Goal: Information Seeking & Learning: Find specific fact

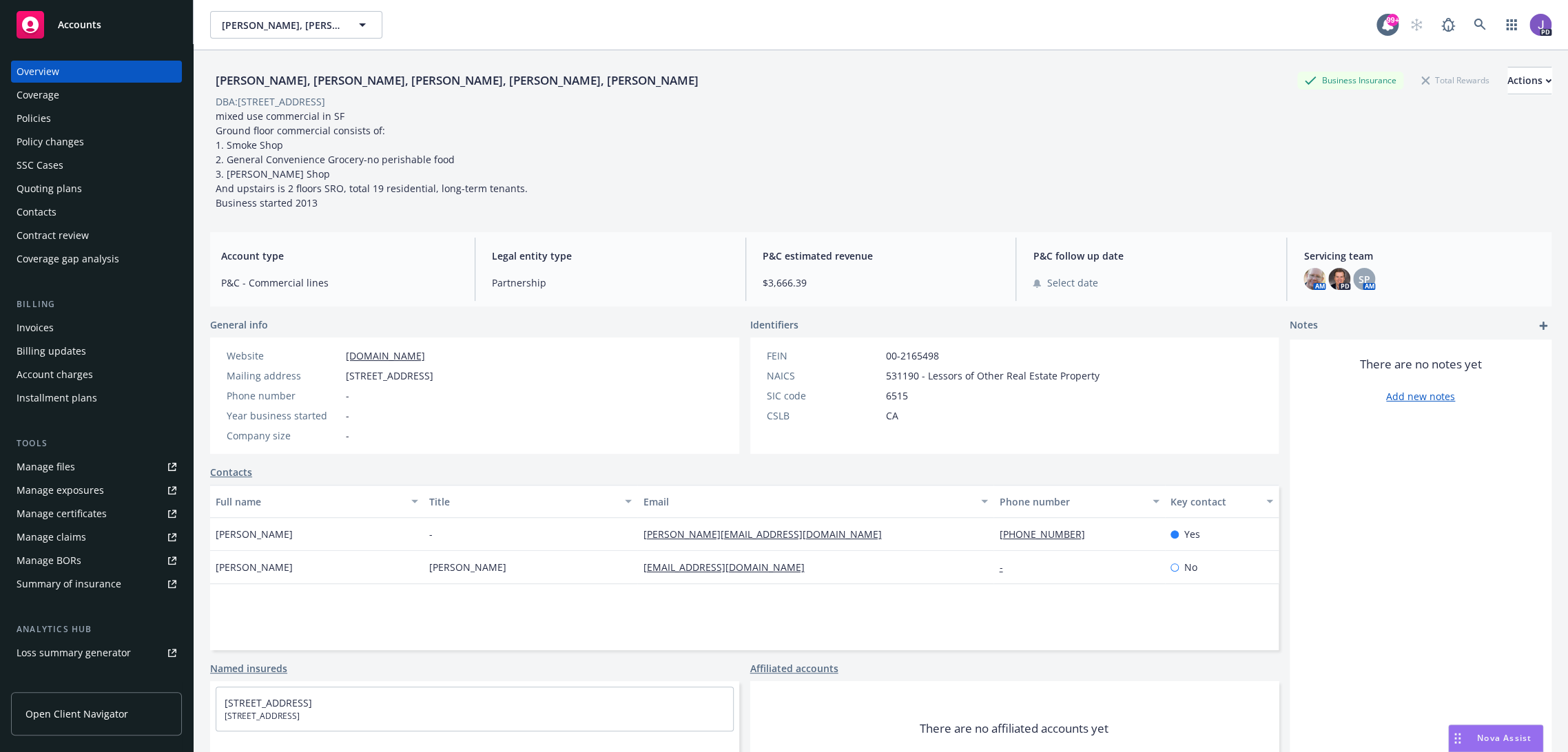
click at [662, 125] on div "DANIEL DELAGNES, DARIN DELAGNES, DOMINIQUE DELAGNES, ANDREA KNOTT, MICHELE LEES…" at bounding box center [880, 138] width 1341 height 144
click at [808, 120] on div "DANIEL DELAGNES, DARIN DELAGNES, DOMINIQUE DELAGNES, ANDREA KNOTT, MICHELE LEES…" at bounding box center [880, 138] width 1341 height 144
click at [1473, 25] on icon at bounding box center [1480, 25] width 13 height 13
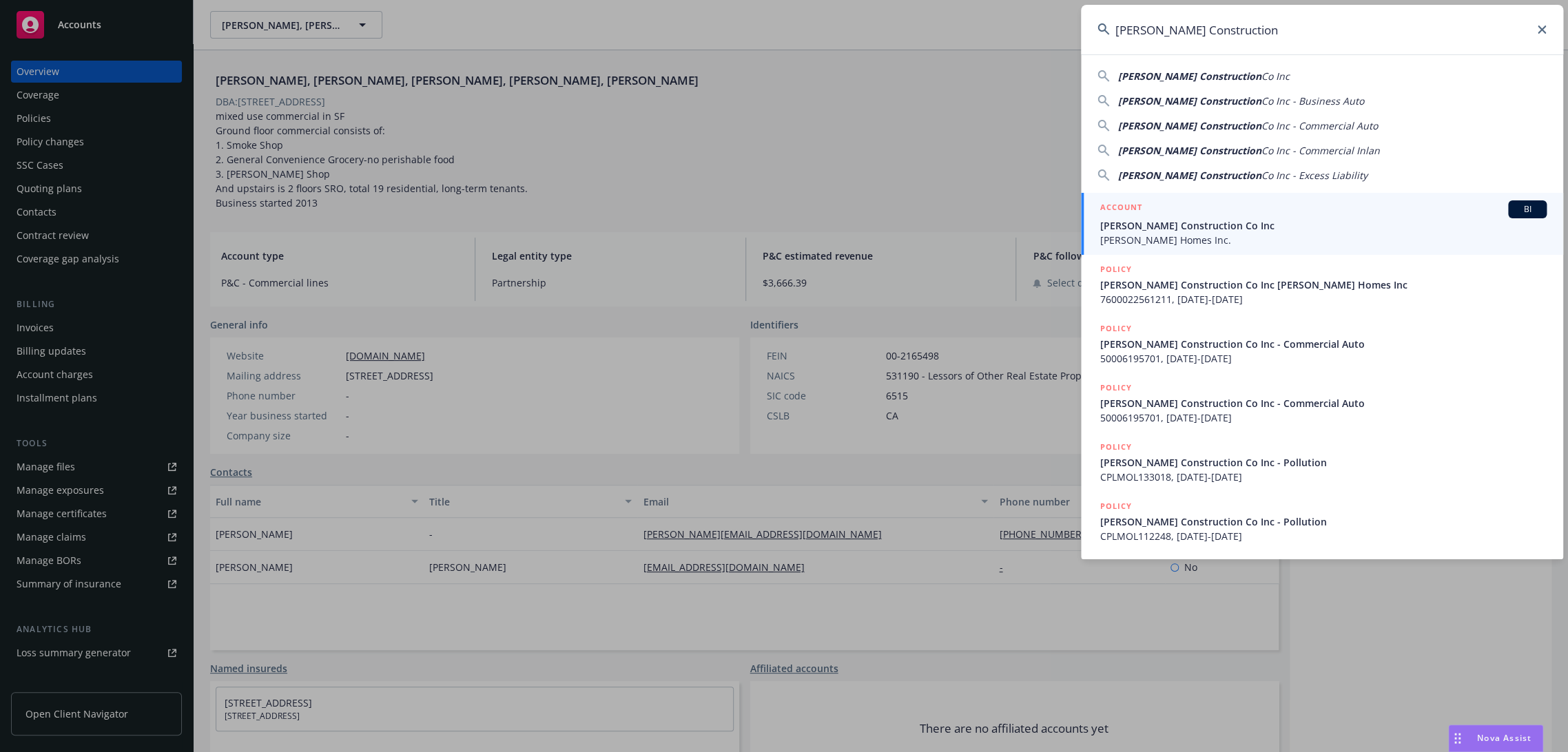
type input "Williamson Construction"
click at [1184, 220] on span "[PERSON_NAME] Construction Co Inc" at bounding box center [1323, 225] width 446 height 15
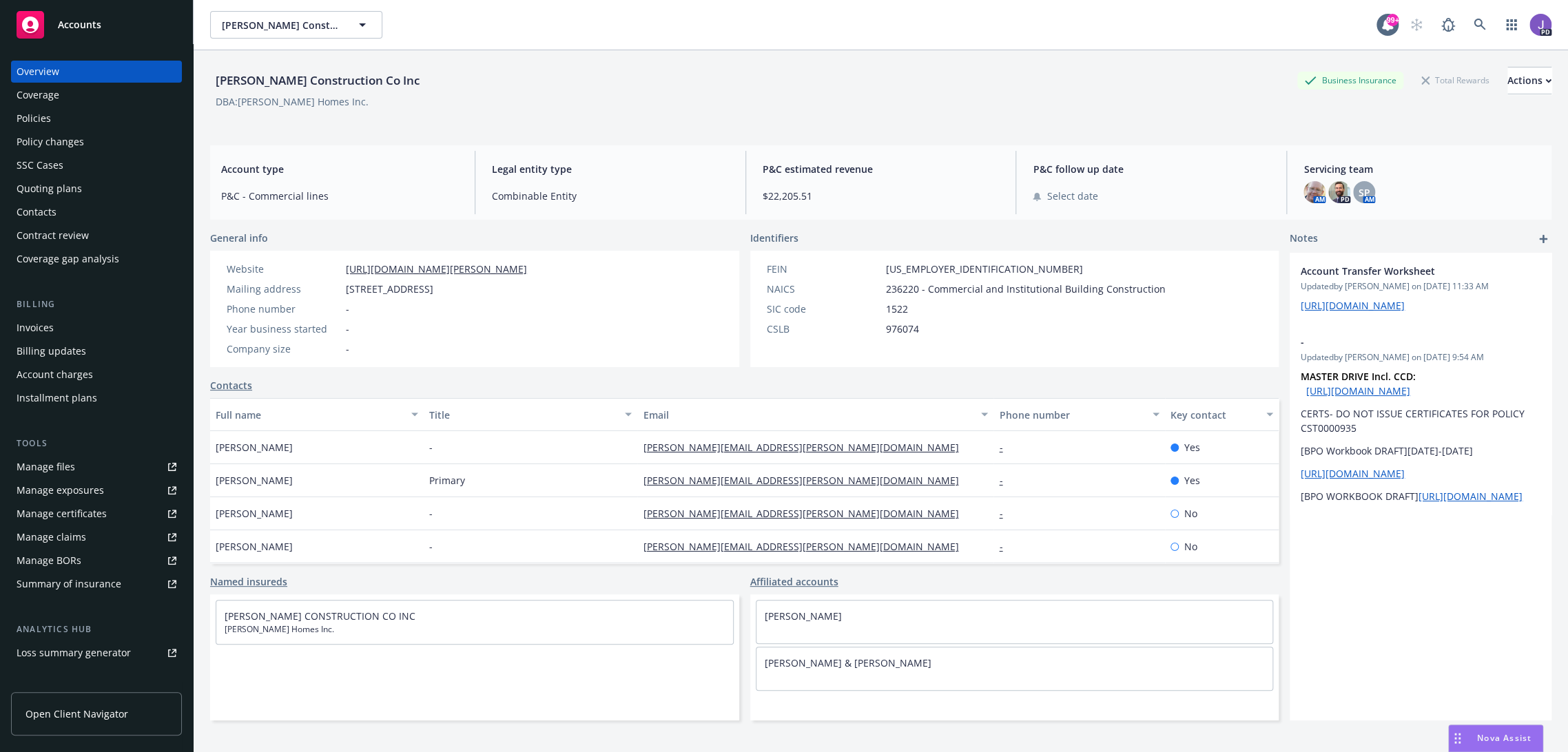
click at [48, 185] on div "Quoting plans" at bounding box center [49, 188] width 65 height 22
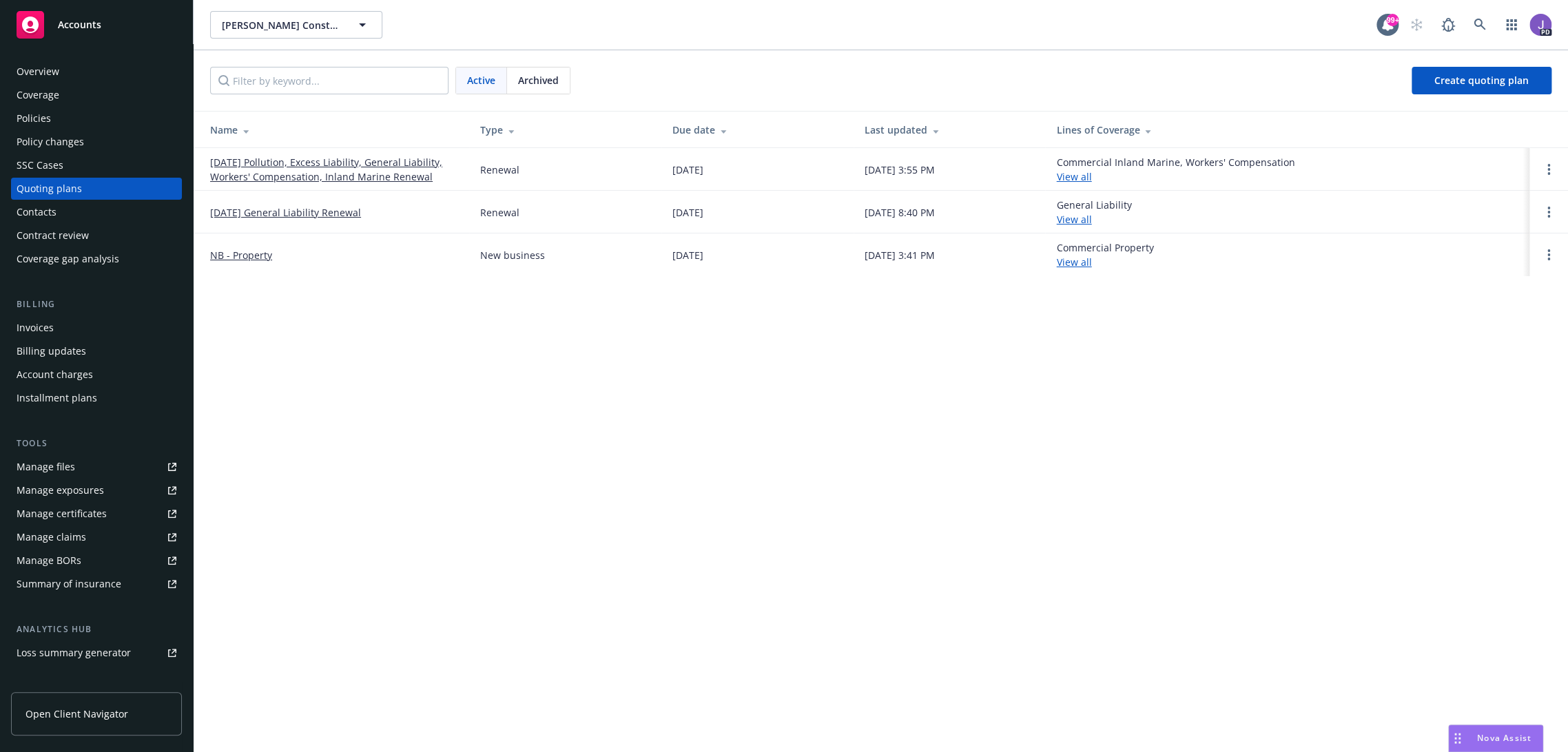
click at [52, 118] on div "Policies" at bounding box center [97, 118] width 160 height 22
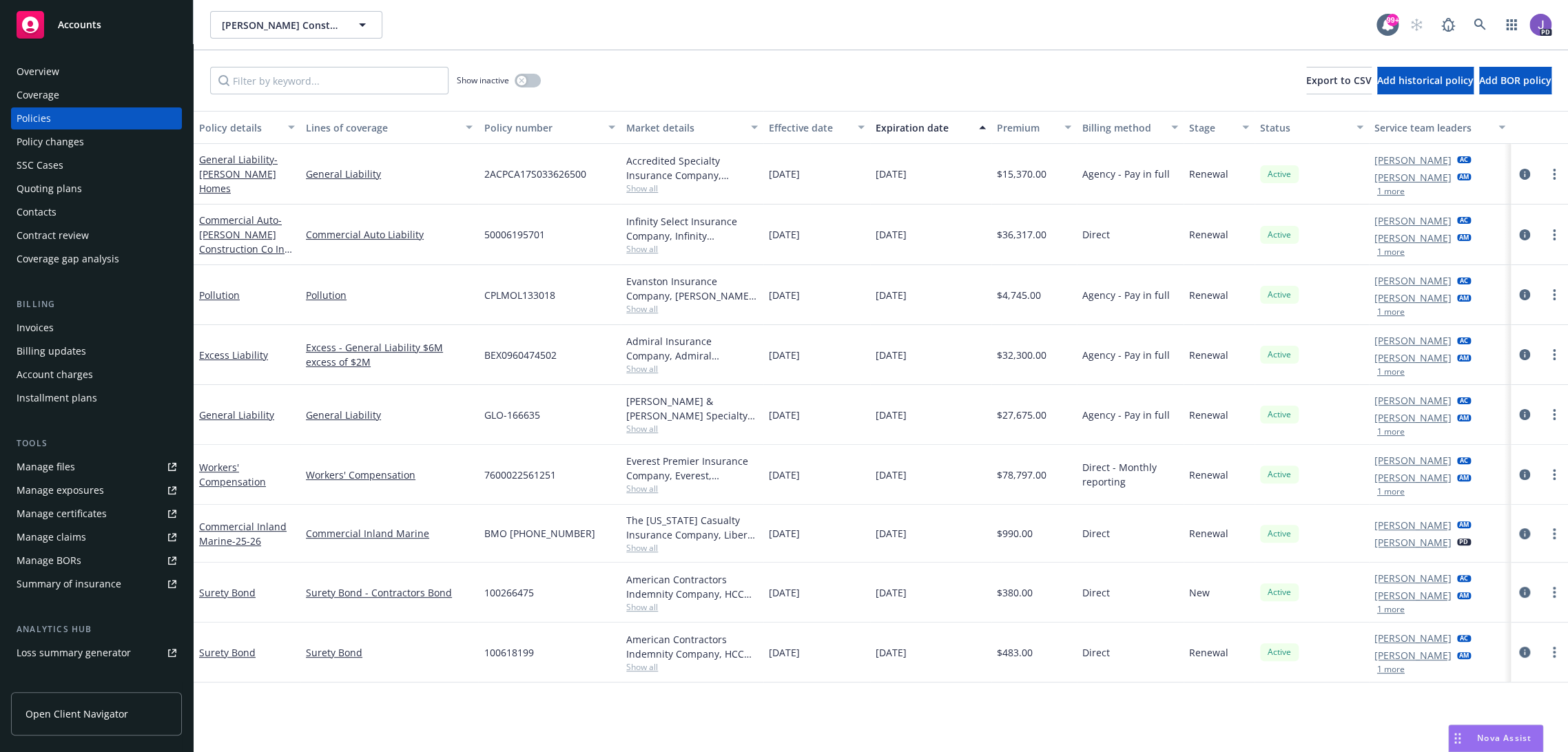
click at [79, 186] on div "Quoting plans" at bounding box center [97, 188] width 160 height 22
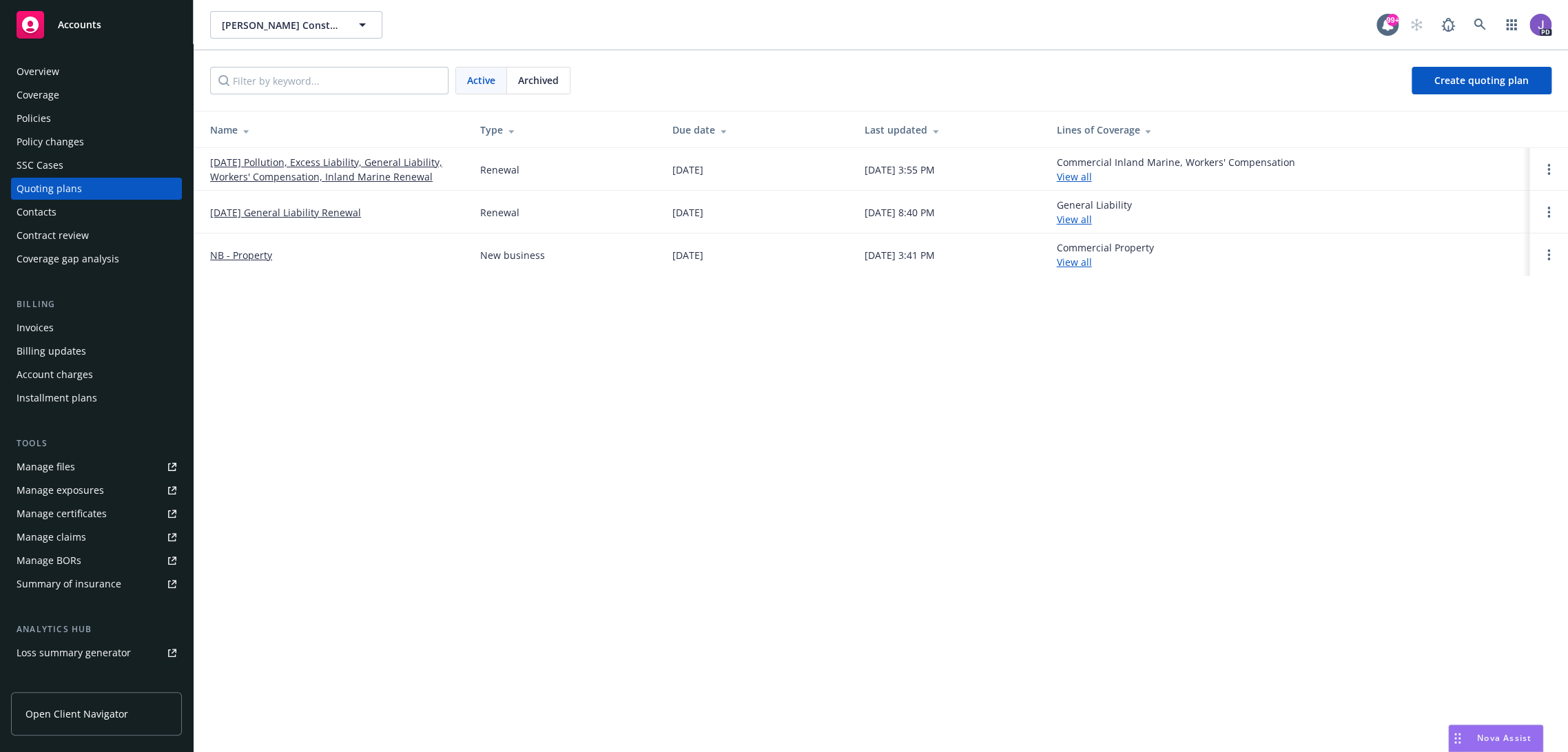
click at [340, 214] on link "08/26/25 General Liability Renewal" at bounding box center [285, 212] width 151 height 15
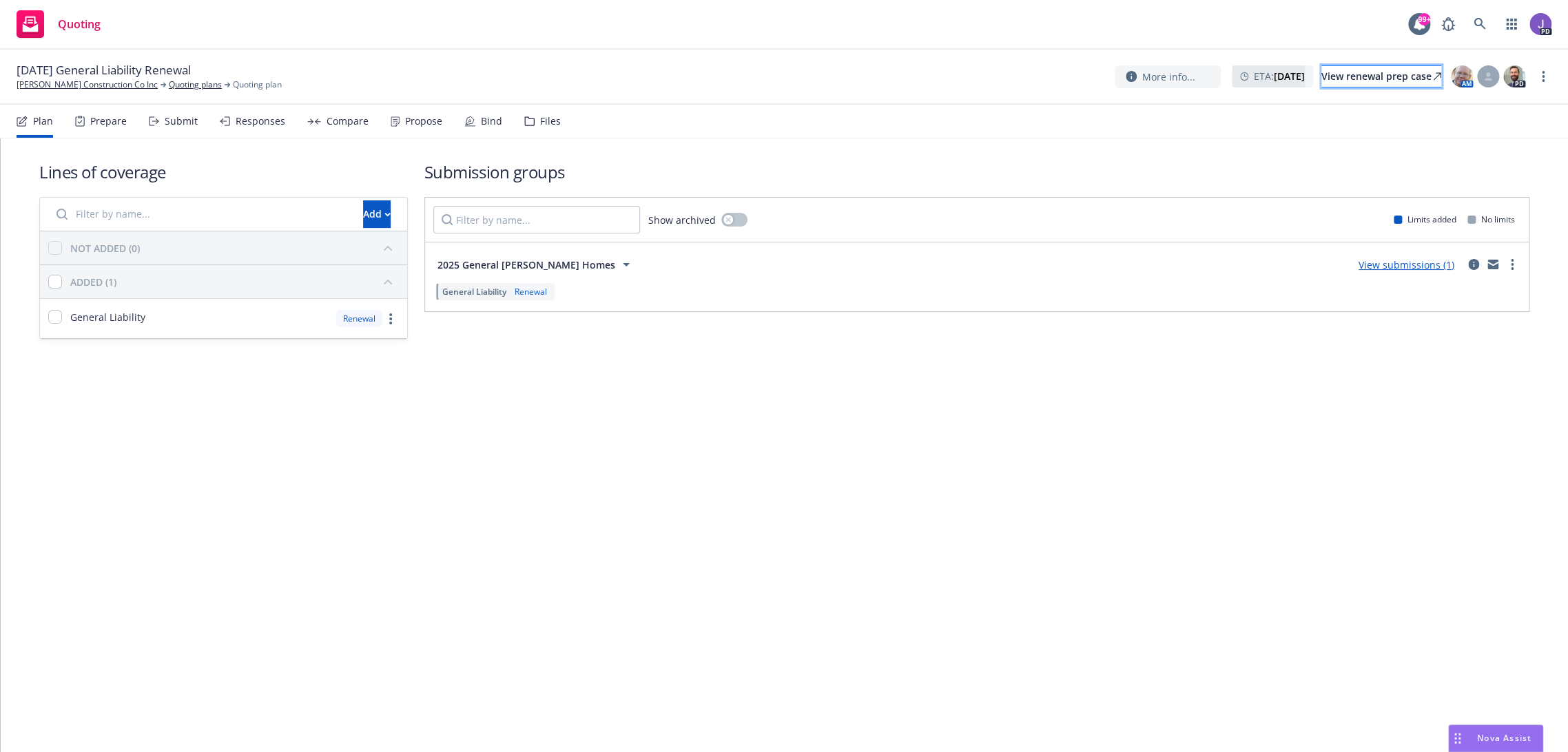
click at [1376, 74] on div "View renewal prep case" at bounding box center [1381, 76] width 120 height 21
click at [99, 88] on link "[PERSON_NAME] Construction Co Inc" at bounding box center [88, 85] width 141 height 13
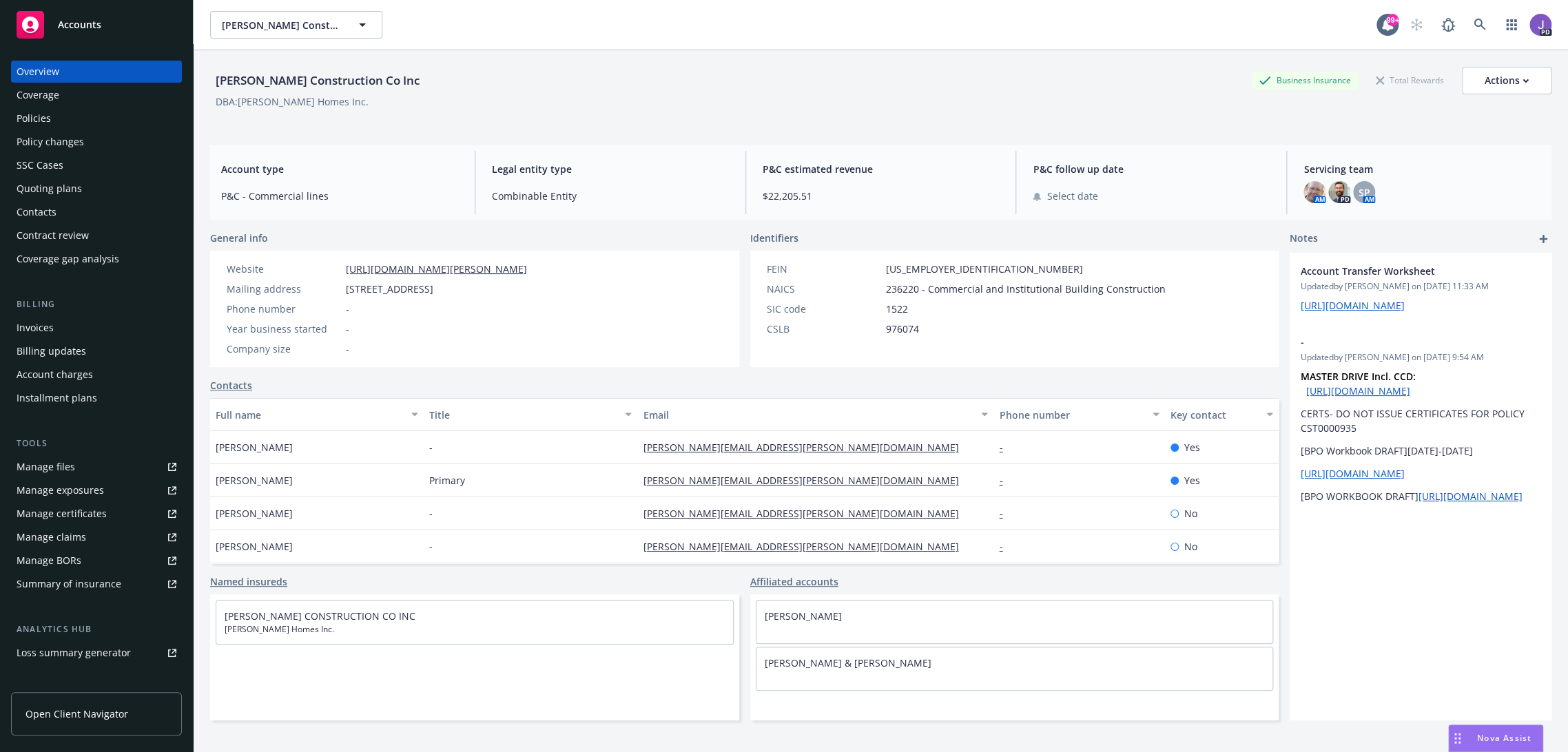
click at [59, 190] on div "Quoting plans" at bounding box center [49, 188] width 65 height 22
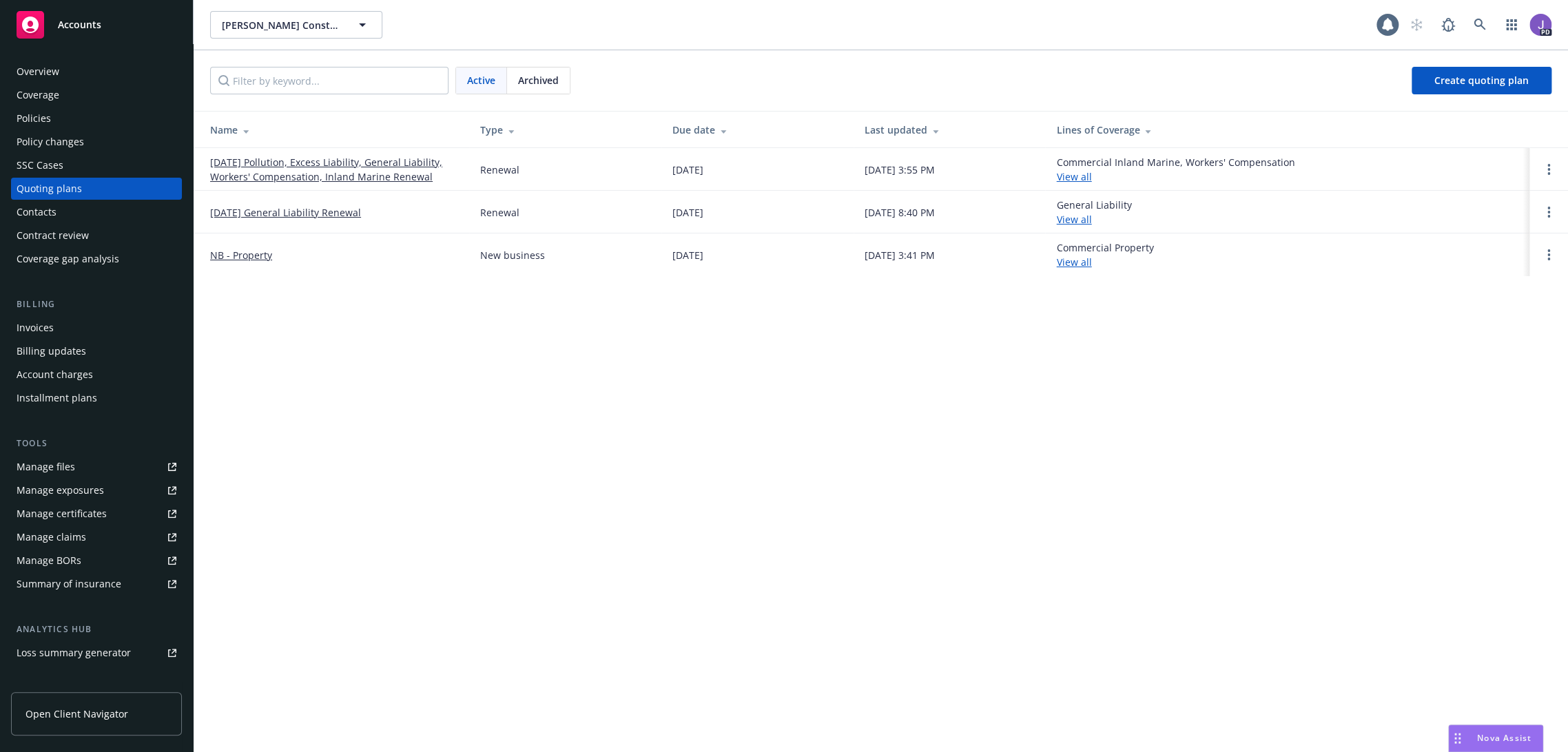
click at [305, 215] on link "[DATE] General Liability Renewal" at bounding box center [285, 212] width 151 height 15
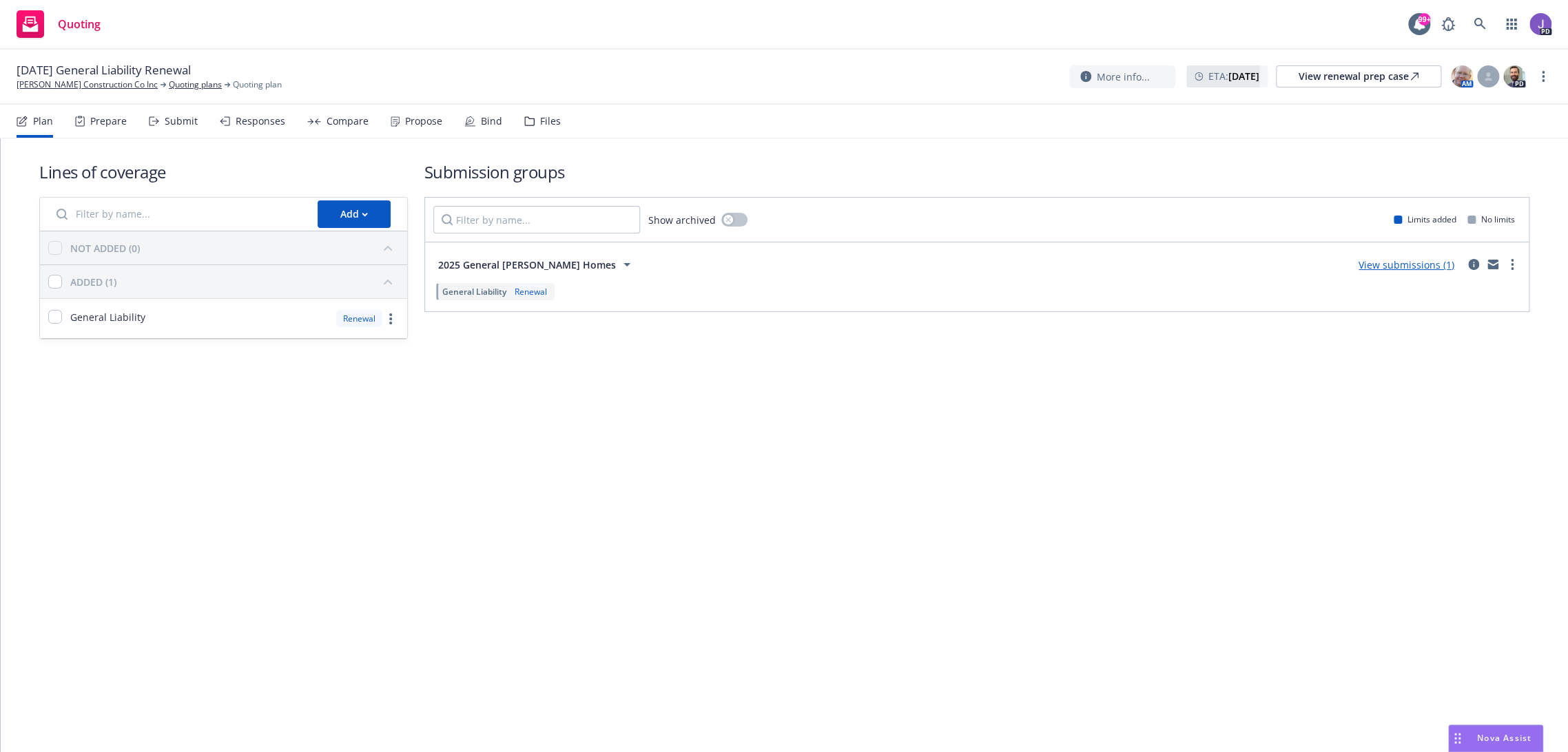
click at [421, 122] on div "Propose" at bounding box center [423, 121] width 37 height 11
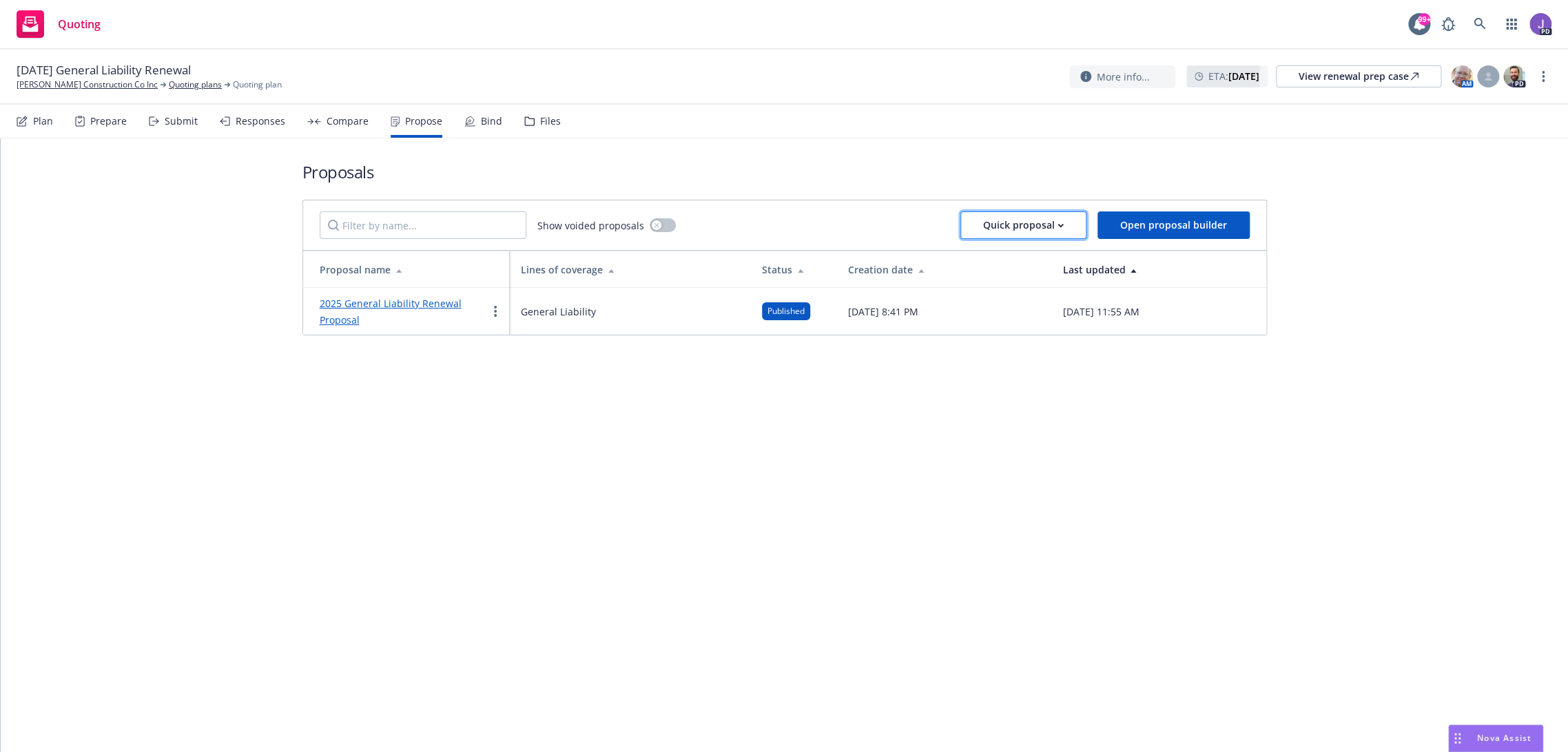
click at [1048, 226] on div "Quick proposal" at bounding box center [1023, 225] width 81 height 26
drag, startPoint x: 925, startPoint y: 428, endPoint x: 579, endPoint y: 301, distance: 368.6
click at [924, 428] on div "Proposals Show voided proposals Quick proposal Open proposal builder Proposal n…" at bounding box center [784, 445] width 1567 height 613
click at [391, 309] on link "2025 General Liability Renewal Proposal" at bounding box center [390, 312] width 142 height 29
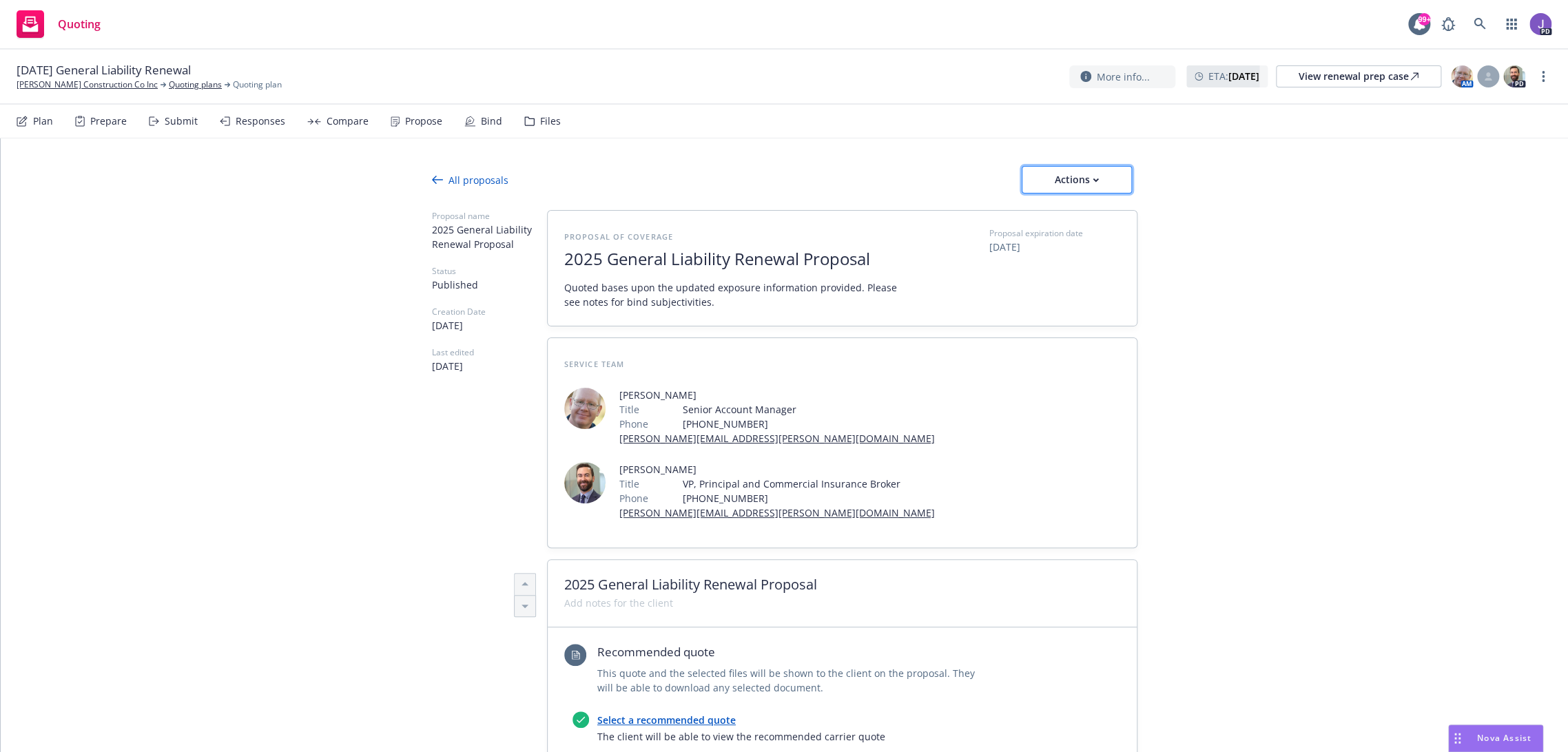
click at [1092, 181] on icon "button" at bounding box center [1095, 180] width 6 height 5
click at [1073, 222] on link "Copy proposal link" at bounding box center [1076, 215] width 120 height 27
type textarea "x"
click at [1475, 21] on icon at bounding box center [1479, 24] width 12 height 12
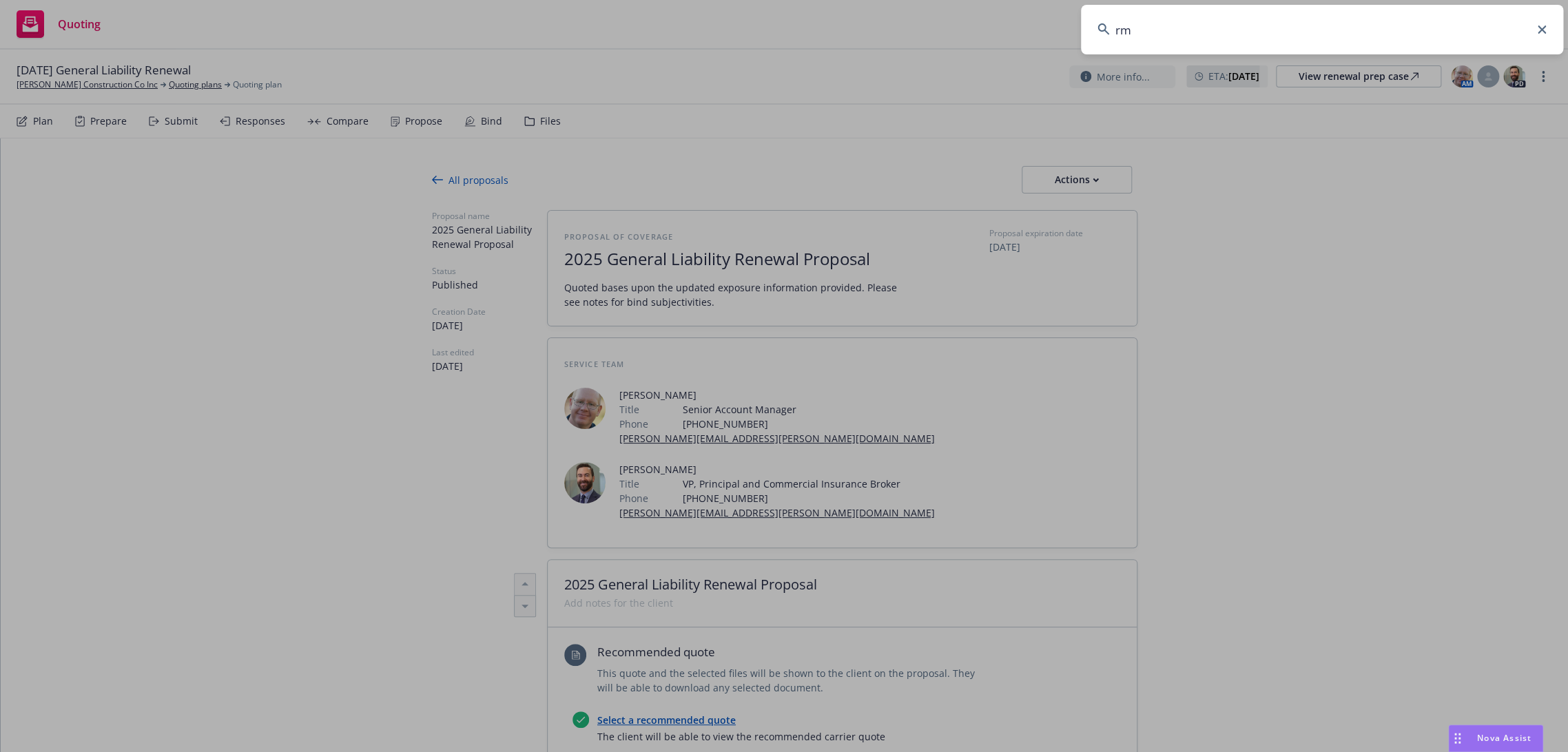
type input "rms"
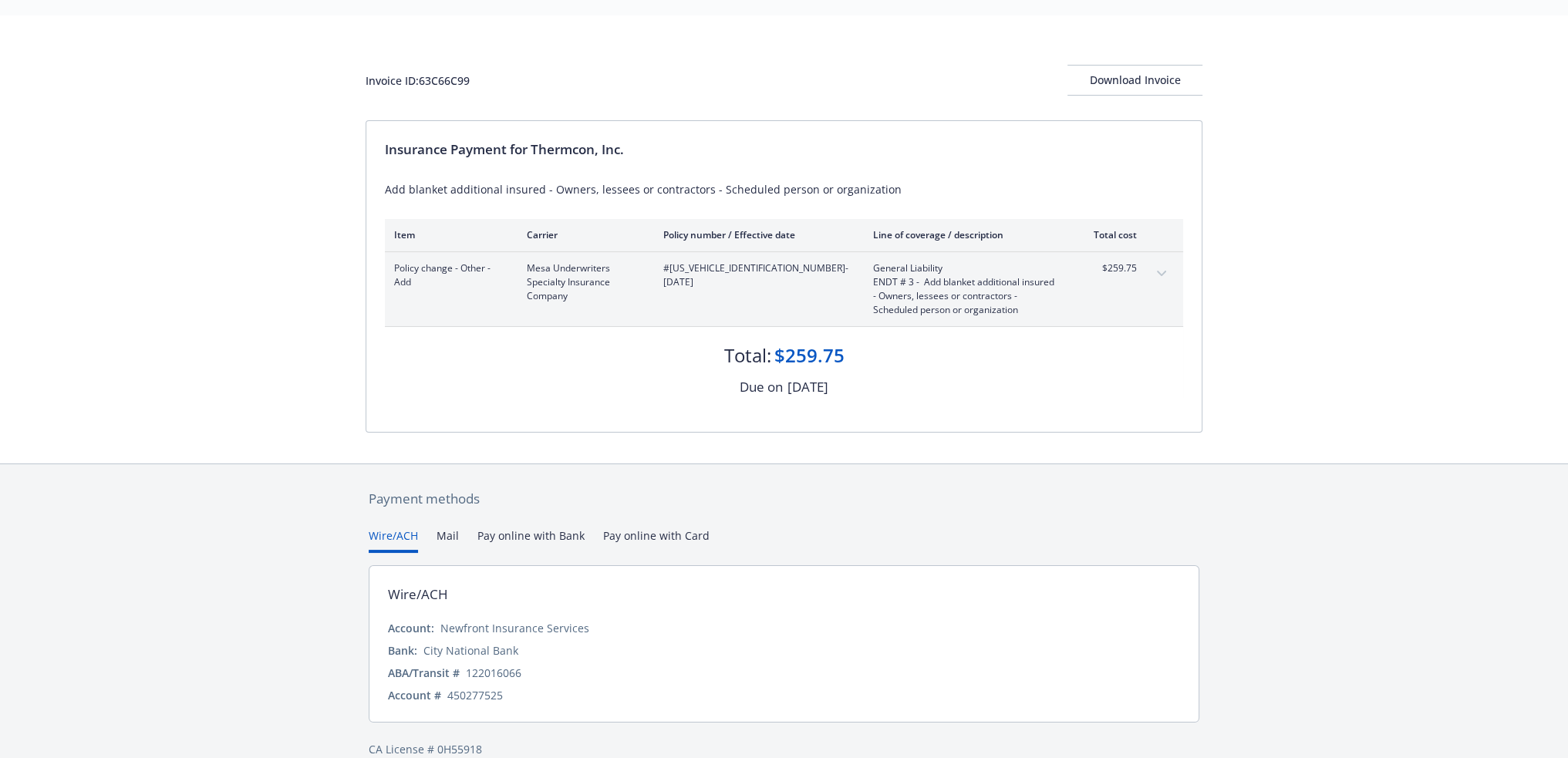
scroll to position [63, 0]
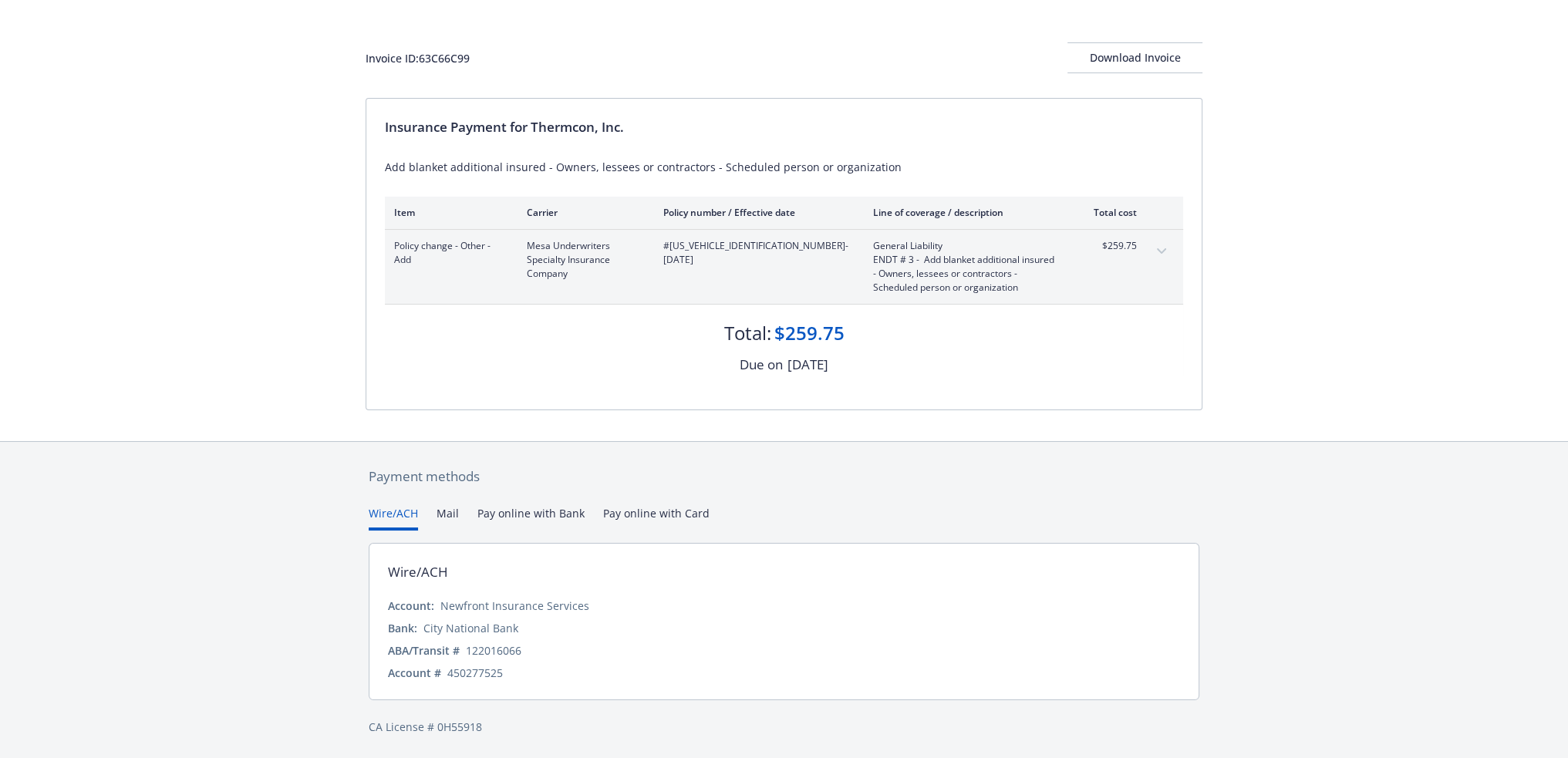
click at [343, 364] on div "Invoice ID: 63C66C99 Download Invoice Insurance Payment for Thermcon, Inc. Add …" at bounding box center [784, 217] width 1568 height 448
click at [450, 511] on button "Mail" at bounding box center [448, 517] width 23 height 25
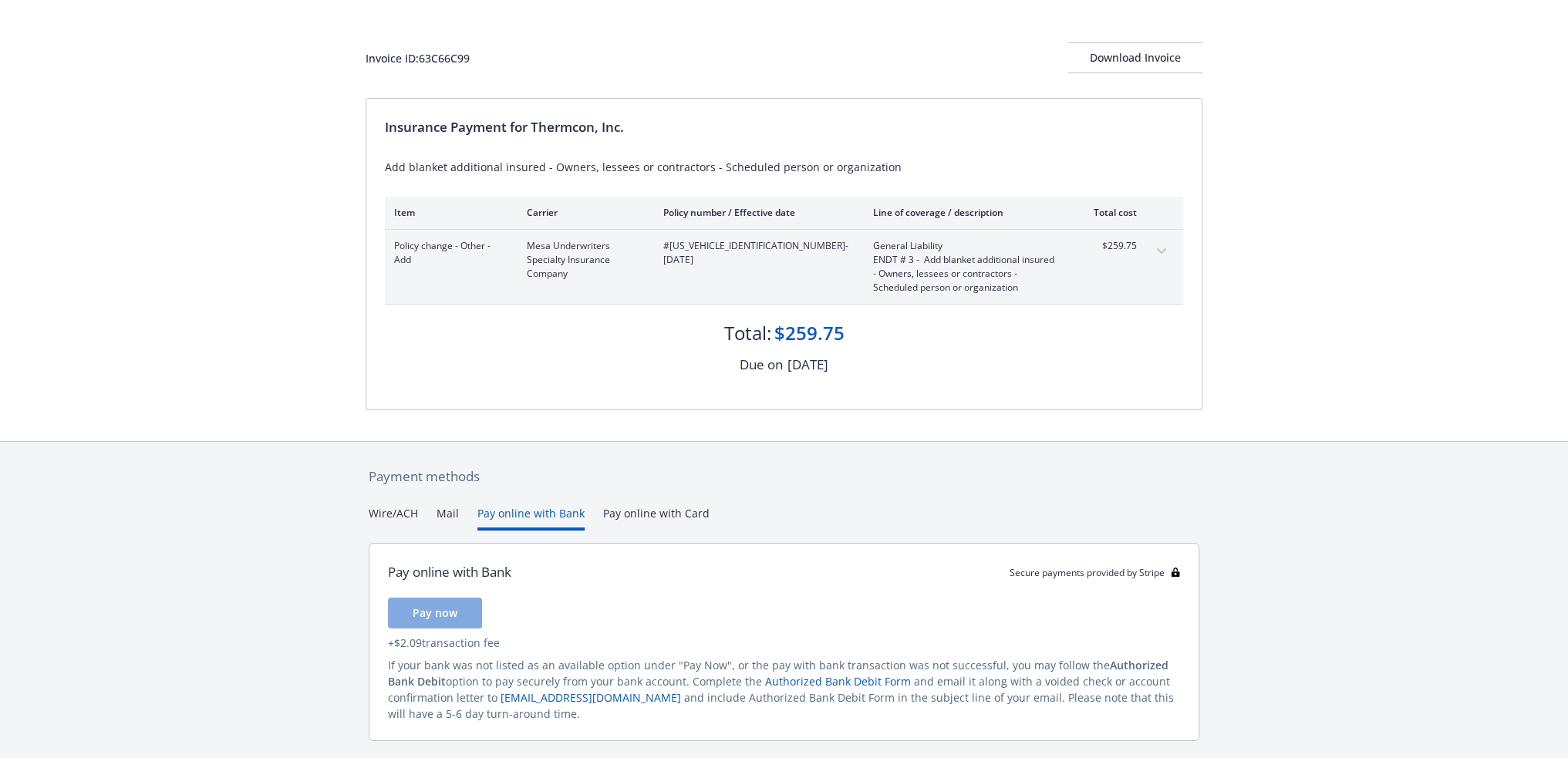
click at [492, 513] on button "Pay online with Bank" at bounding box center [531, 517] width 107 height 25
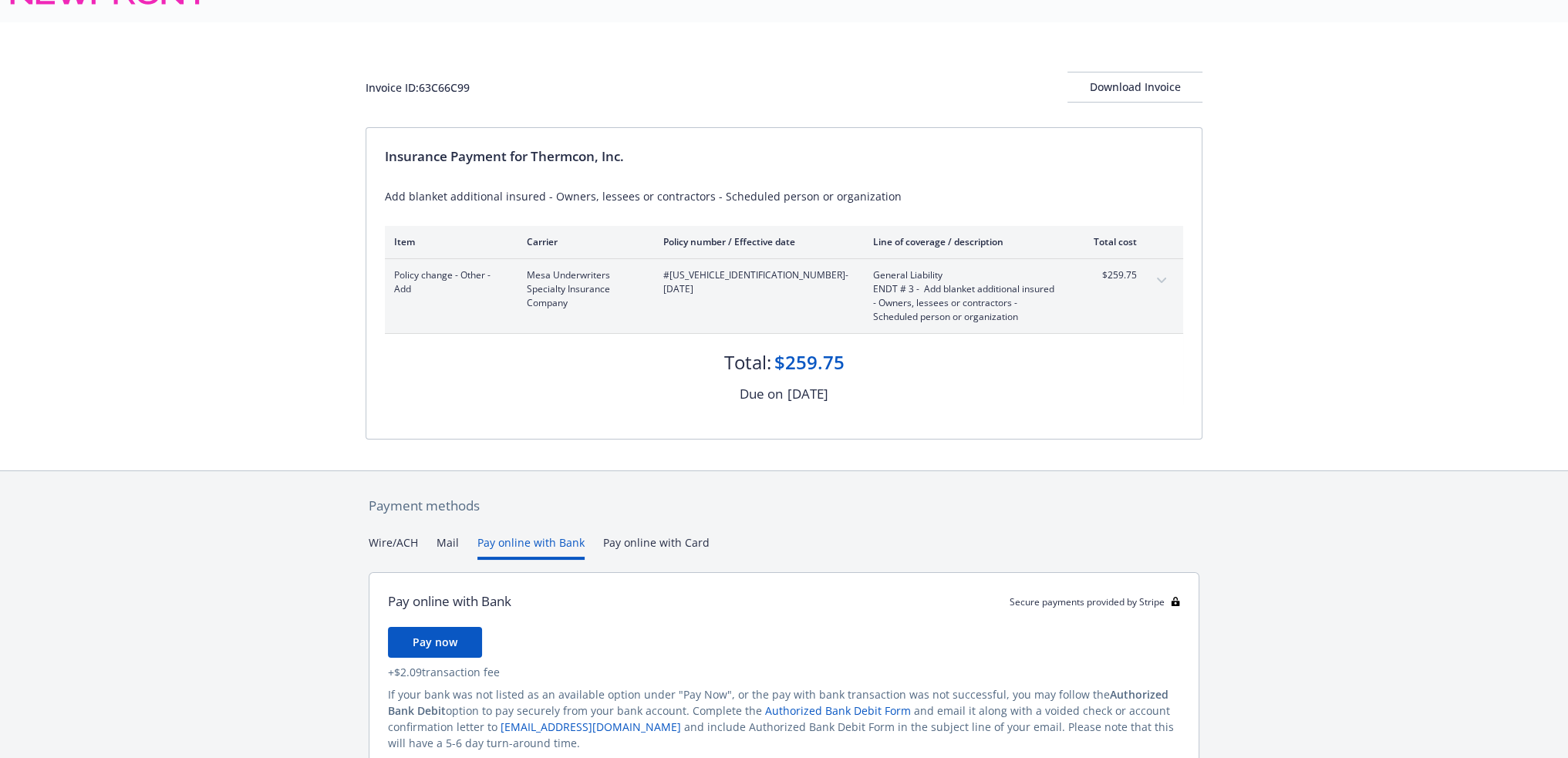
click at [630, 510] on div "Payment methods Wire/ACH Mail Pay online with Bank Pay online with Card Pay onl…" at bounding box center [783, 651] width 837 height 359
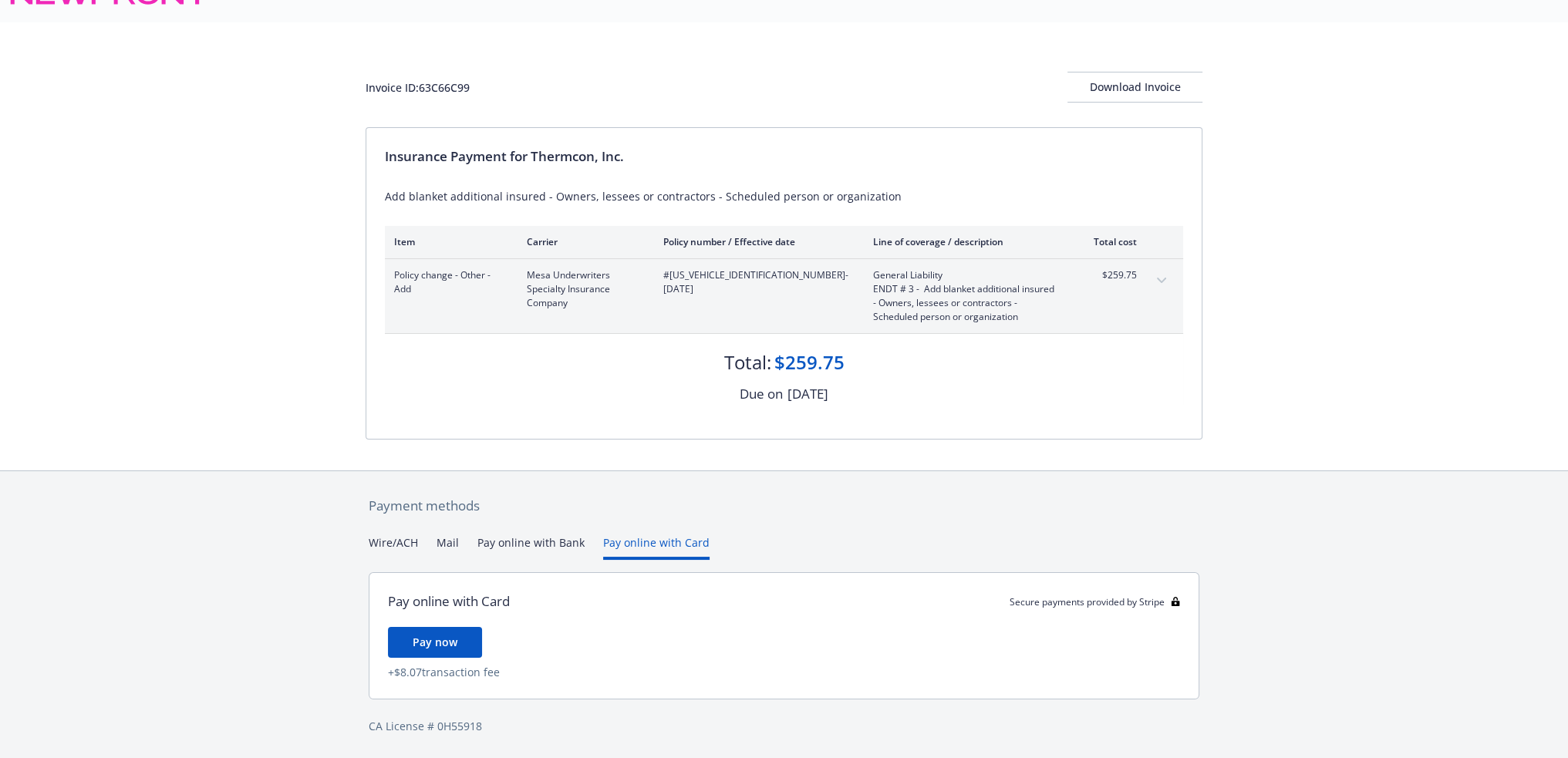
click at [505, 539] on button "Pay online with Bank" at bounding box center [531, 547] width 107 height 25
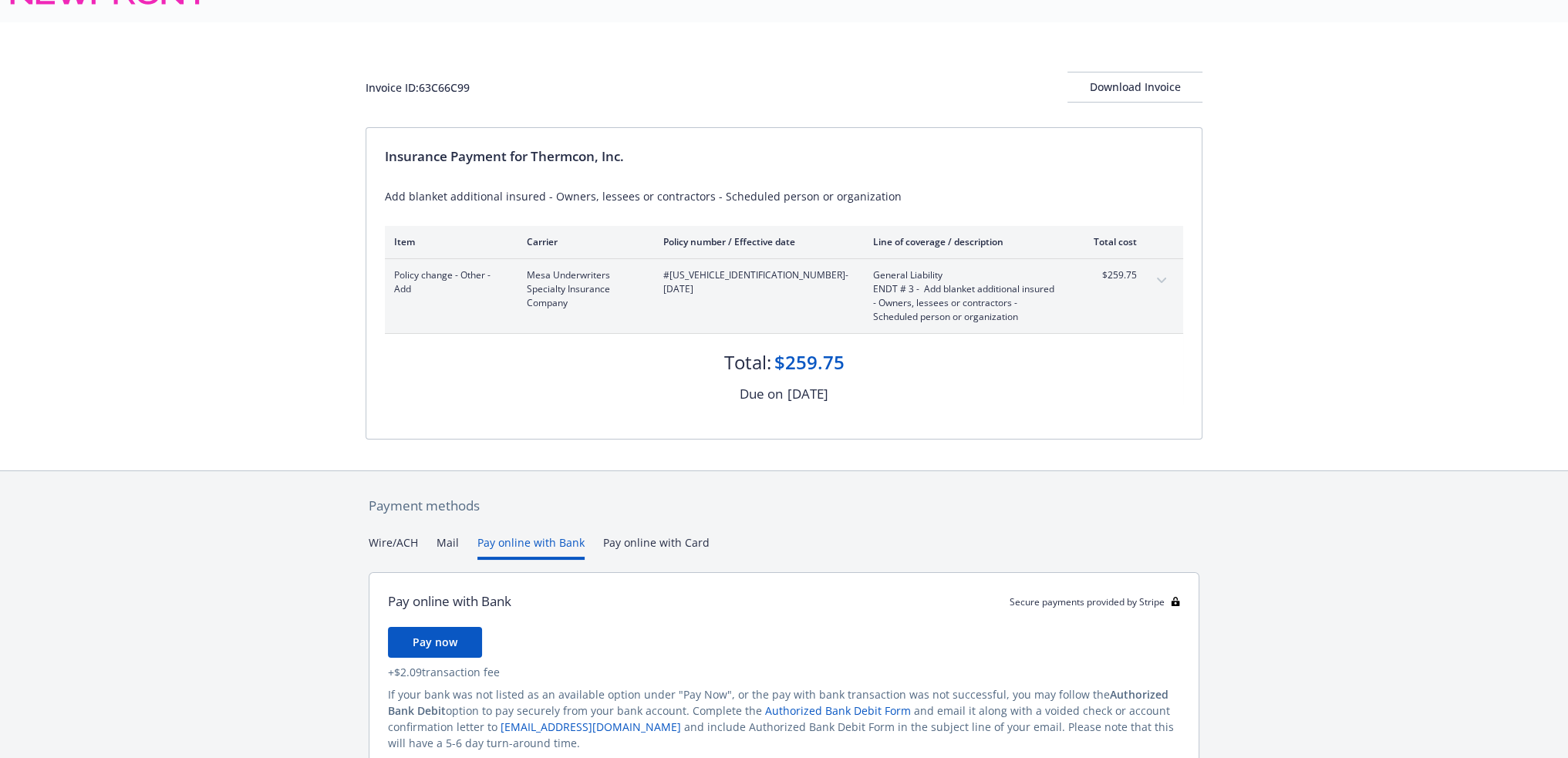
click at [367, 484] on div "Payment methods Wire/ACH Mail Pay online with Bank Pay online with Card Pay onl…" at bounding box center [783, 651] width 837 height 359
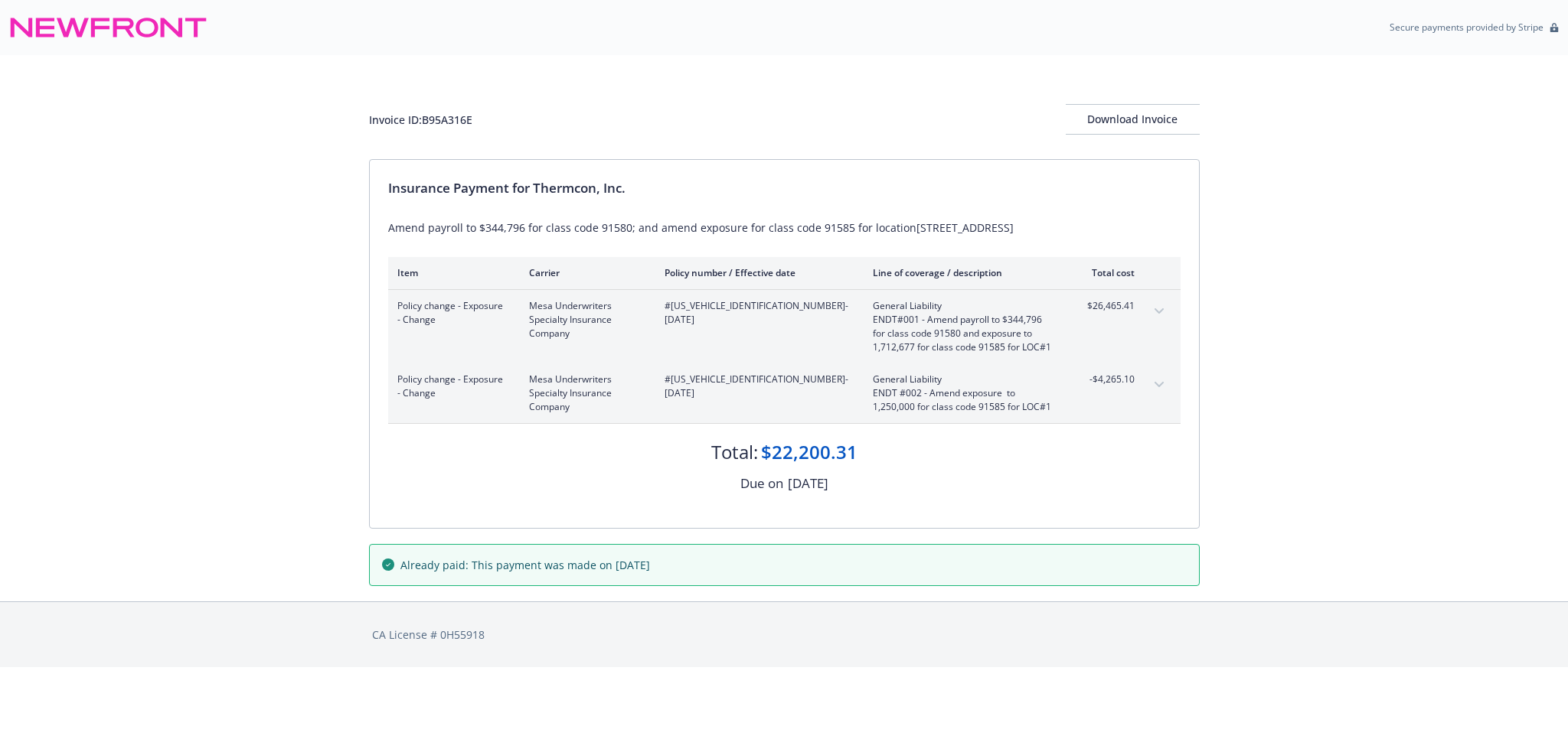
click at [265, 131] on div "Invoice ID: B95A316E Download Invoice Insurance Payment for Thermcon, Inc. Amen…" at bounding box center [784, 328] width 1568 height 546
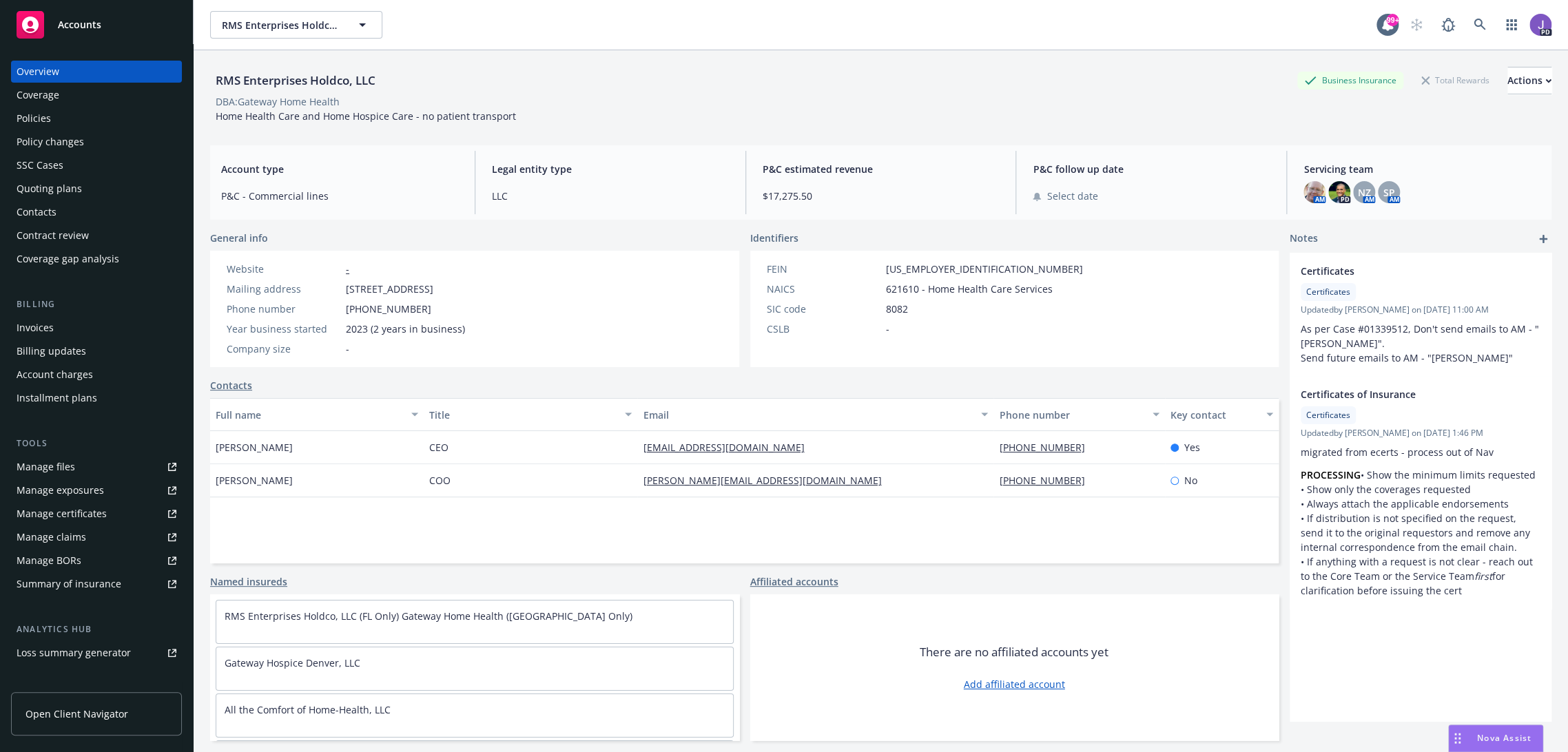
click at [50, 123] on div "Policies" at bounding box center [97, 118] width 160 height 22
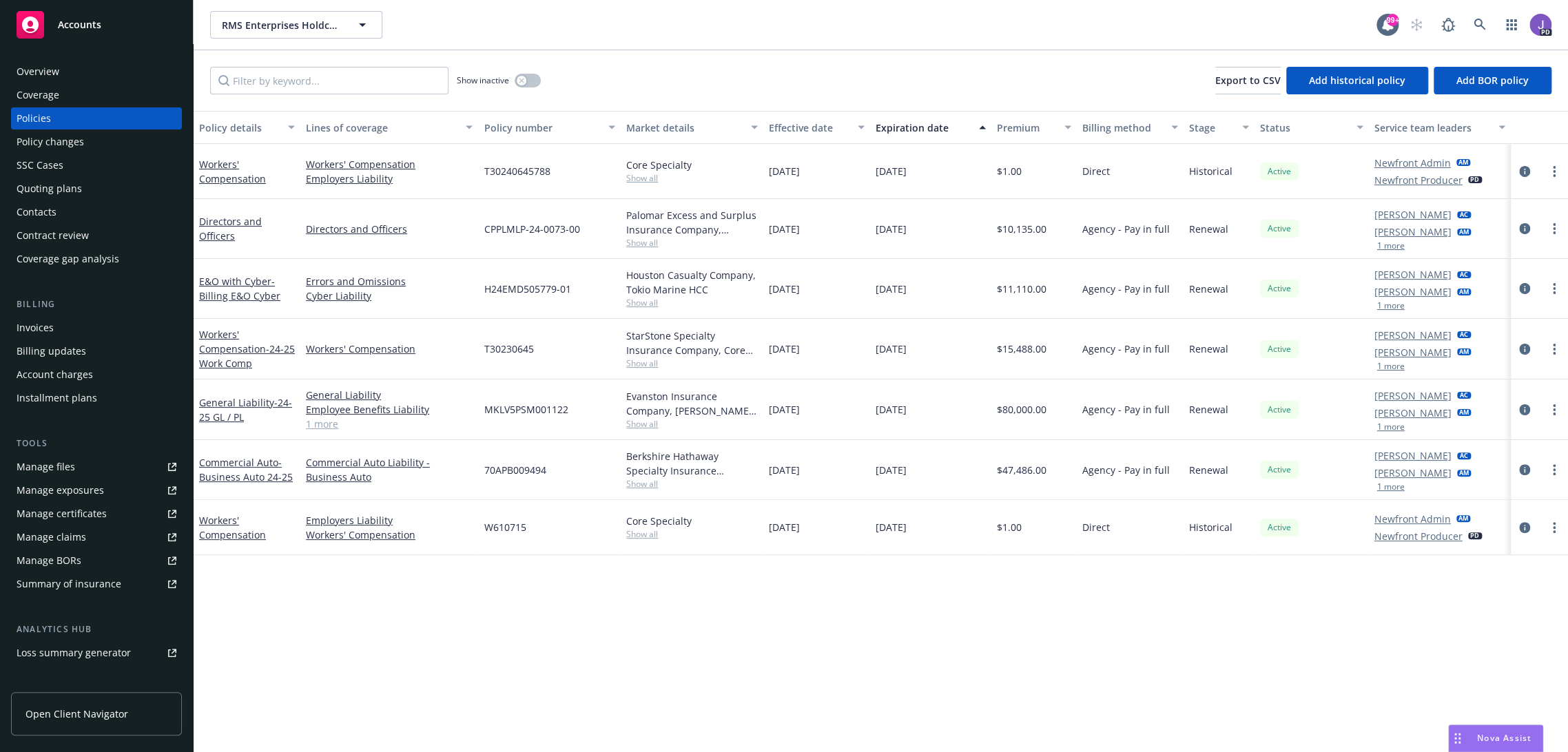
click at [514, 172] on span "T30240645788" at bounding box center [517, 171] width 66 height 15
copy span "T30240645788"
click at [76, 62] on div "Overview" at bounding box center [97, 71] width 160 height 22
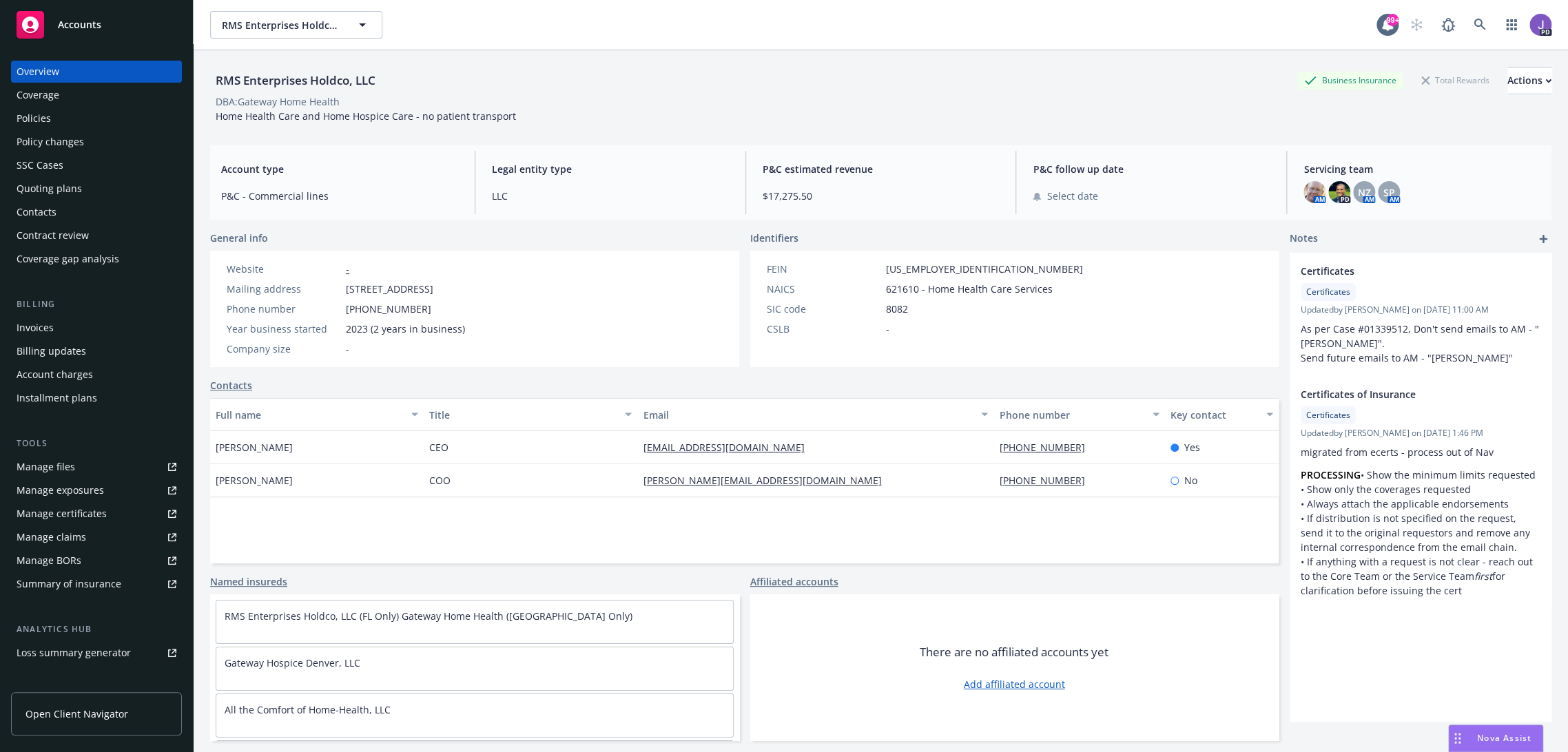
click at [54, 116] on div "Policies" at bounding box center [97, 118] width 160 height 22
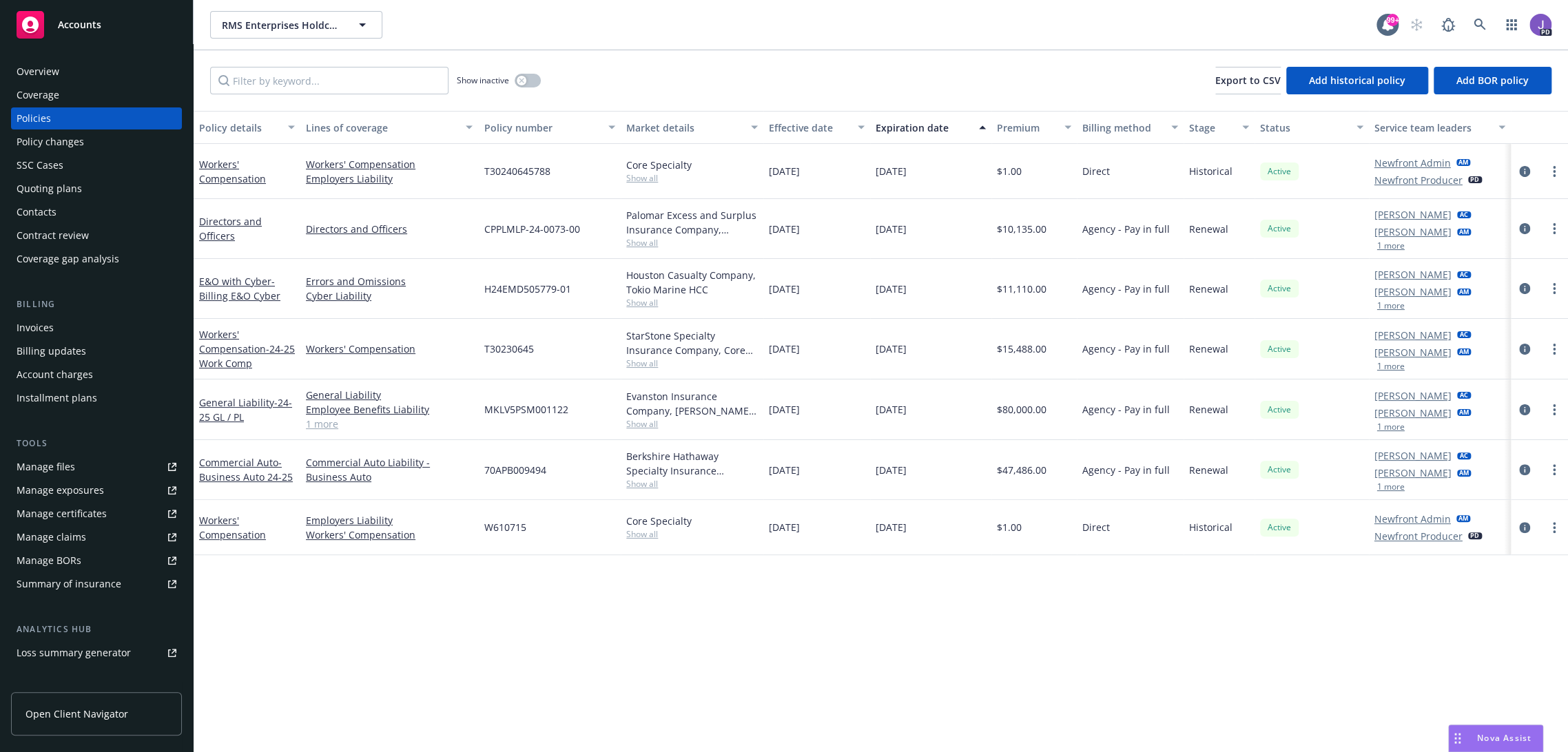
click at [645, 363] on span "Show all" at bounding box center [692, 363] width 132 height 12
click at [596, 583] on div "Policy details Lines of coverage Policy number Market details Effective date Ex…" at bounding box center [880, 431] width 1374 height 642
click at [1473, 27] on icon at bounding box center [1479, 25] width 12 height 12
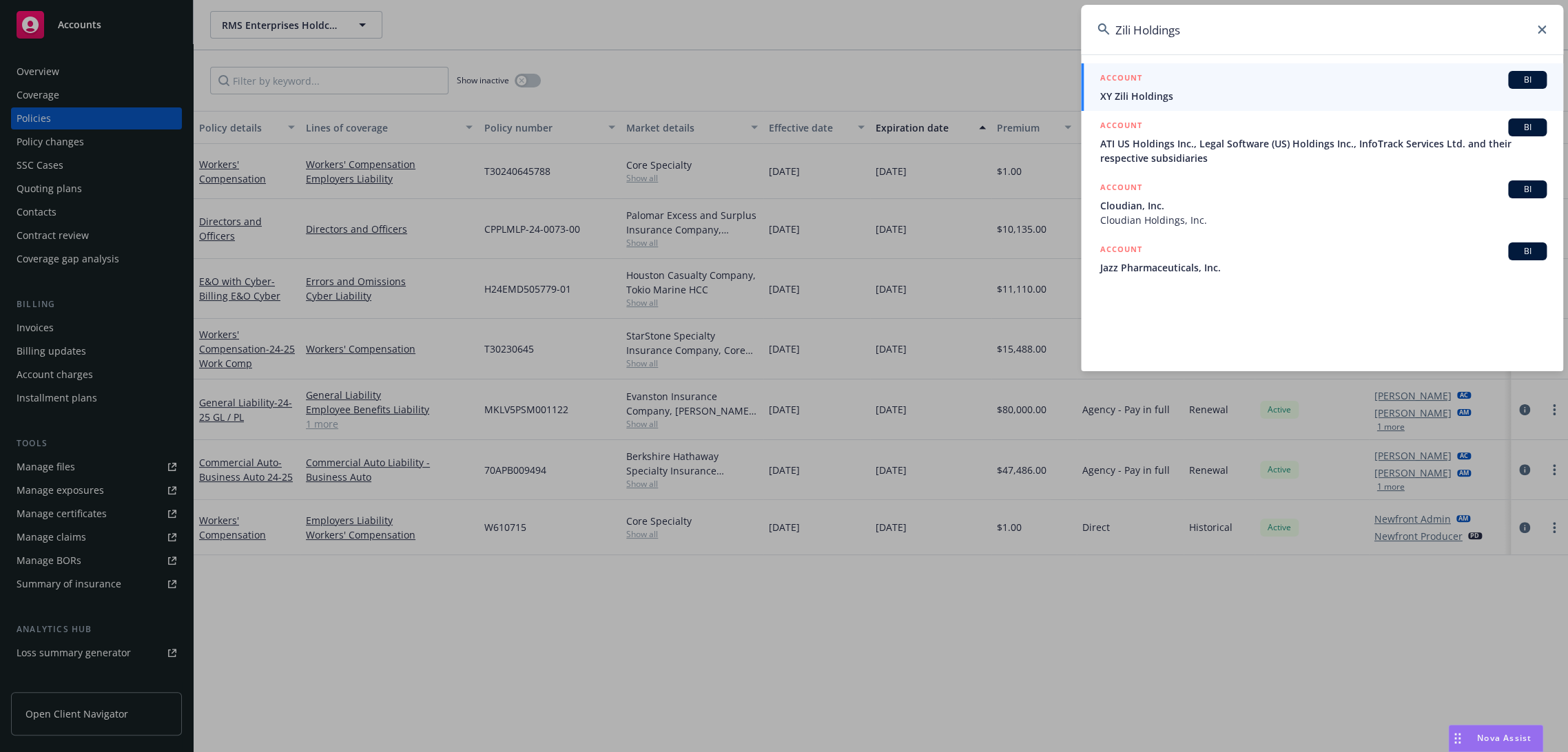
type input "Zili Holdings"
click at [1199, 87] on div "ACCOUNT BI" at bounding box center [1323, 80] width 446 height 18
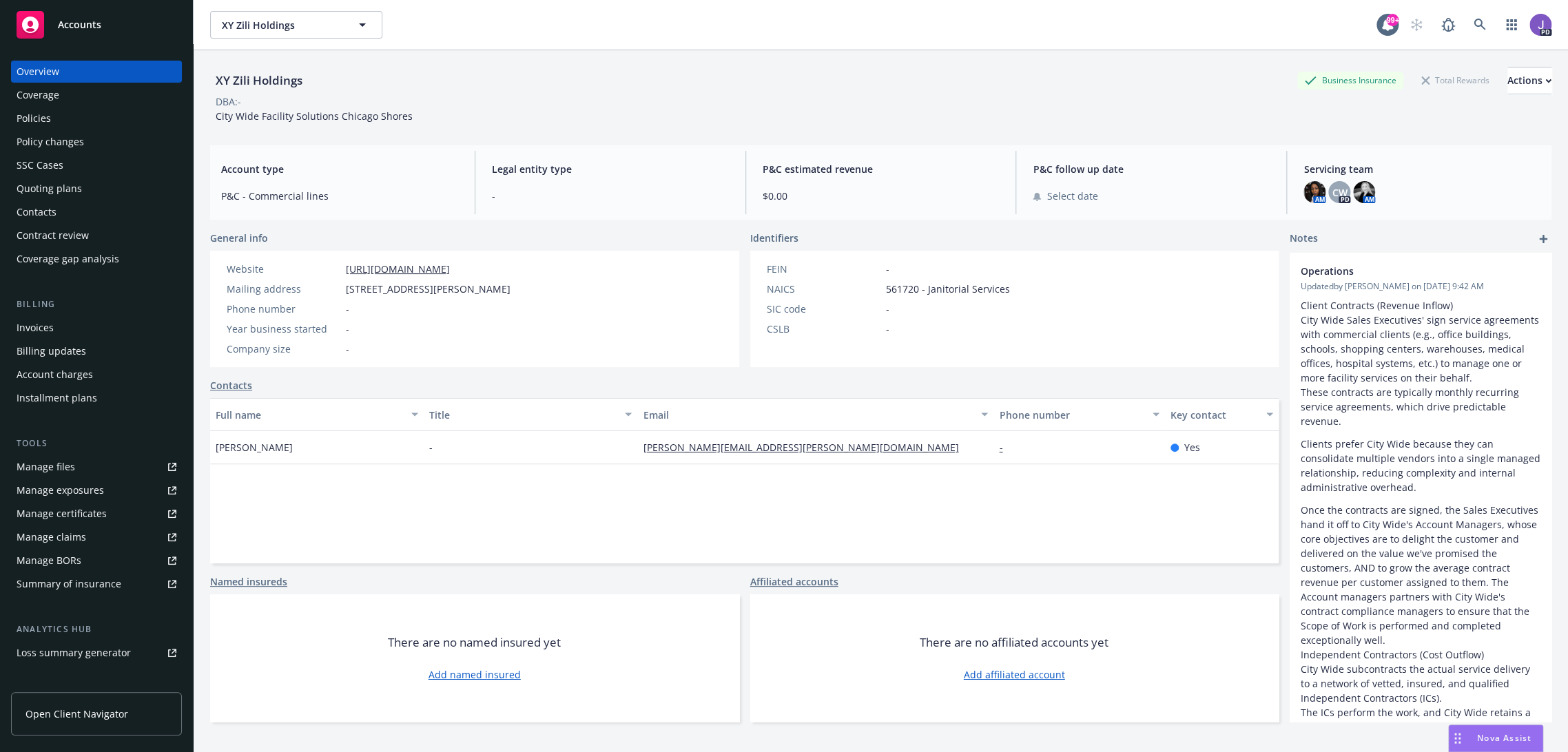
click at [55, 114] on div "Policies" at bounding box center [97, 118] width 160 height 22
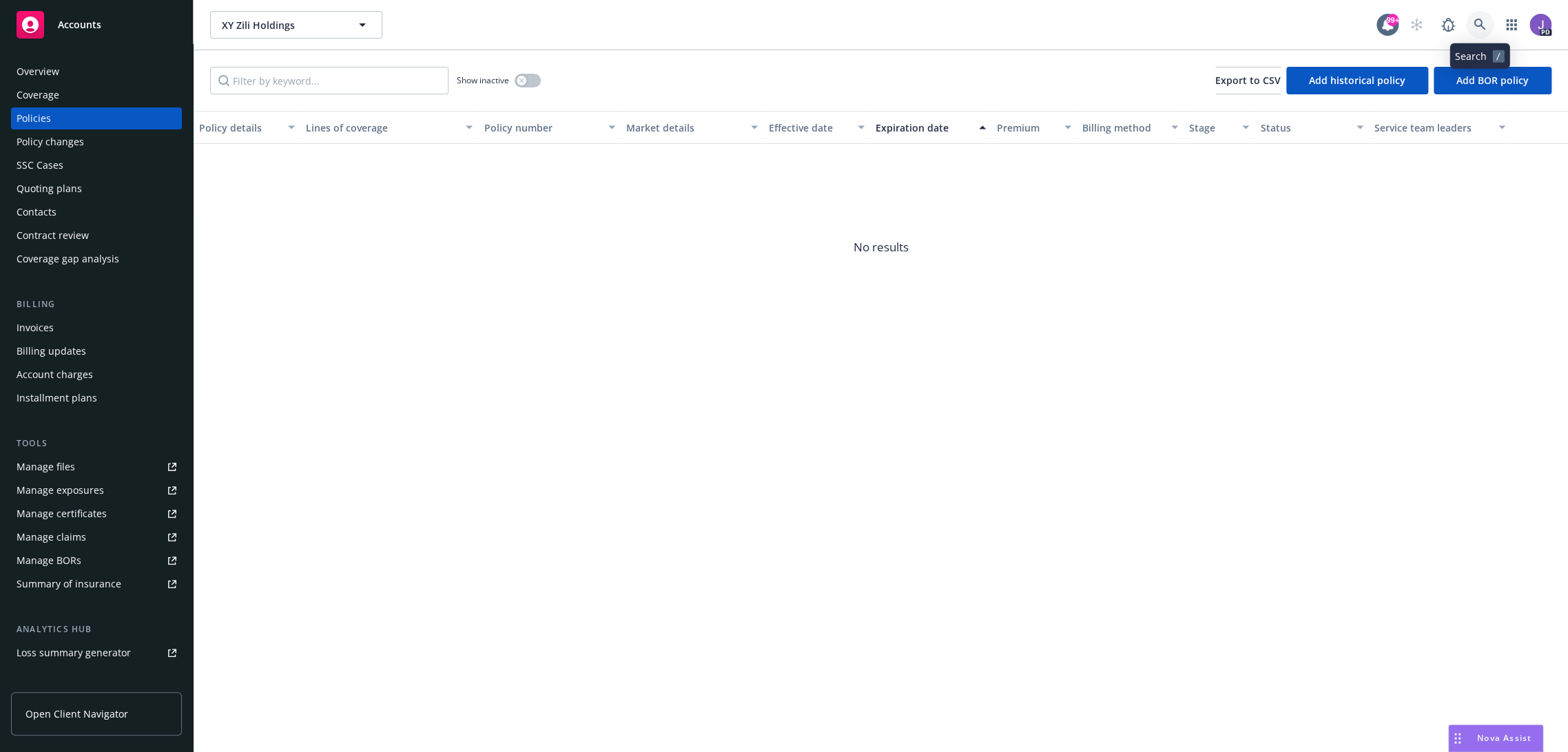
click at [1487, 24] on link at bounding box center [1479, 25] width 27 height 27
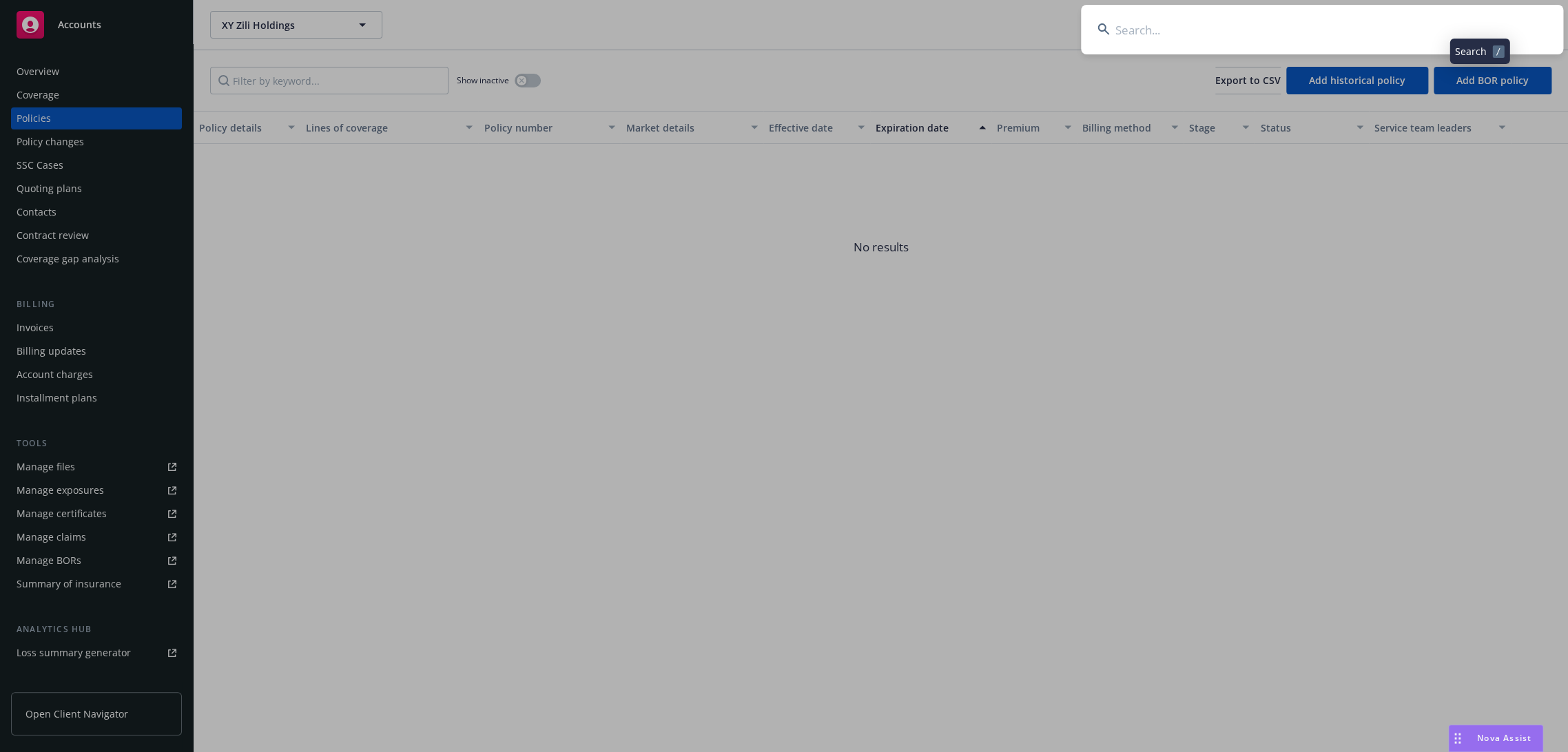
type input "Zili Holdings"
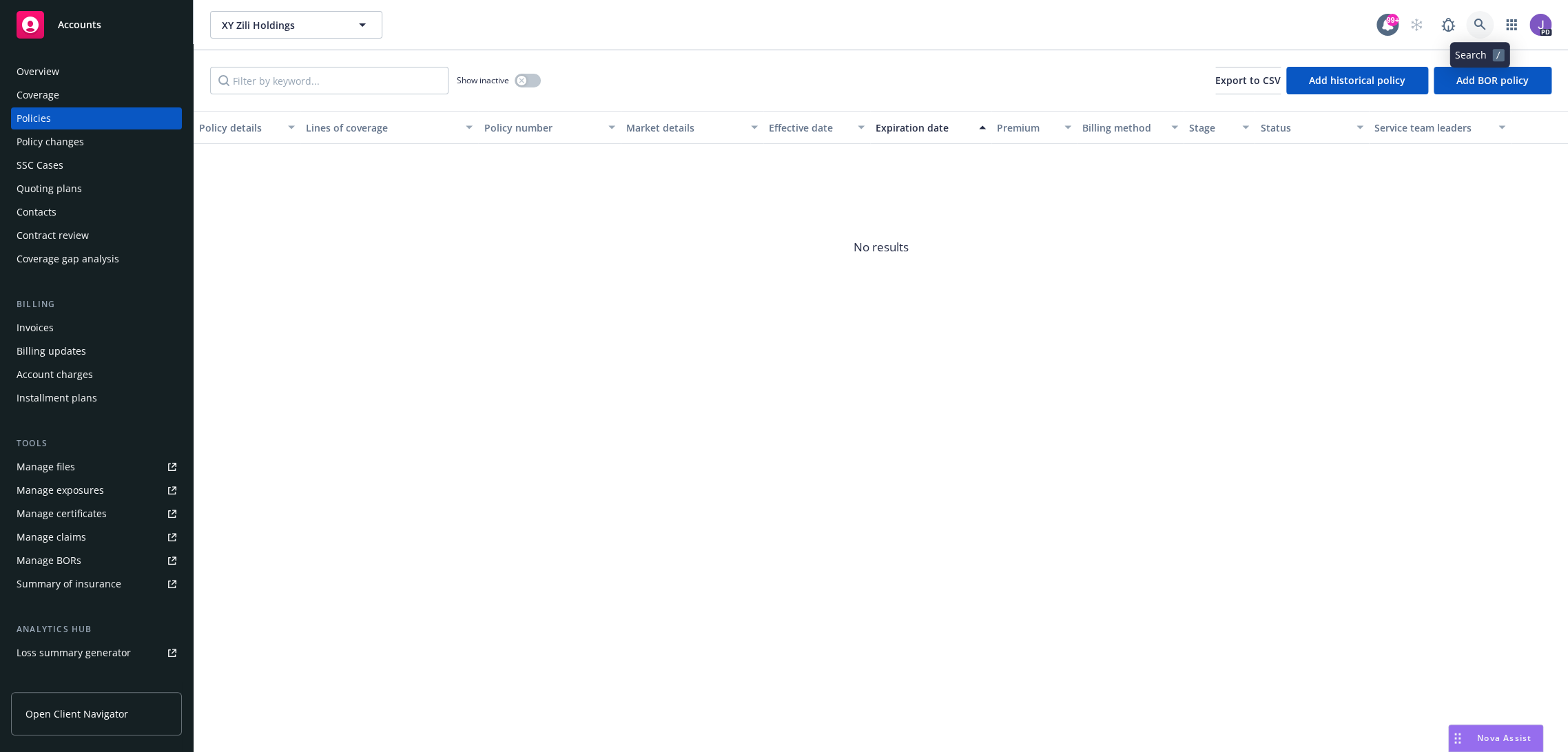
click at [1481, 21] on icon at bounding box center [1479, 25] width 12 height 12
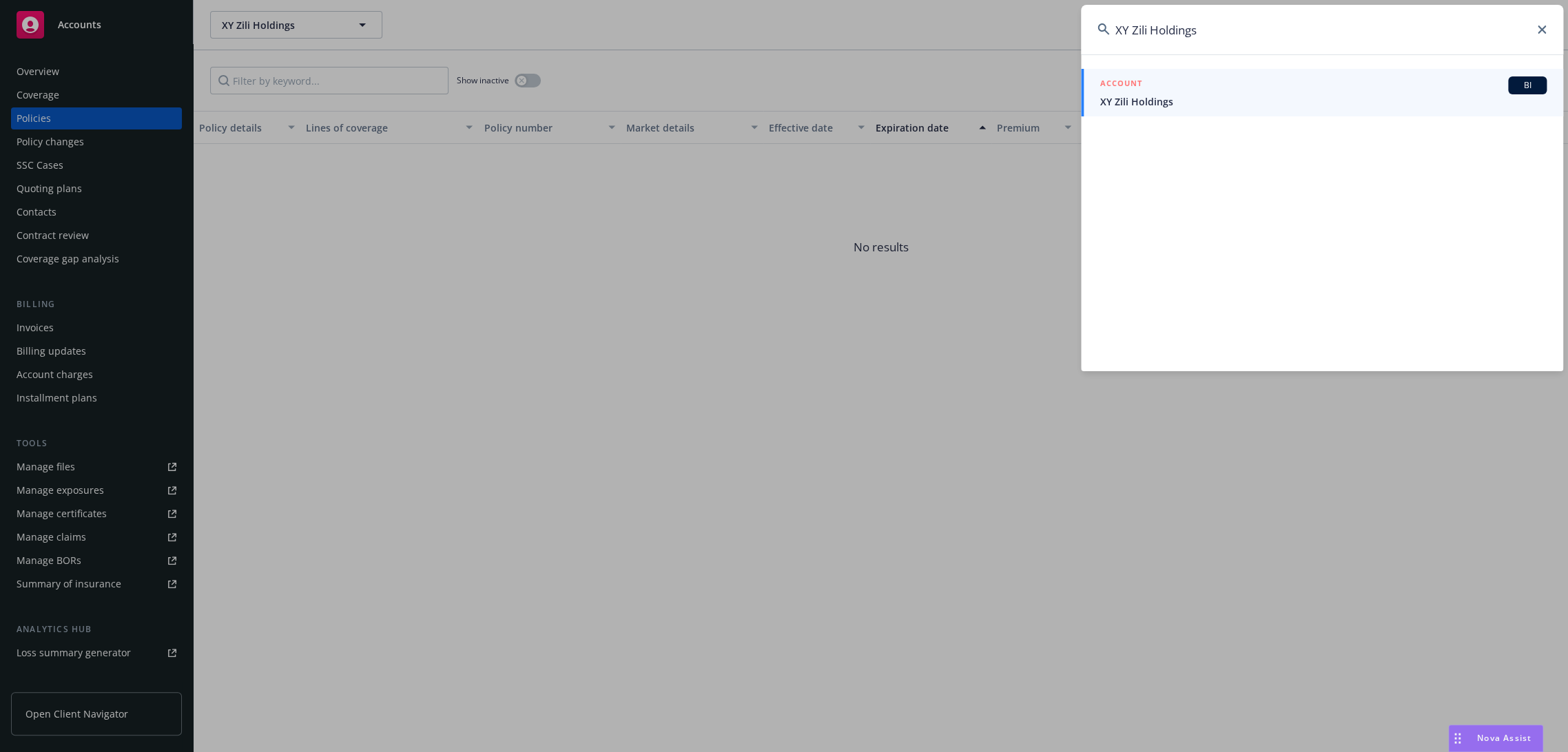
type input "XY Zili Holdings"
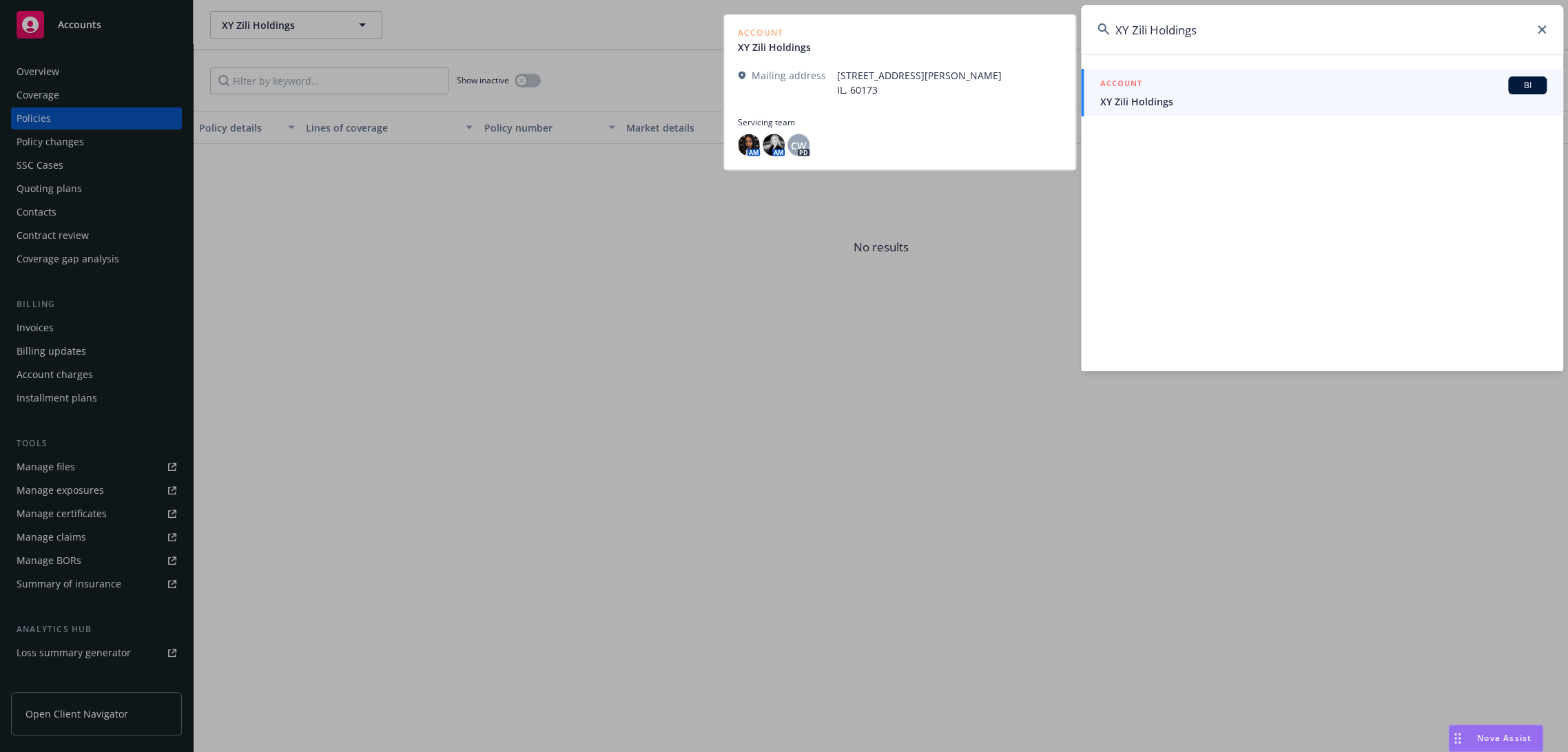
click at [1188, 95] on span "XY Zili Holdings" at bounding box center [1323, 102] width 446 height 15
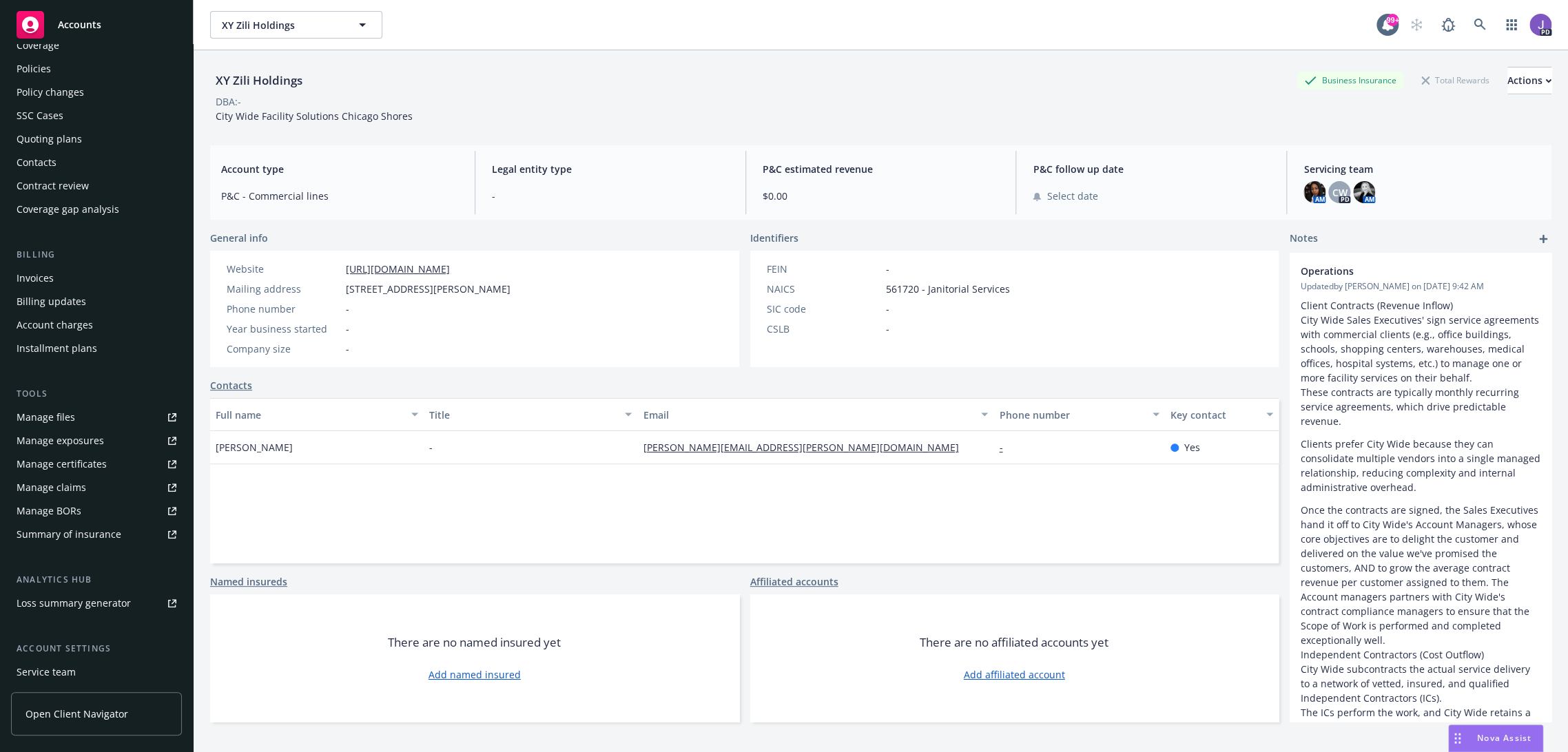
scroll to position [76, 0]
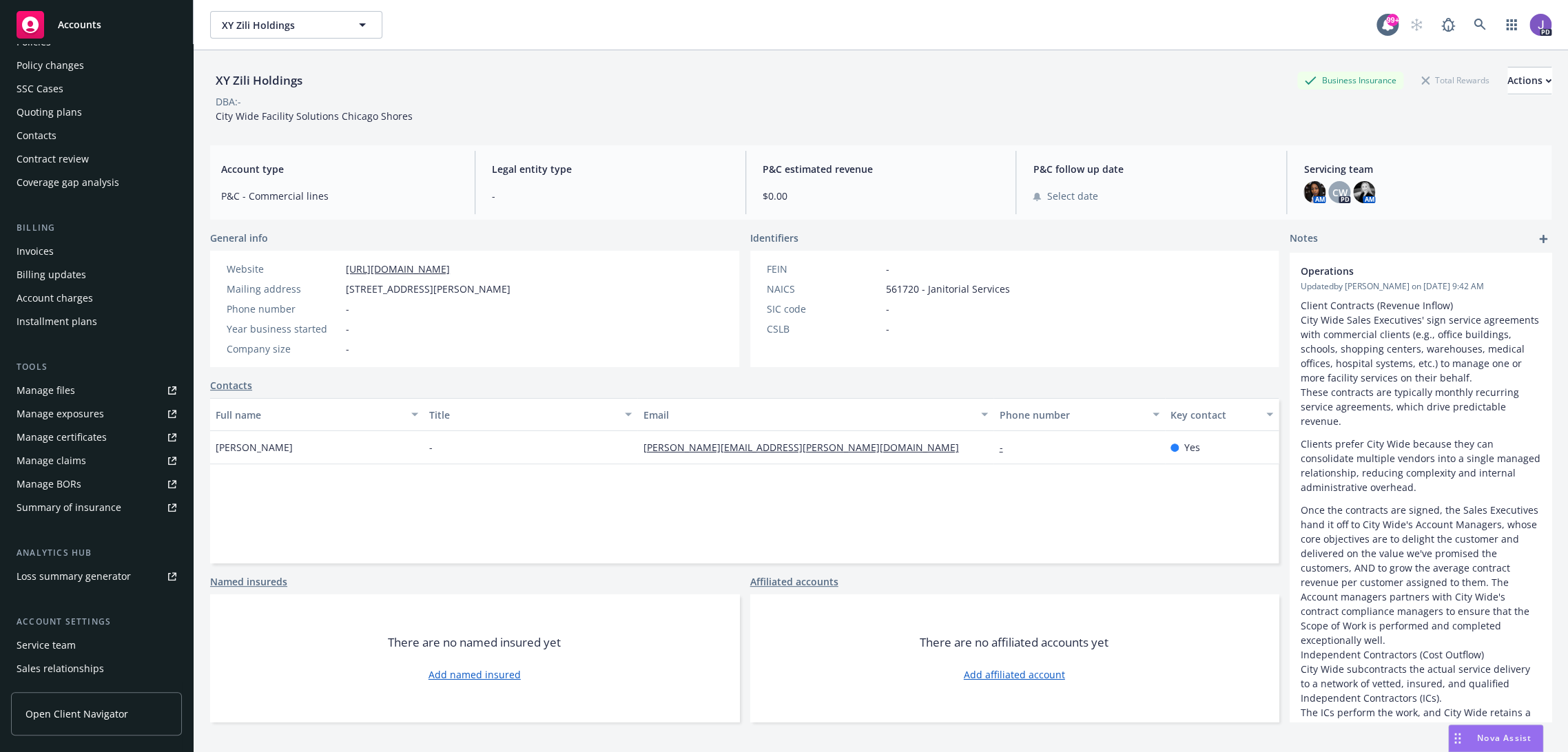
click at [55, 639] on div "Service team" at bounding box center [46, 645] width 60 height 22
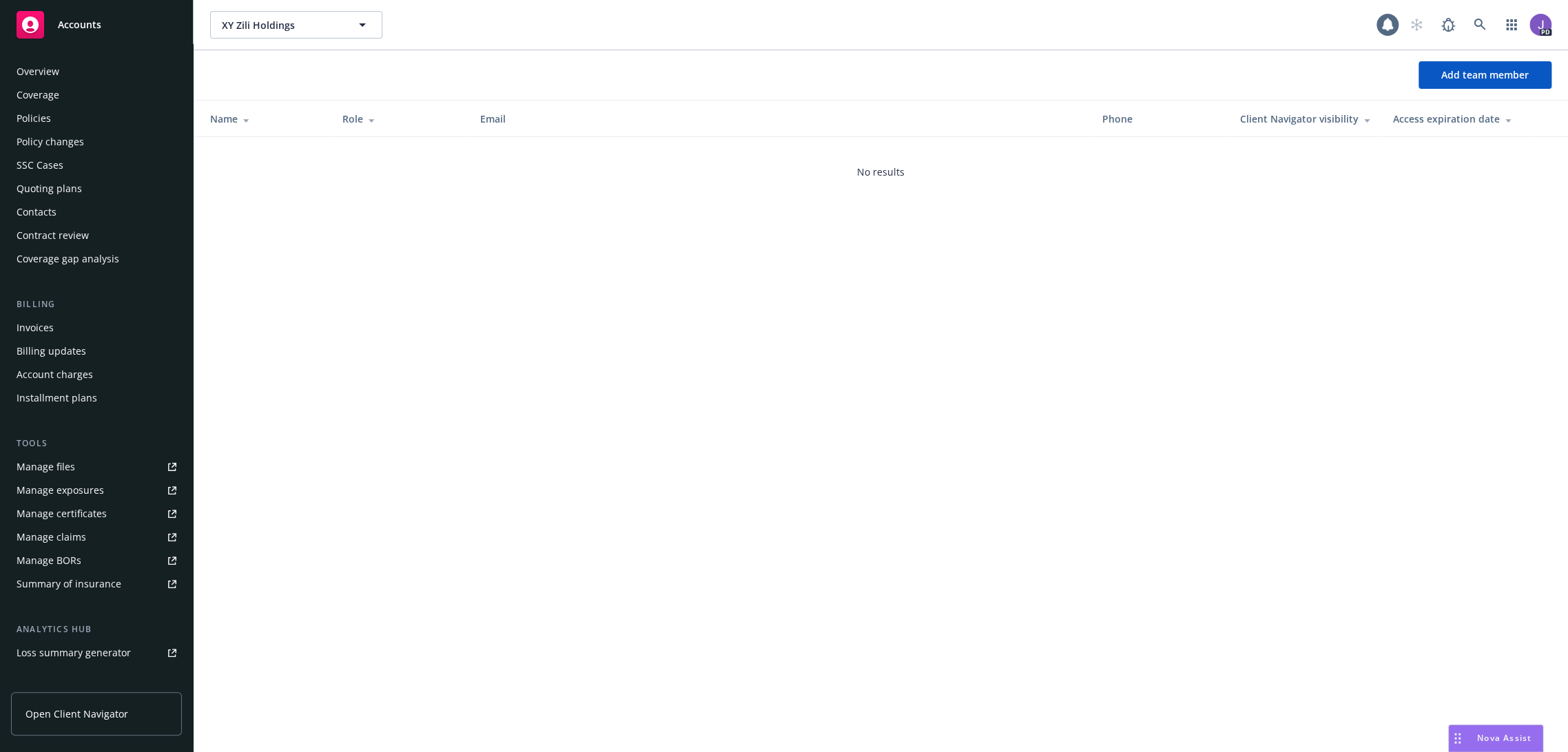
scroll to position [145, 0]
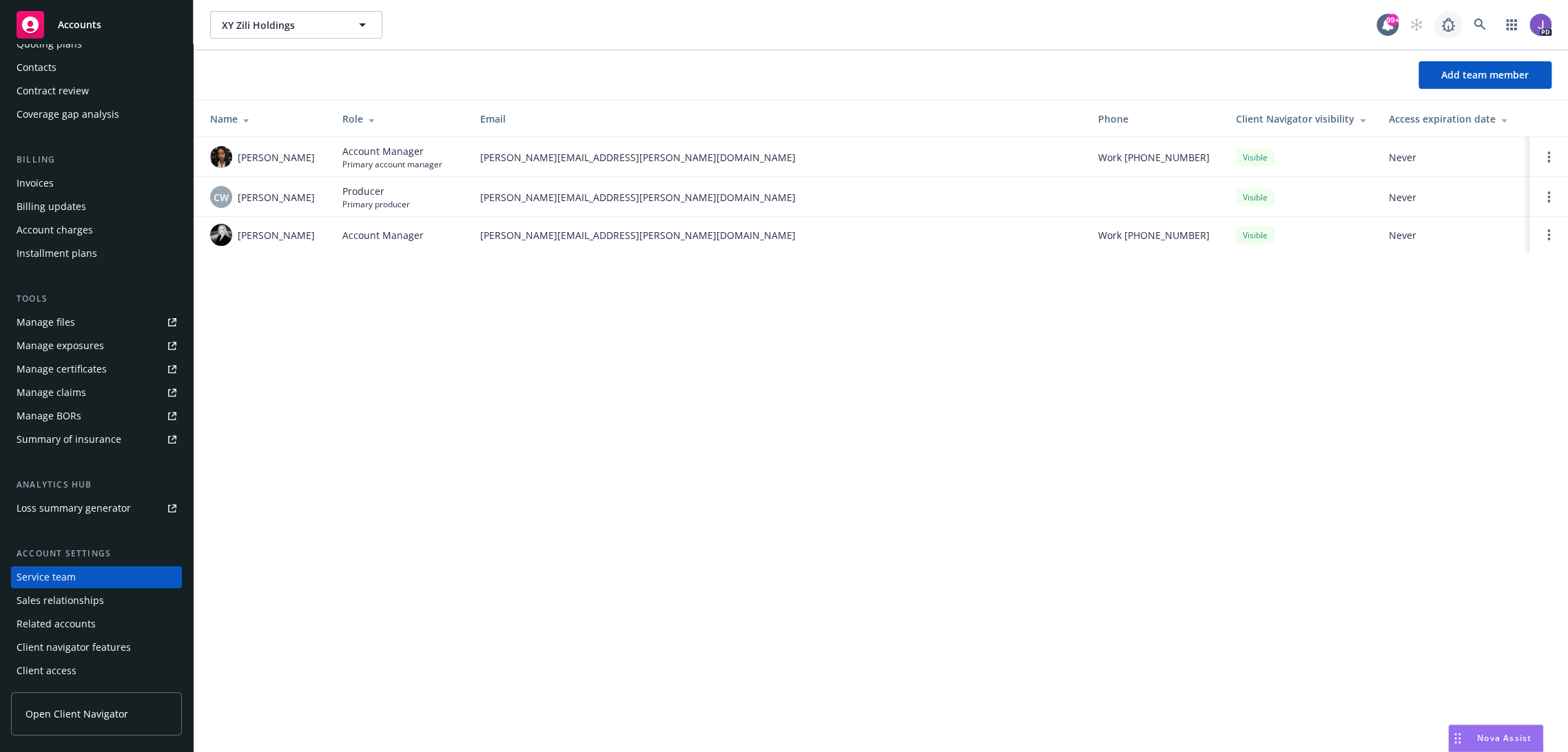
click at [1457, 32] on link at bounding box center [1448, 25] width 27 height 27
click at [1475, 22] on icon at bounding box center [1480, 25] width 13 height 13
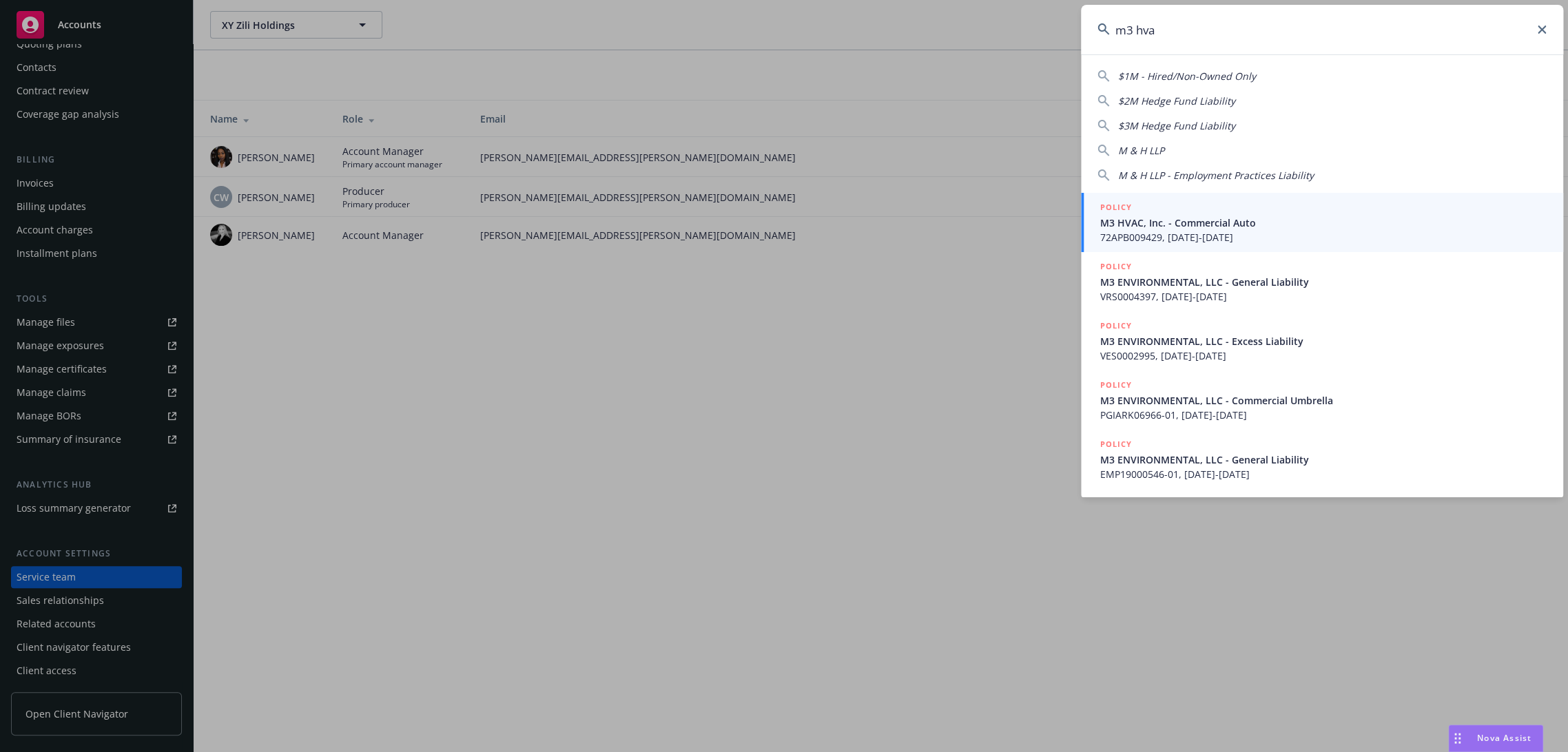
type input "m3 hvac"
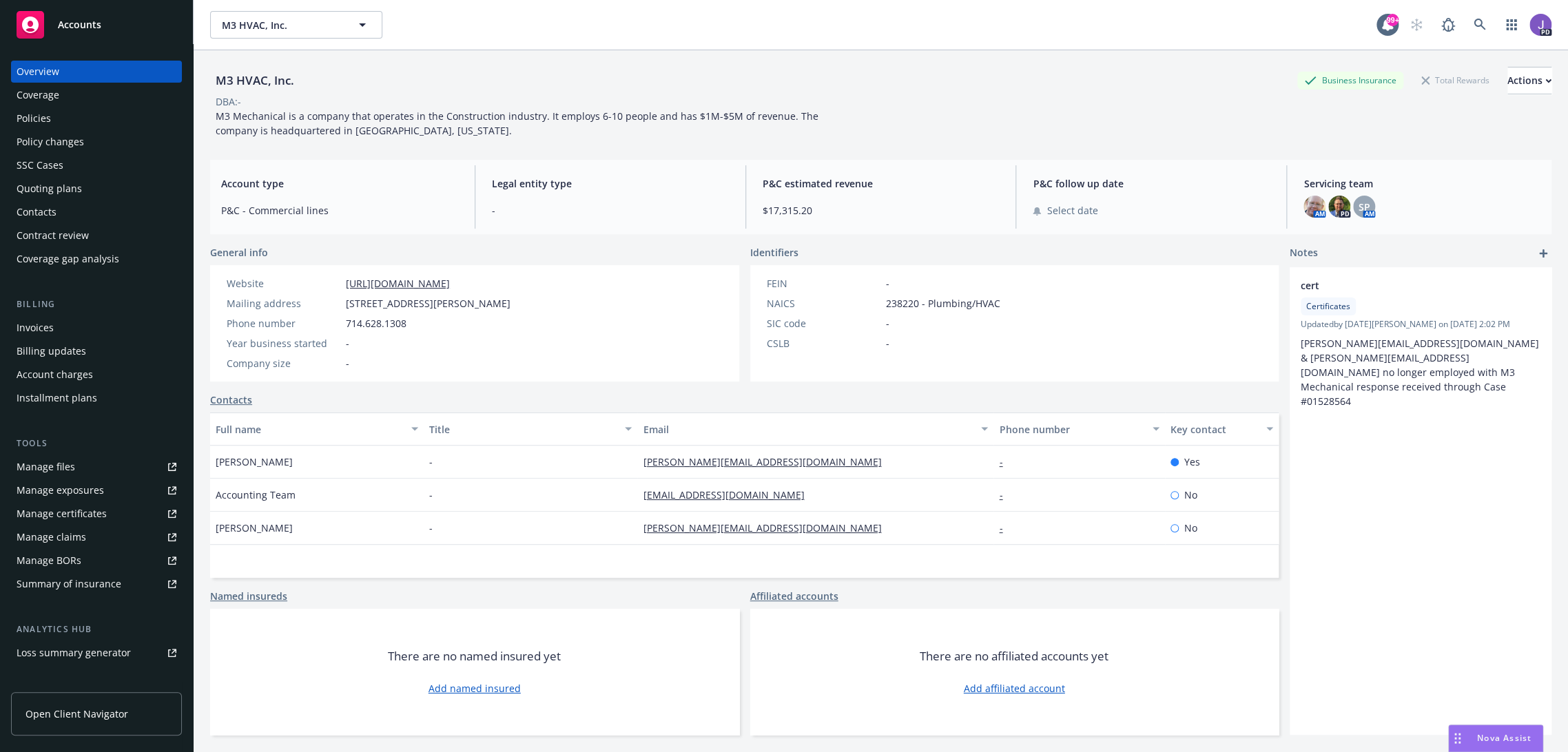
click at [80, 186] on div "Quoting plans" at bounding box center [97, 188] width 160 height 22
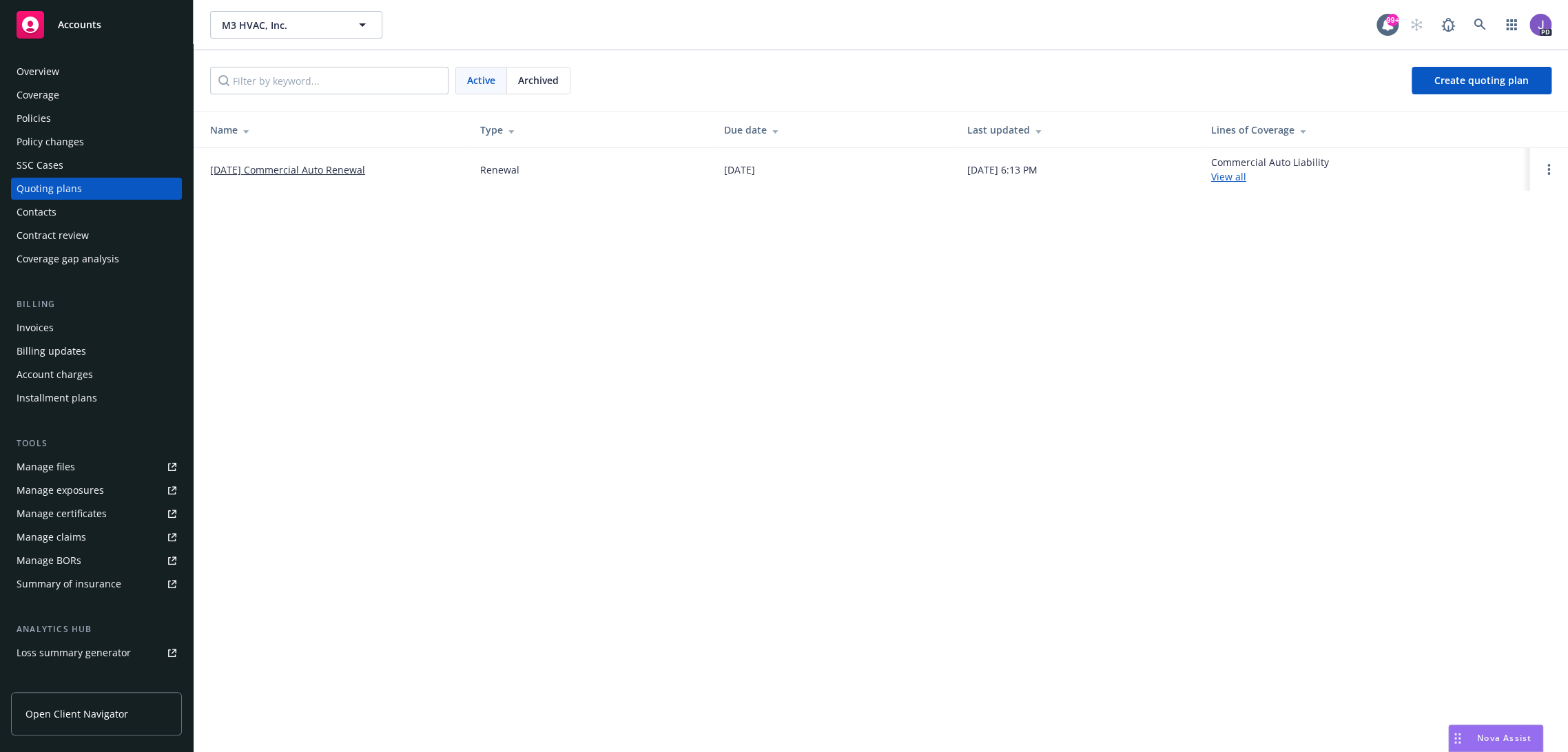
click at [344, 165] on link "08/15/25 Commercial Auto Renewal" at bounding box center [287, 169] width 155 height 15
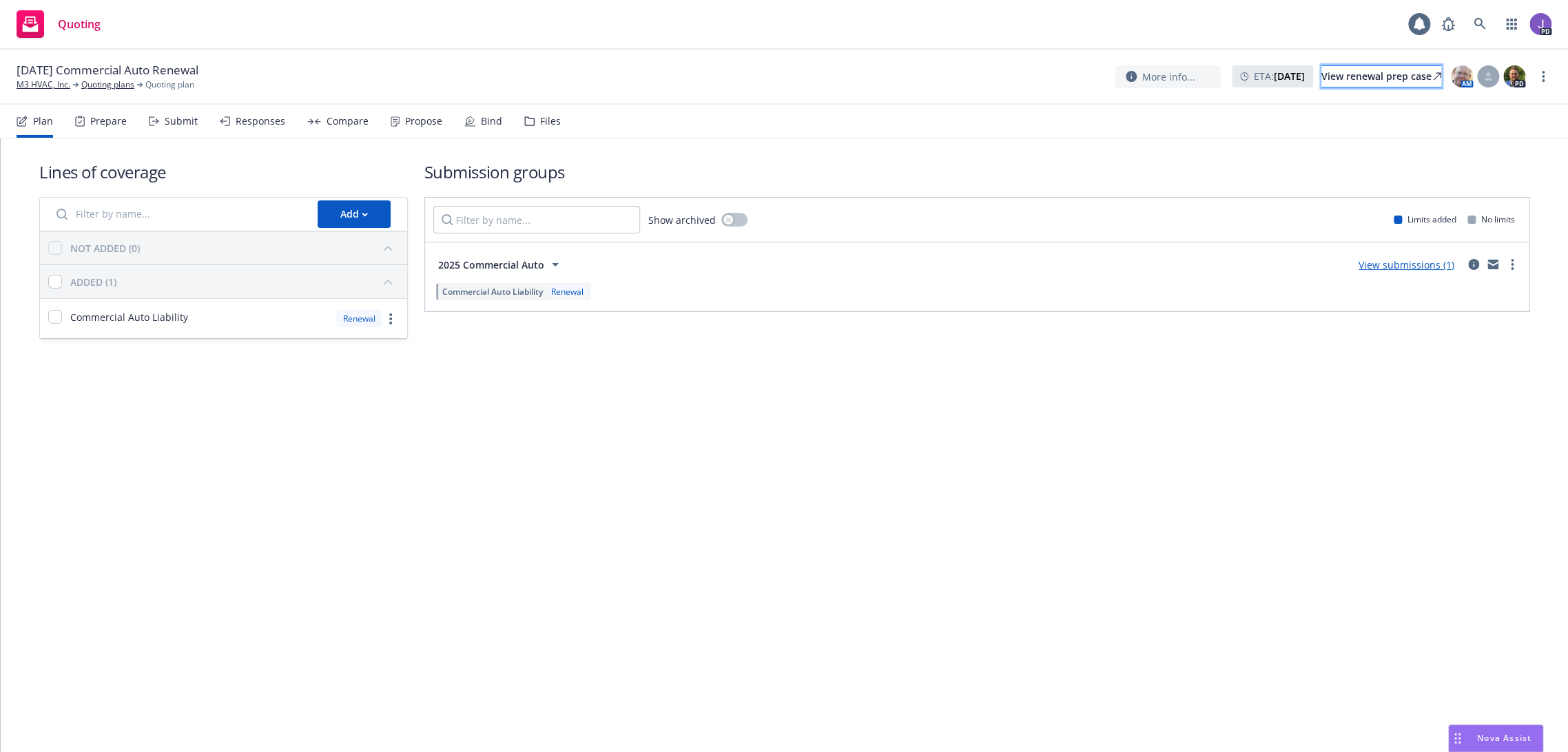
click at [1356, 80] on div "View renewal prep case" at bounding box center [1381, 76] width 120 height 21
click at [1476, 25] on icon at bounding box center [1479, 24] width 12 height 12
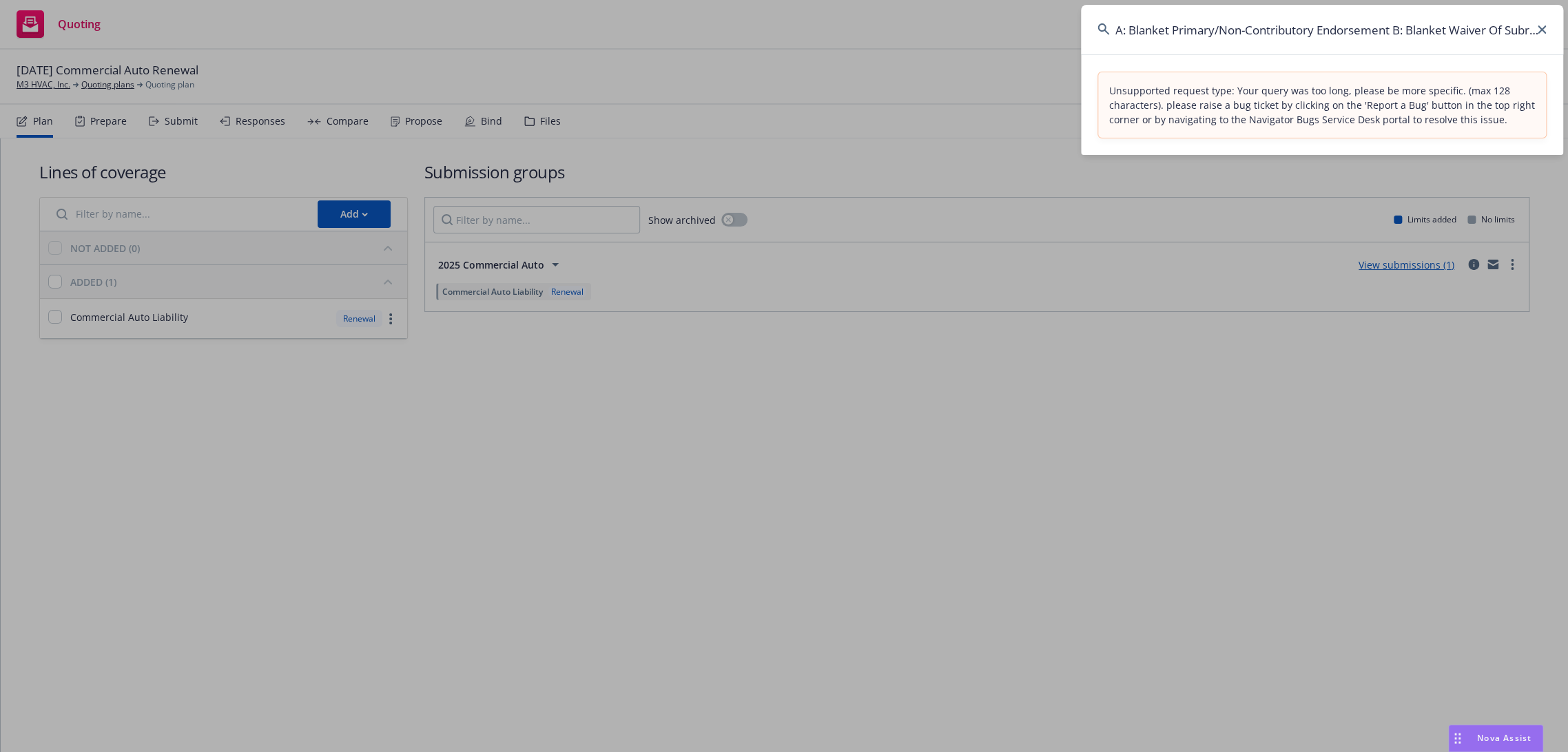
click at [1282, 25] on input "A: Blanket Primary/Non-Contributory Endorsement B: Blanket Waiver Of Subrogatio…" at bounding box center [1321, 29] width 483 height 50
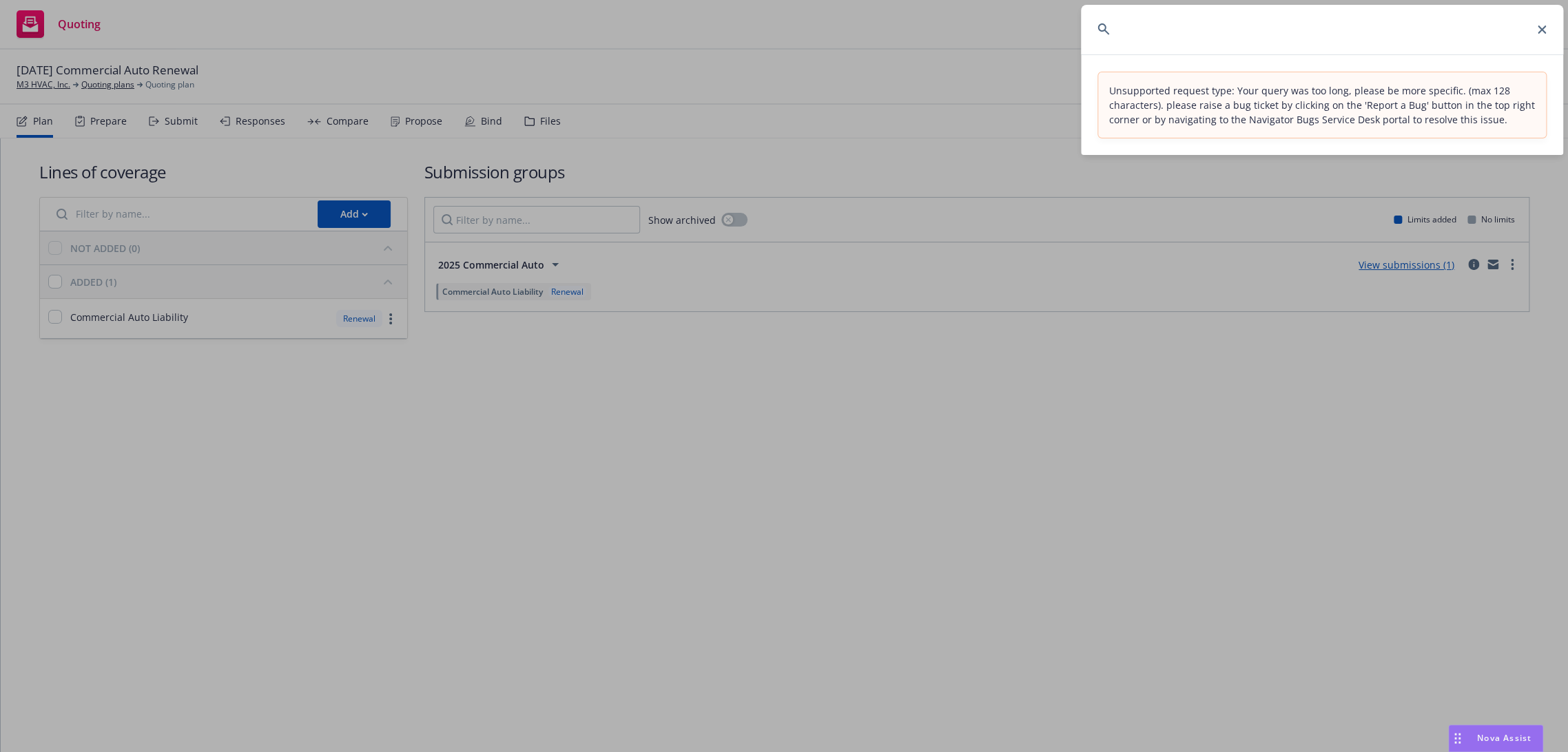
click at [1281, 25] on input "A: Blanket Primary/Non-Contributory Endorsement B: Blanket Waiver Of Subrogatio…" at bounding box center [1321, 29] width 483 height 50
paste input "e"
click at [1281, 25] on input "A: Blanket Primary/Non-Contributory Endorsement B: Blanket Waiver Of Subrogatio…" at bounding box center [1321, 29] width 483 height 50
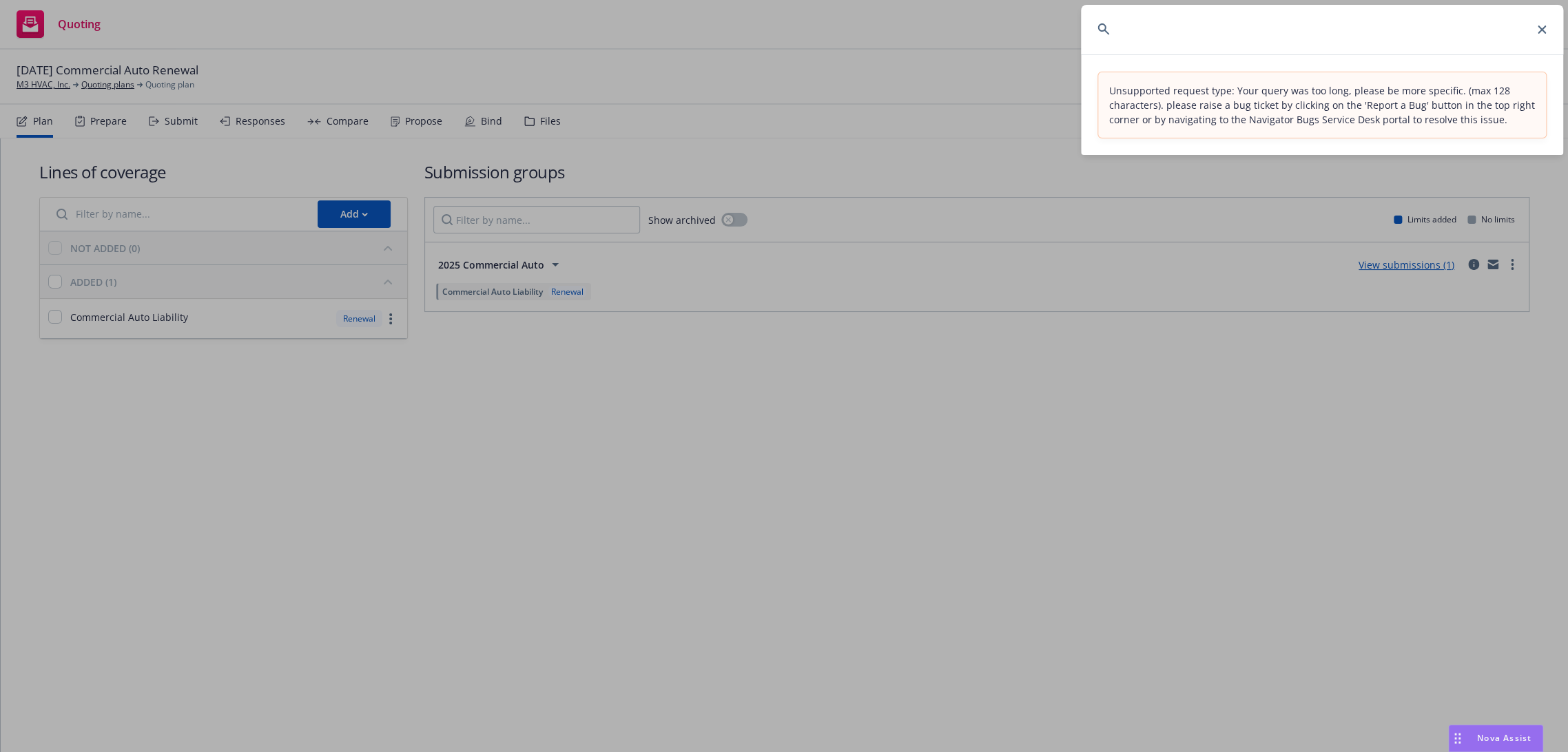
click at [1281, 25] on input "A: Blanket Primary/Non-Contributory Endorsement B: Blanket Waiver Of Subrogatio…" at bounding box center [1321, 29] width 483 height 50
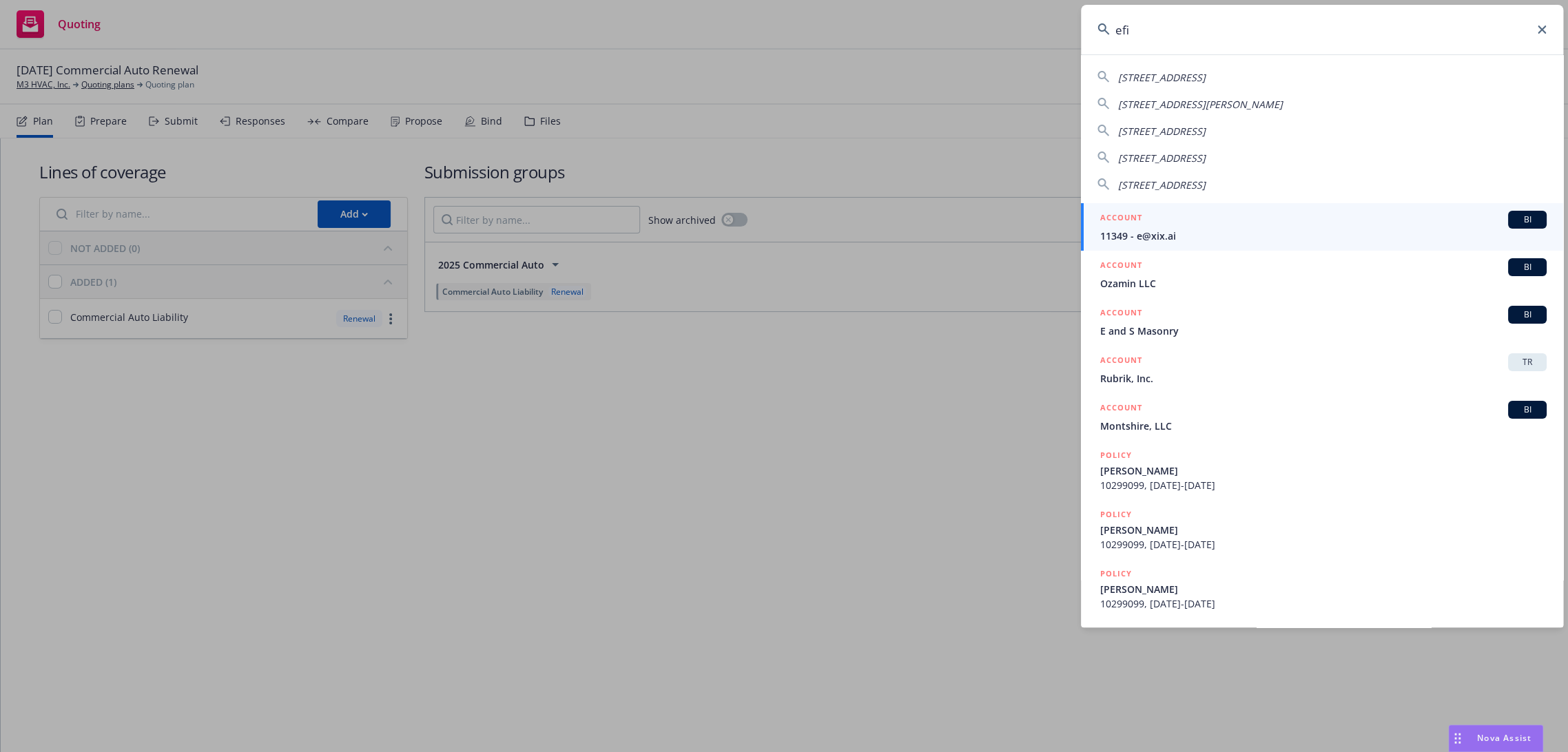
type input "efin"
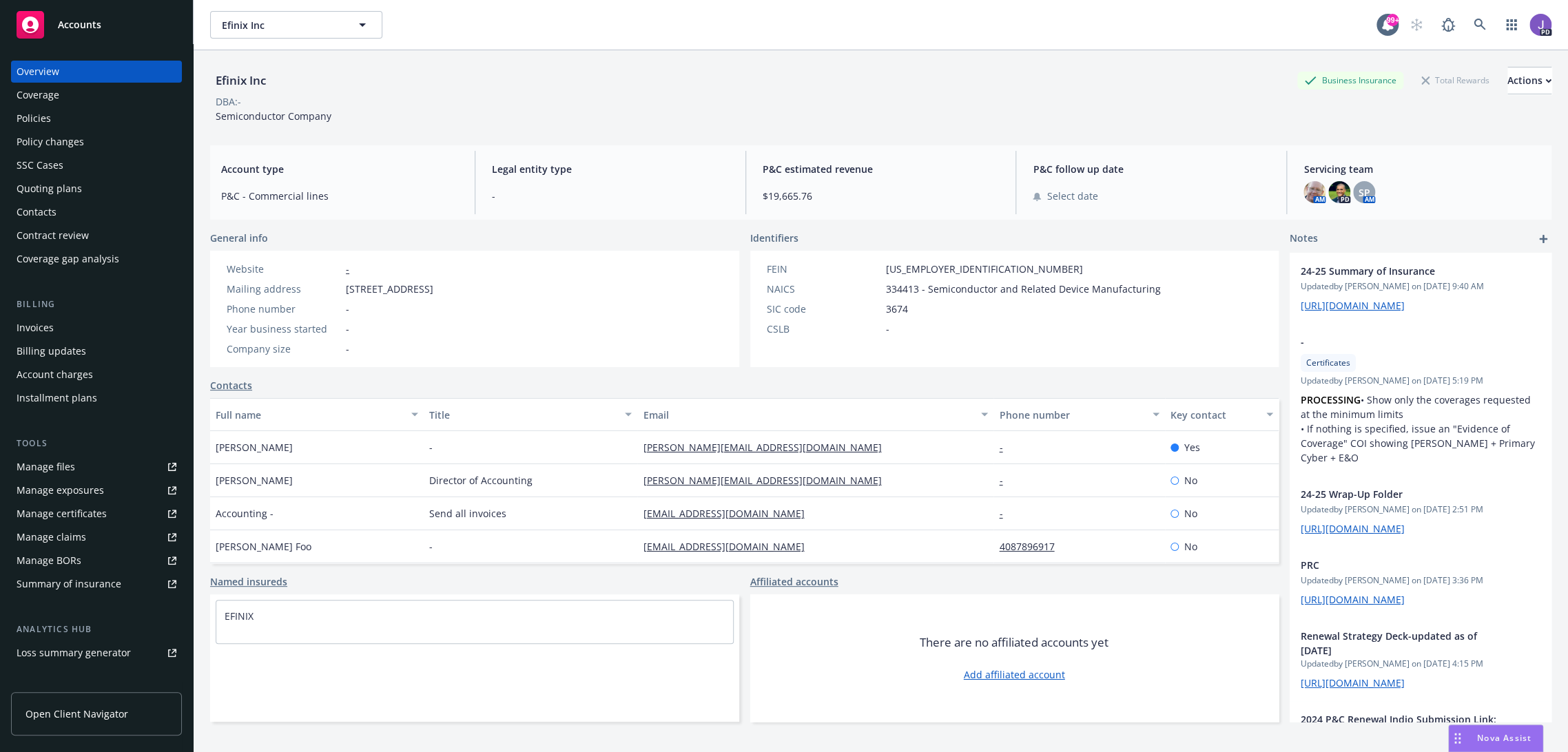
click at [57, 122] on div "Policies" at bounding box center [97, 118] width 160 height 22
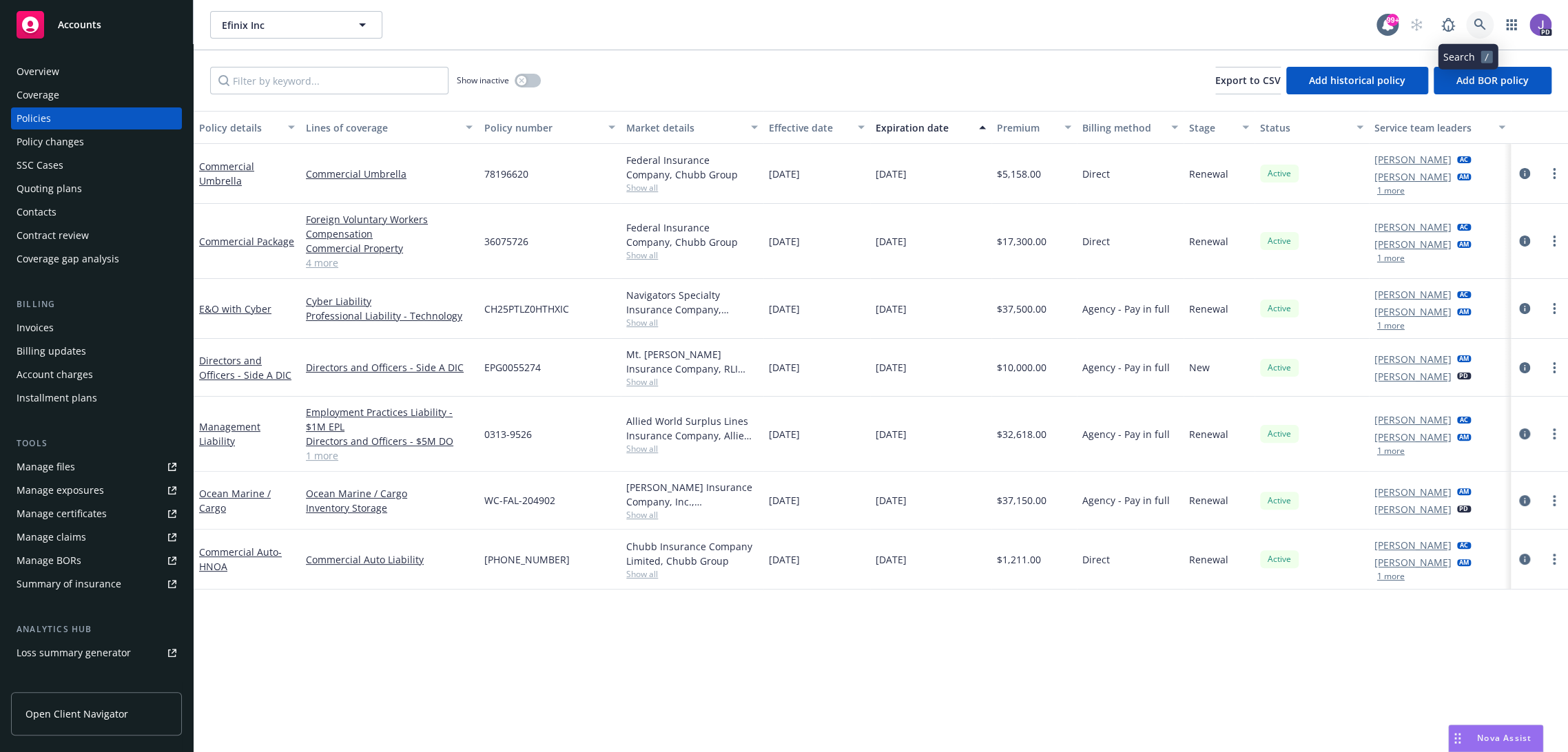
click at [1466, 27] on link at bounding box center [1479, 25] width 27 height 27
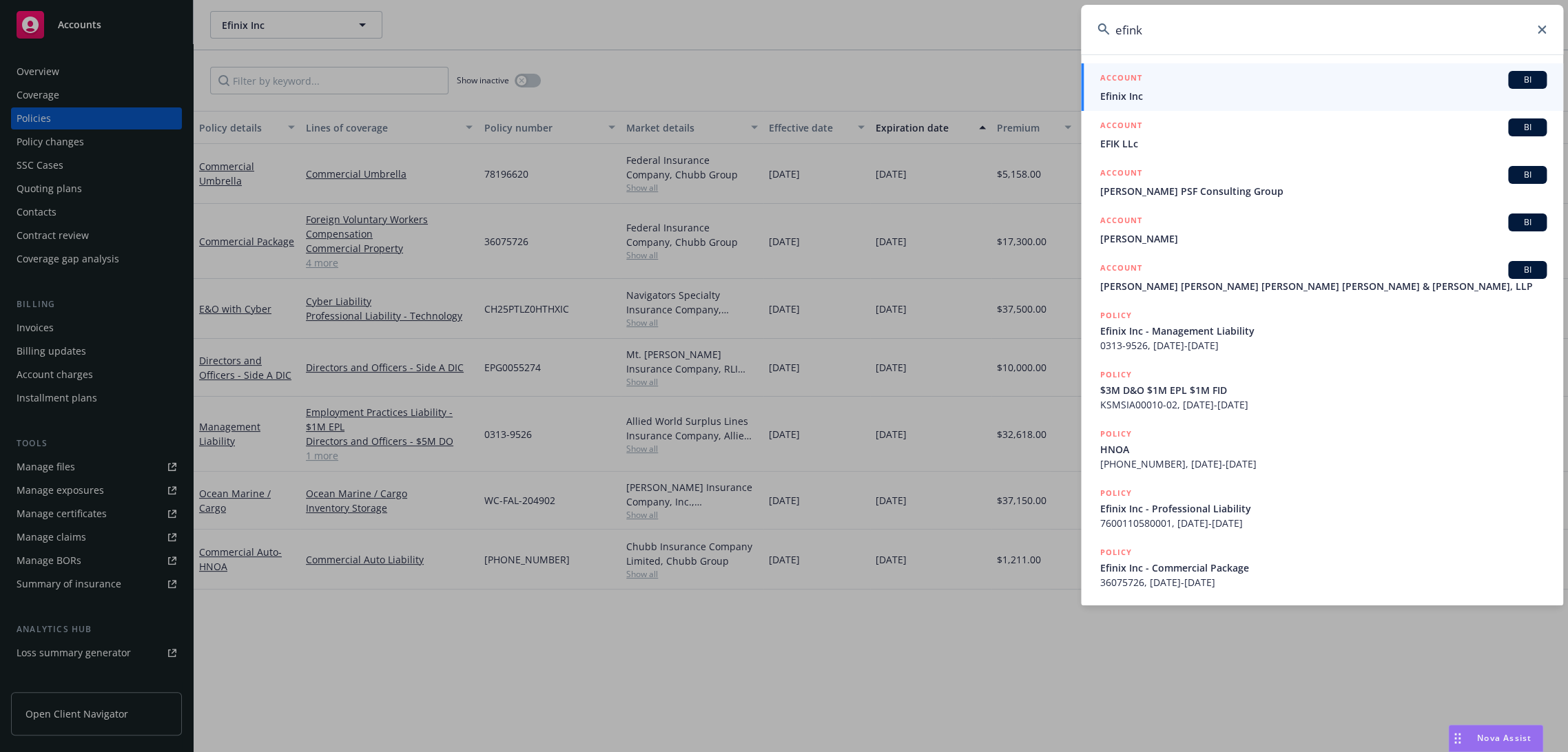
type input "efin"
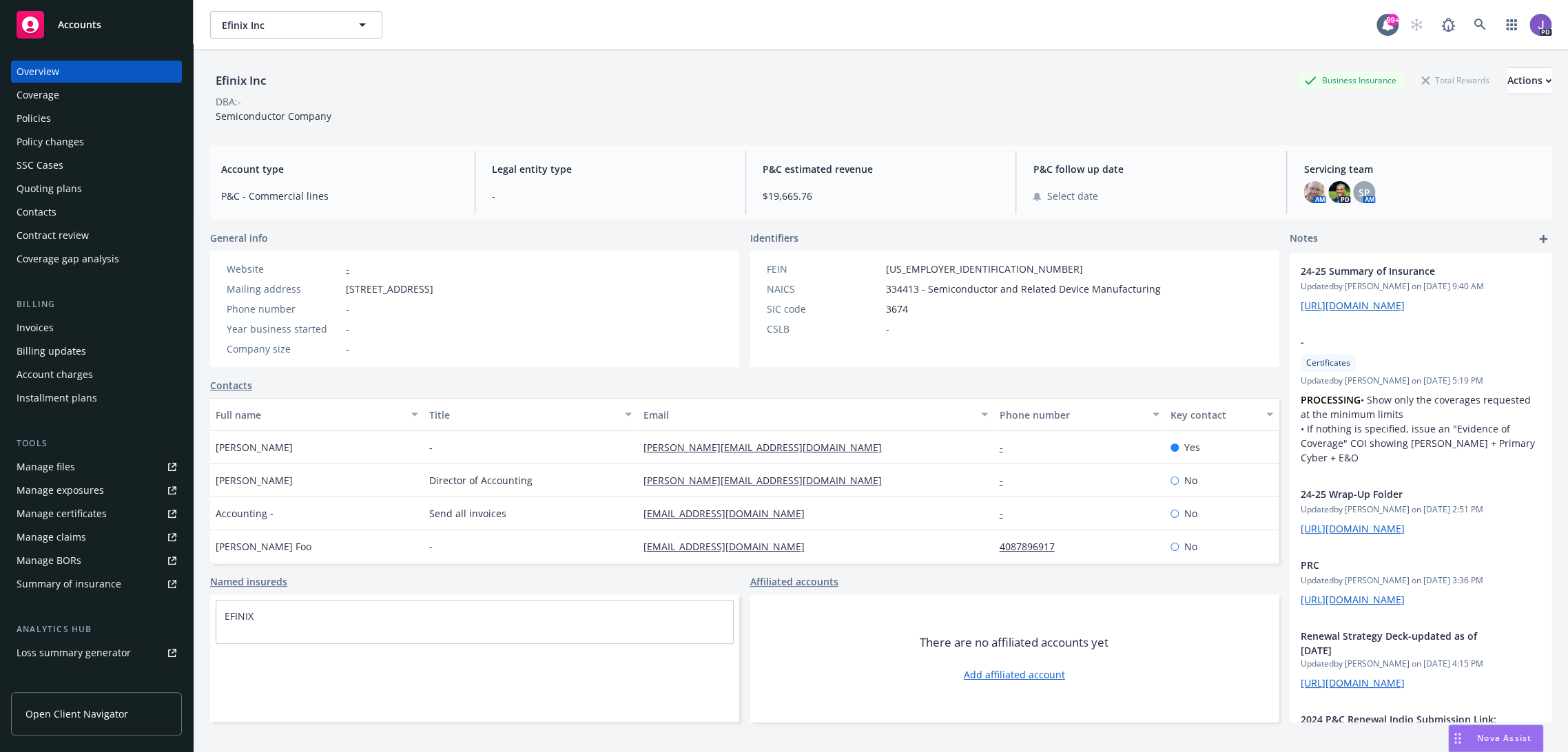
click at [76, 125] on div "Policies" at bounding box center [97, 118] width 160 height 22
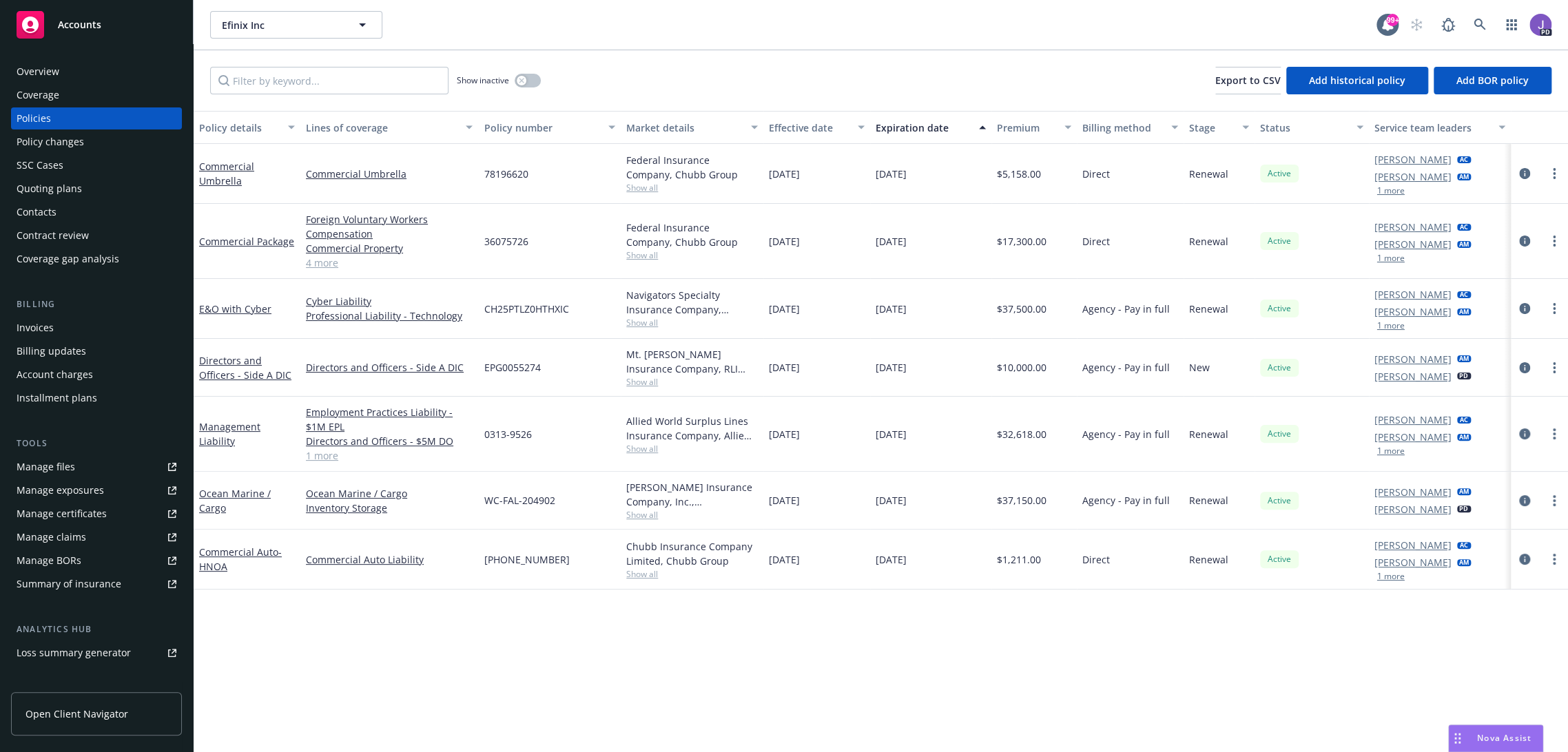
click at [98, 71] on div "Overview" at bounding box center [97, 71] width 160 height 22
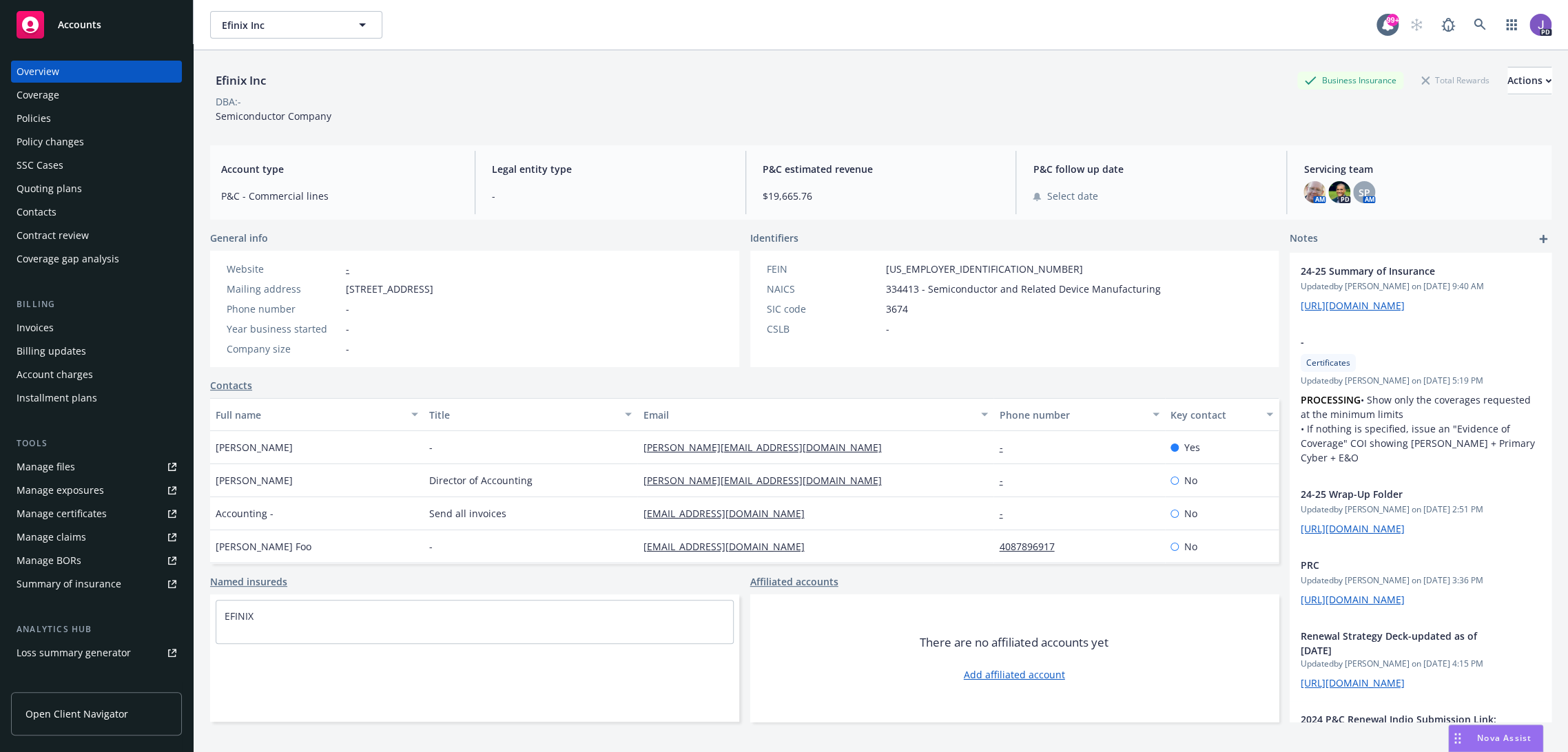
click at [53, 129] on div "Policies" at bounding box center [97, 118] width 160 height 22
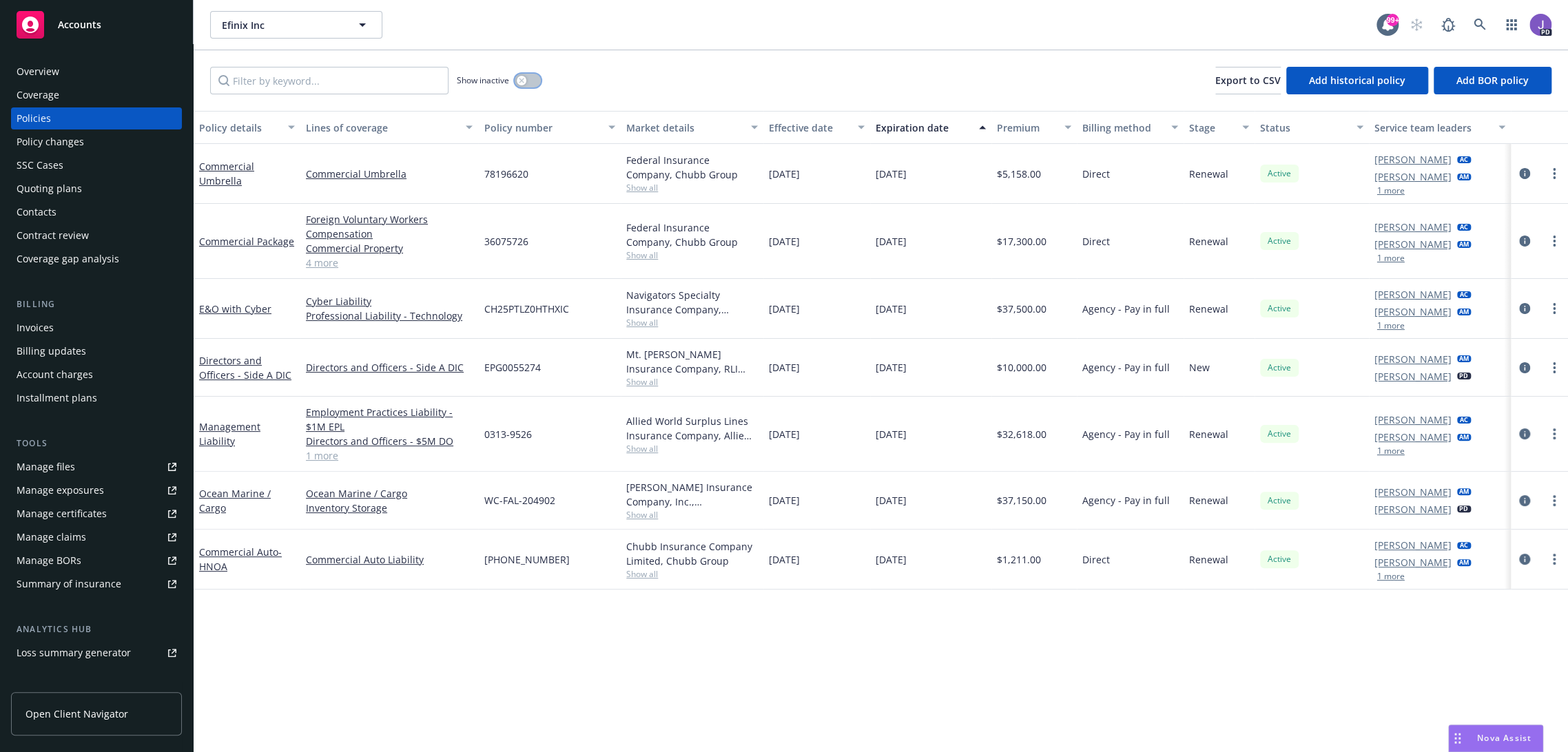
click at [519, 81] on icon "button" at bounding box center [522, 81] width 6 height 6
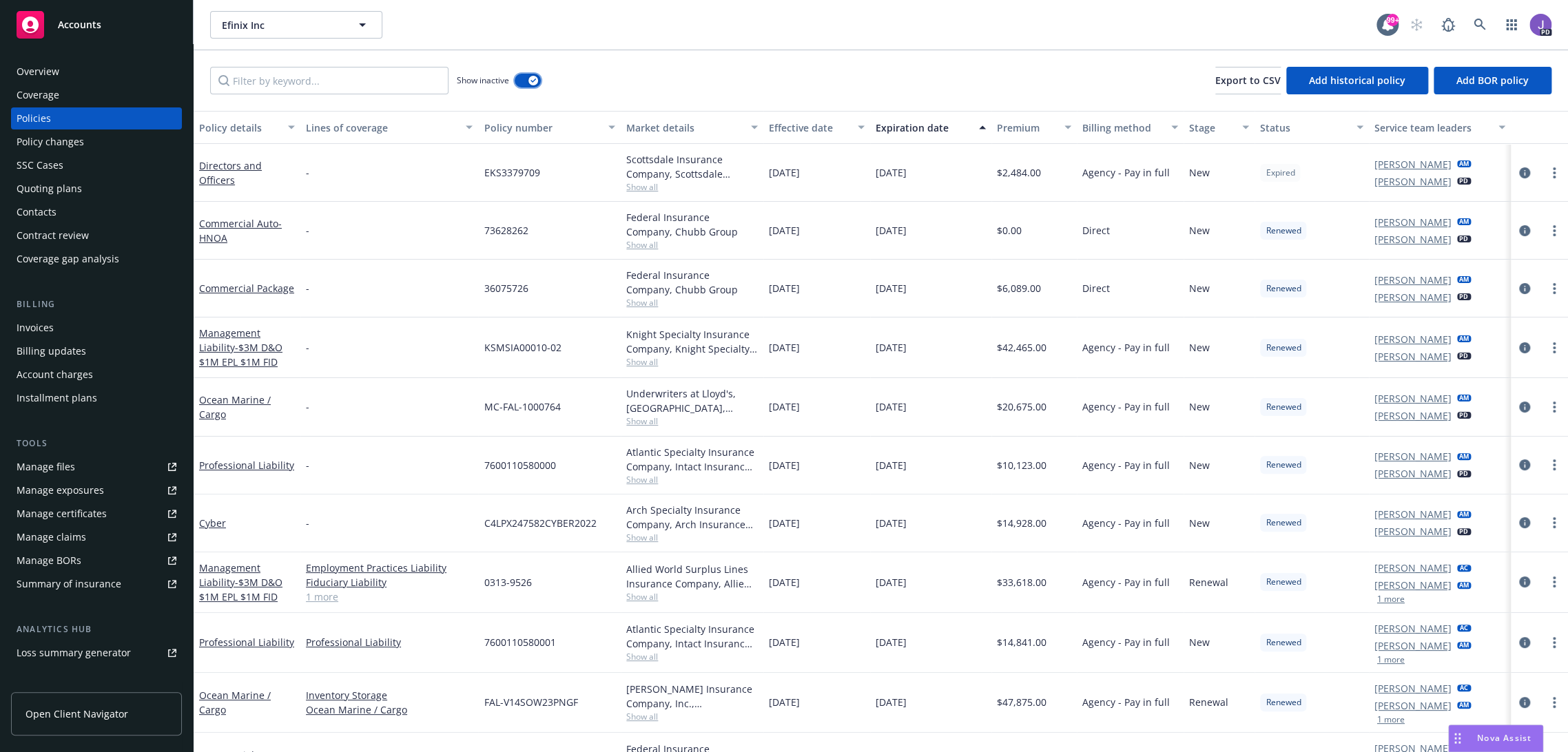
click at [530, 79] on icon "button" at bounding box center [533, 81] width 6 height 4
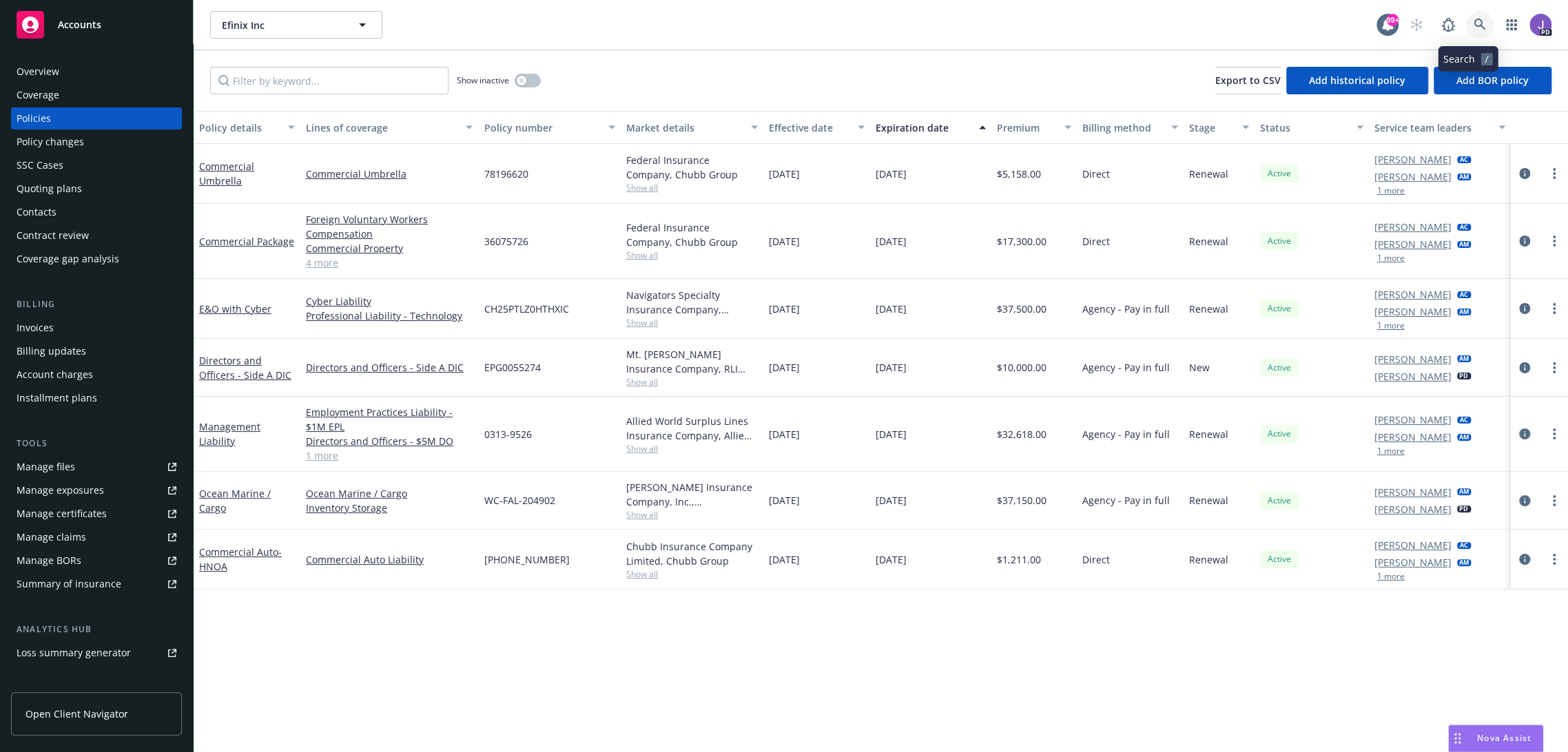
click at [1473, 22] on icon at bounding box center [1480, 25] width 13 height 13
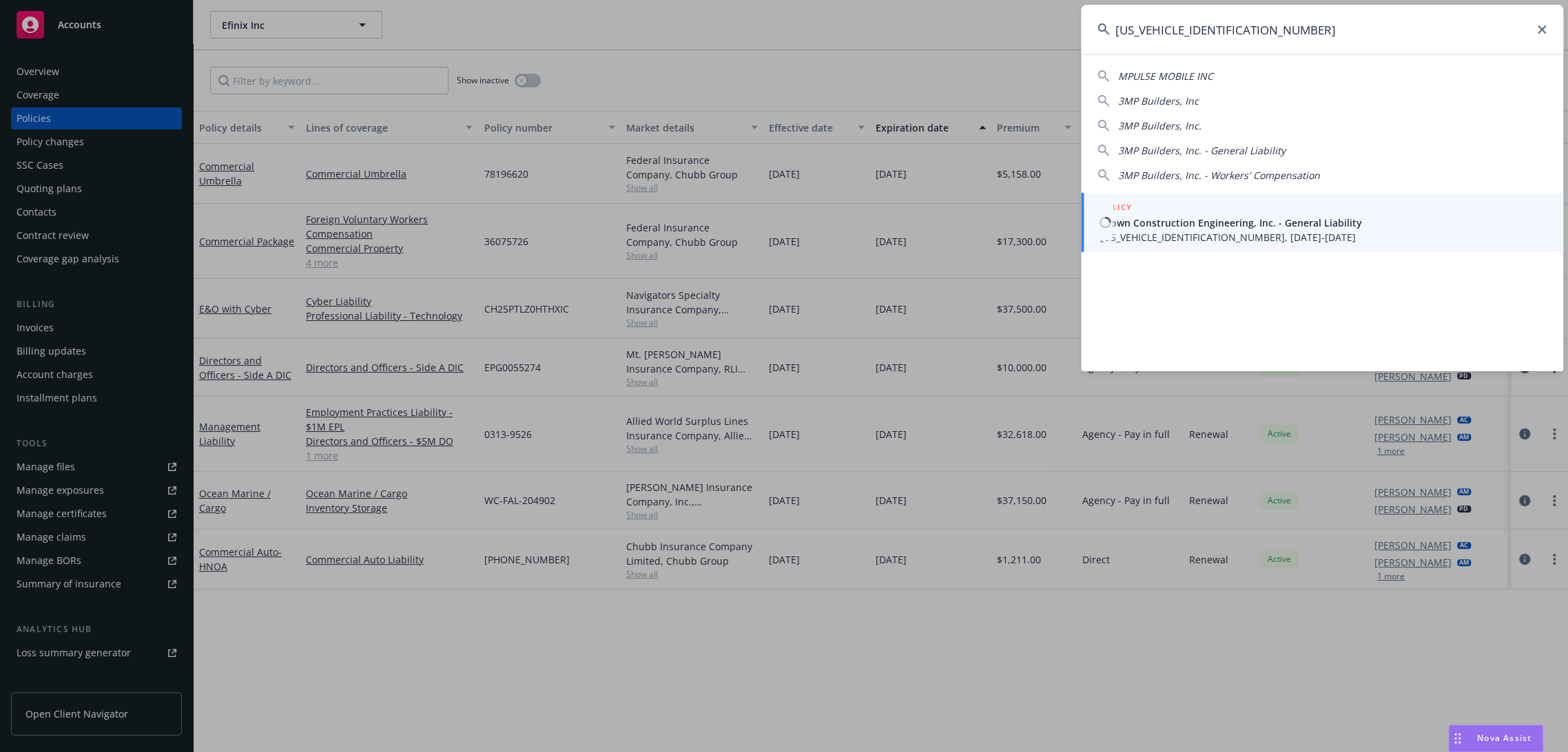
type input "MP000401710049800"
drag, startPoint x: 1203, startPoint y: 216, endPoint x: 1168, endPoint y: 222, distance: 35.5
click at [1203, 216] on span "Crown Construction Engineering, Inc. - General Liability" at bounding box center [1323, 223] width 446 height 15
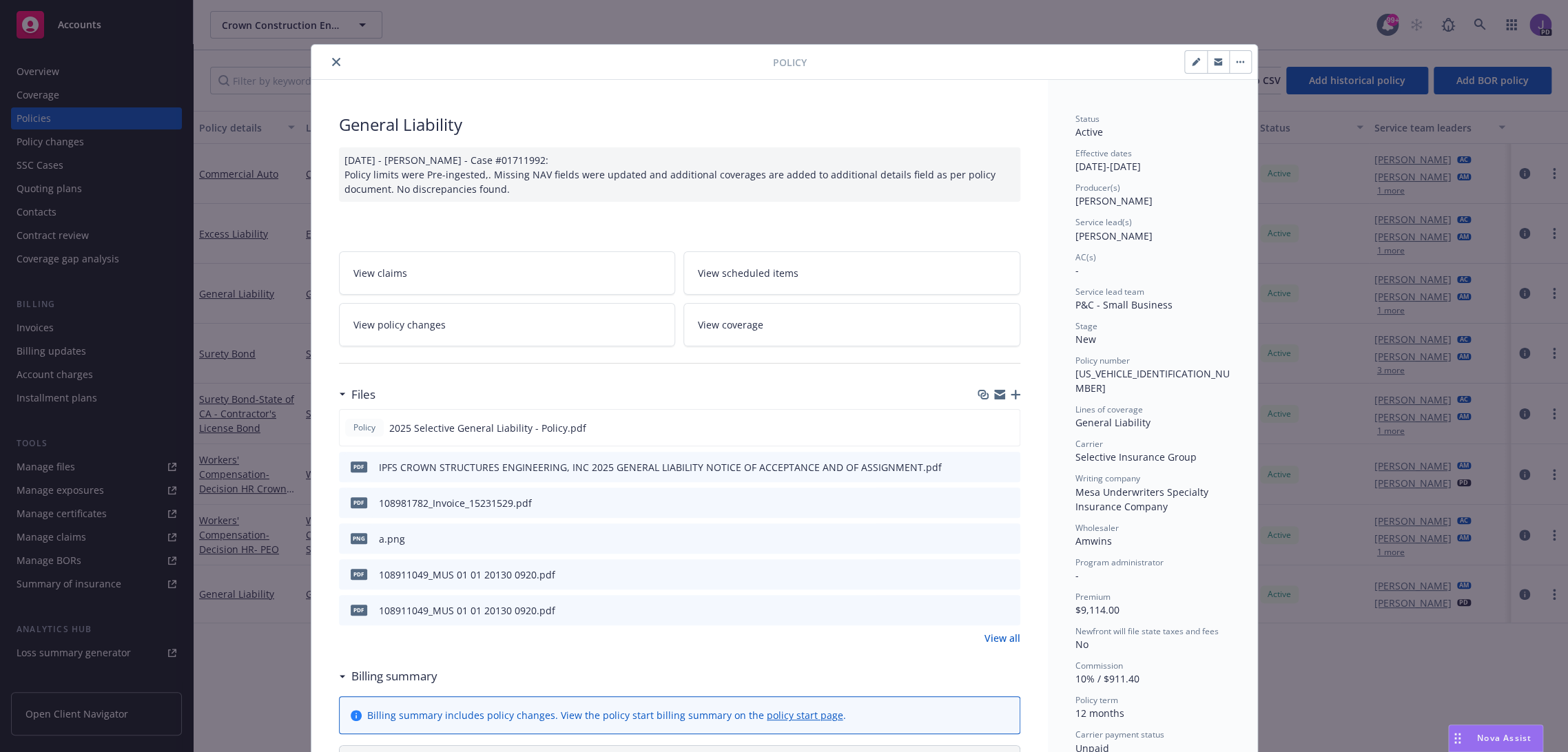
click at [333, 58] on icon "close" at bounding box center [336, 62] width 8 height 8
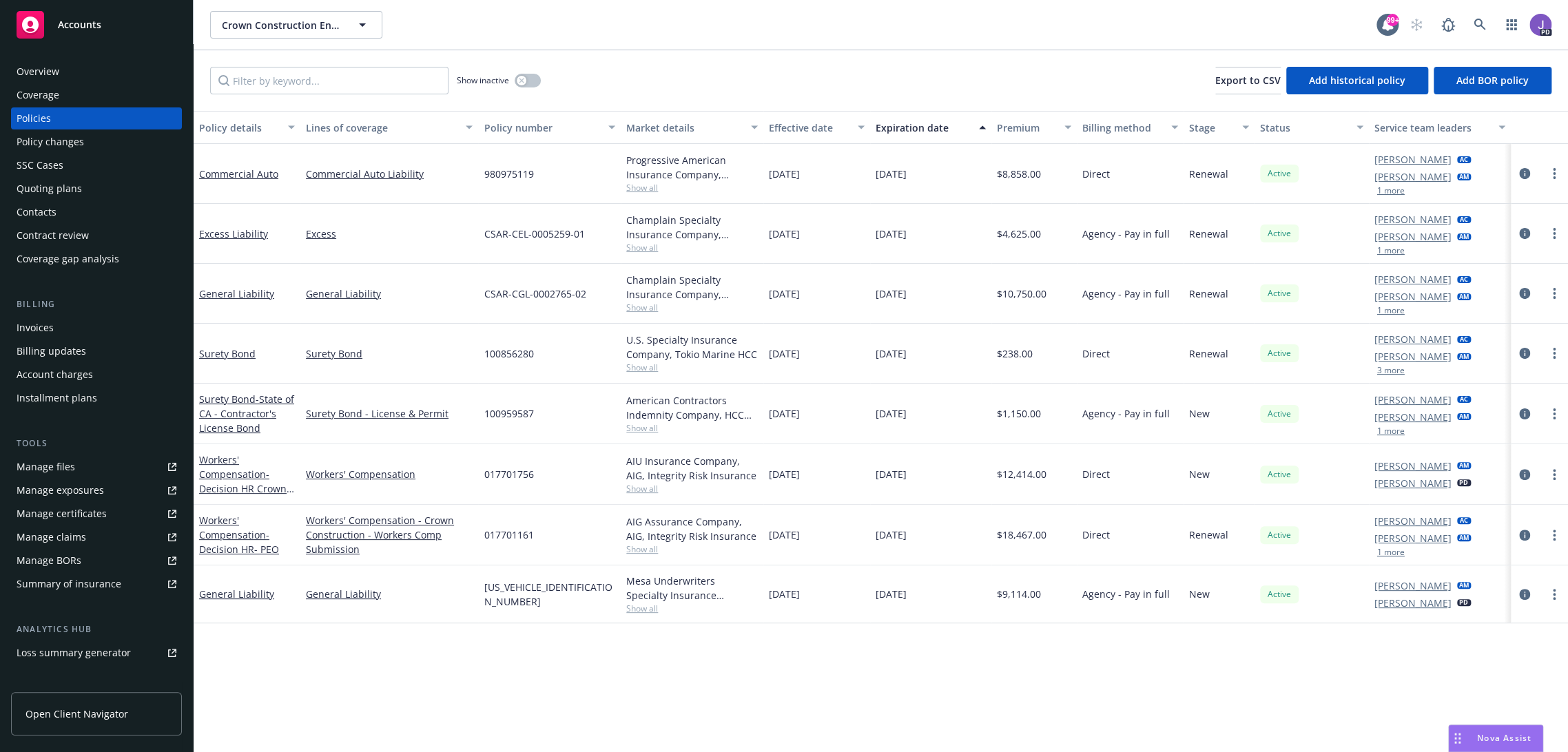
click at [85, 67] on div "Overview" at bounding box center [97, 71] width 160 height 22
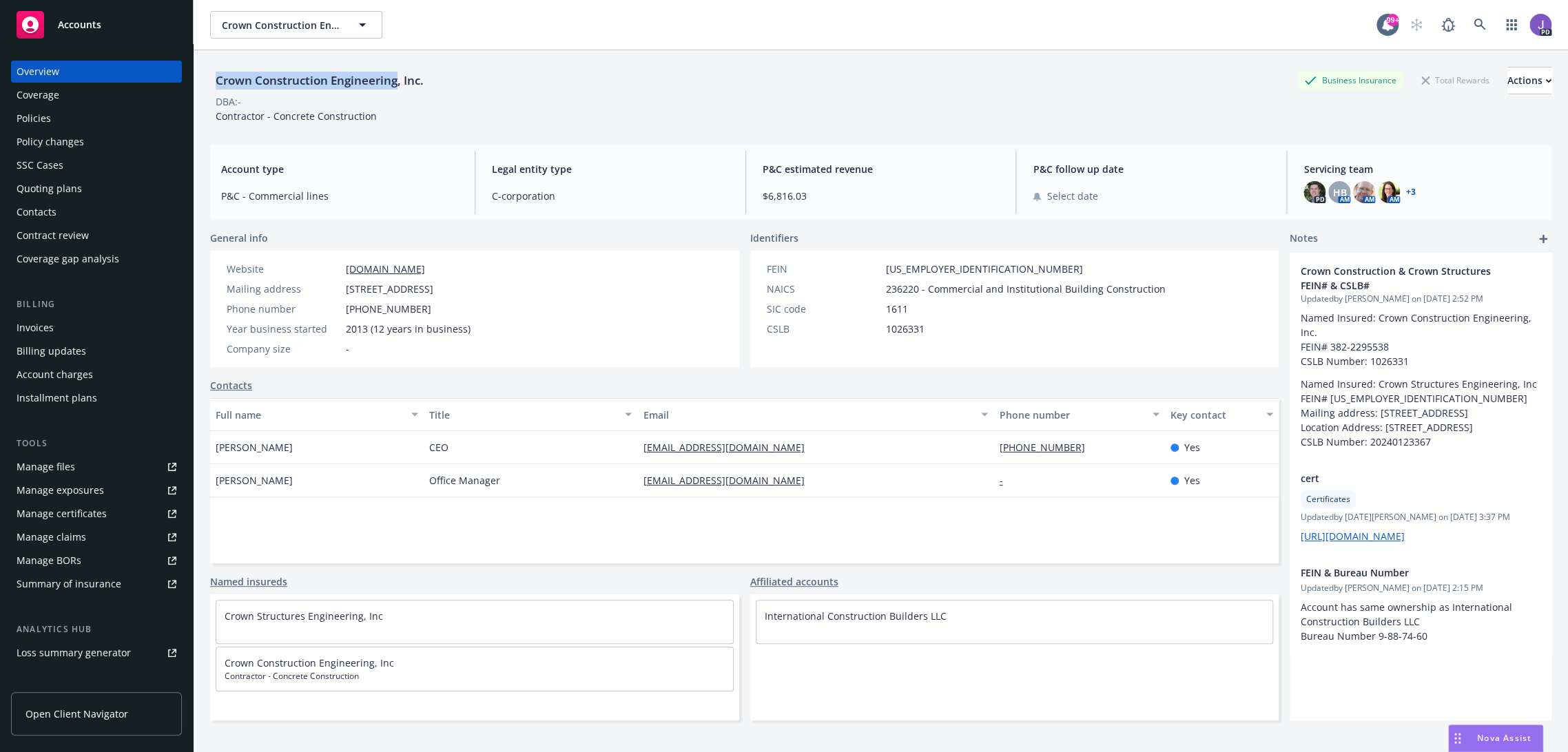
drag, startPoint x: 396, startPoint y: 79, endPoint x: 207, endPoint y: 79, distance: 189.0
click at [207, 79] on div "Crown Construction Engineering, Inc. Business Insurance Total Rewards Actions D…" at bounding box center [880, 426] width 1374 height 752
copy div "Crown Construction Engineering"
click at [1473, 23] on icon at bounding box center [1479, 25] width 12 height 12
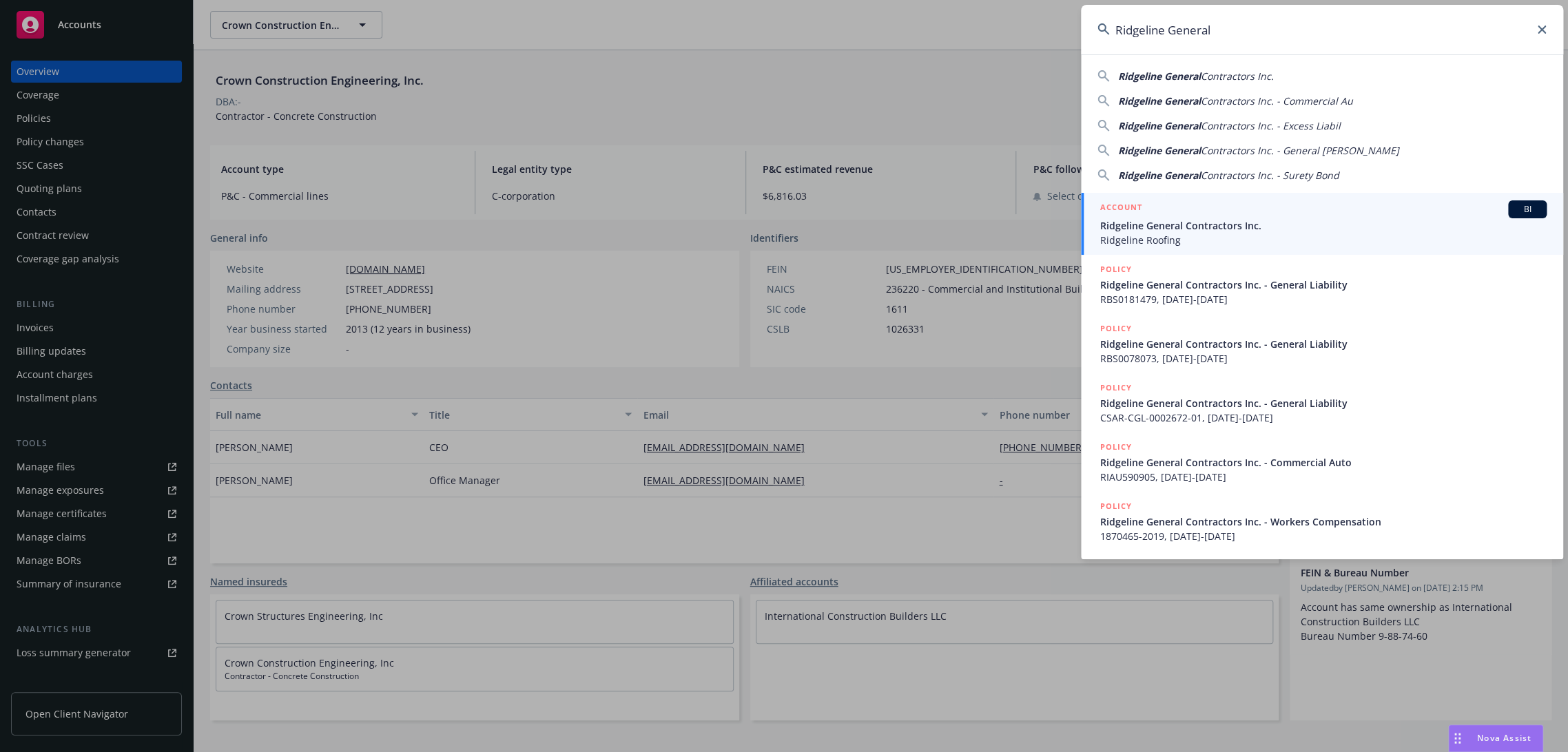
type input "Ridgeline General"
click at [1160, 236] on span "Ridgeline Roofing" at bounding box center [1323, 239] width 446 height 15
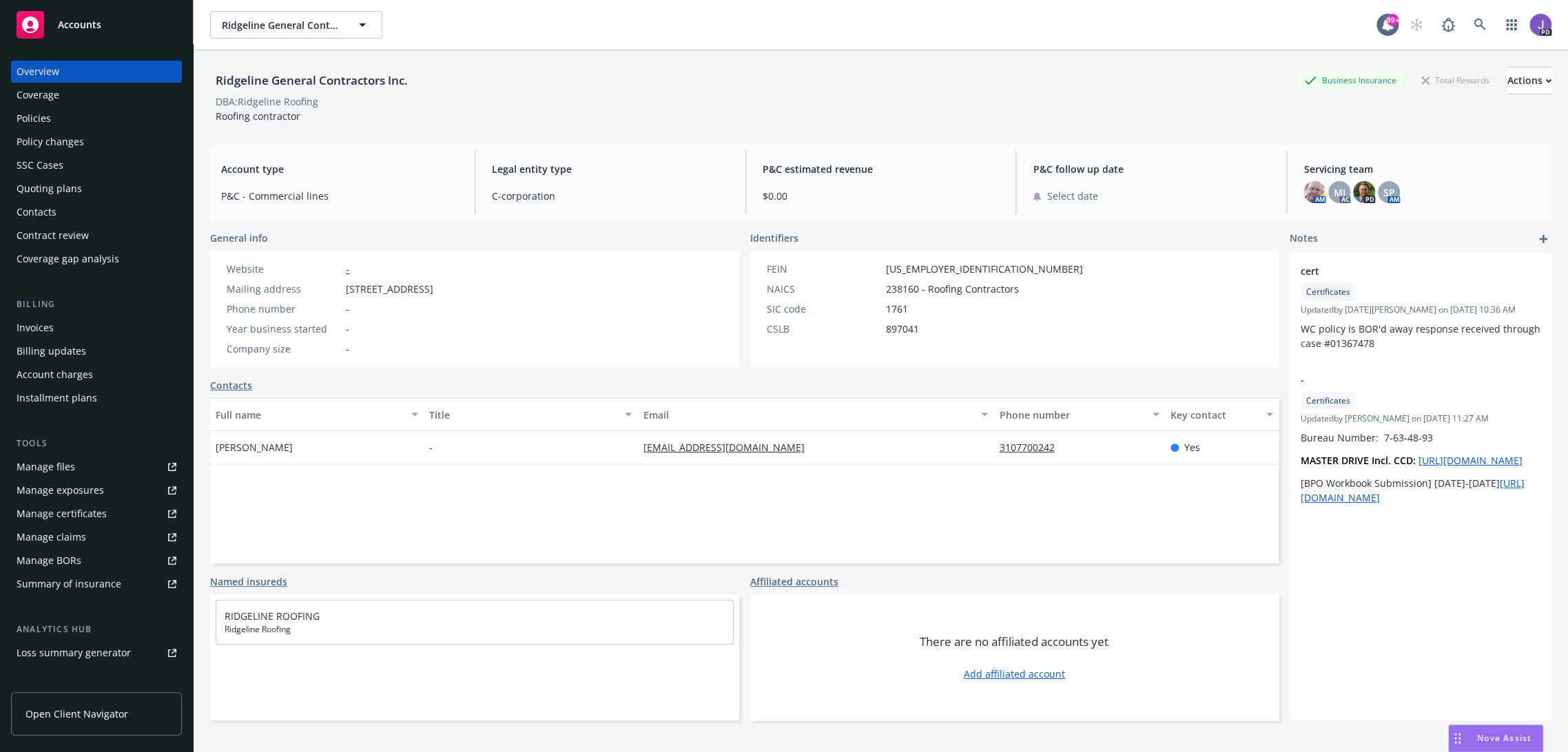
click at [50, 185] on div "Quoting plans" at bounding box center [49, 188] width 65 height 22
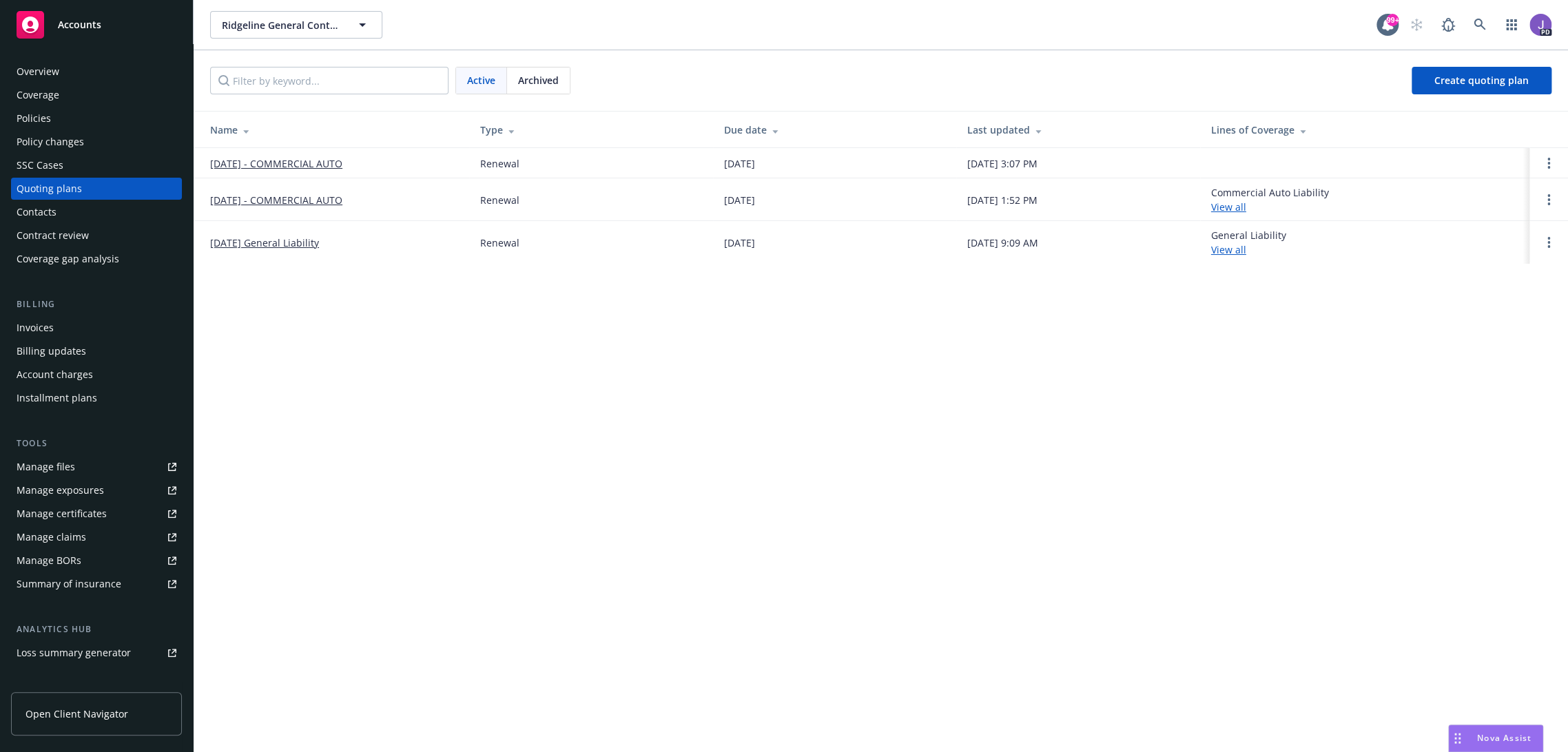
click at [465, 309] on div "Ridgeline General Contractors Inc. Ridgeline General Contractors Inc. 99+ PD Ac…" at bounding box center [880, 376] width 1374 height 752
click at [530, 77] on span "Archived" at bounding box center [539, 80] width 41 height 15
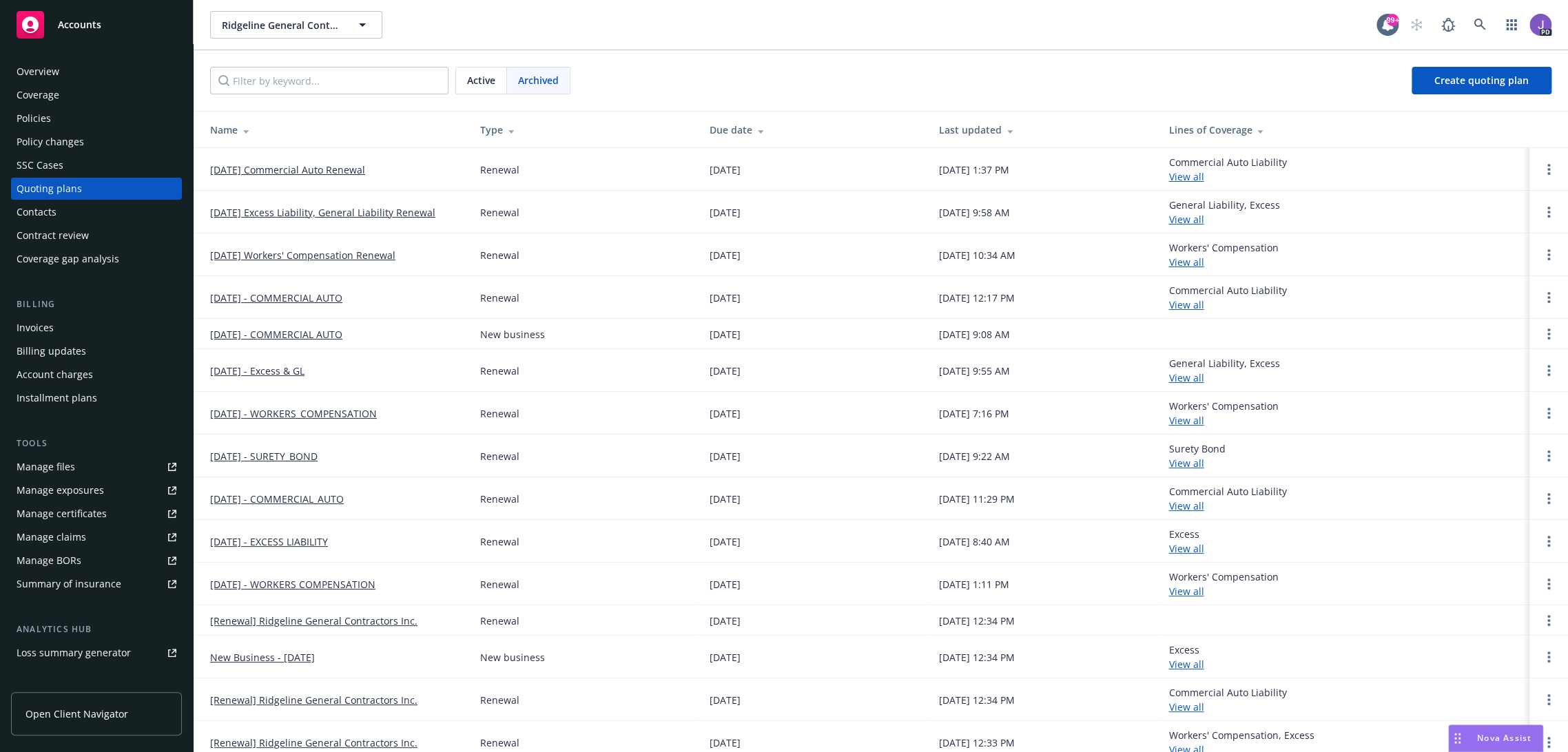
click at [45, 114] on div "Policies" at bounding box center [34, 118] width 34 height 22
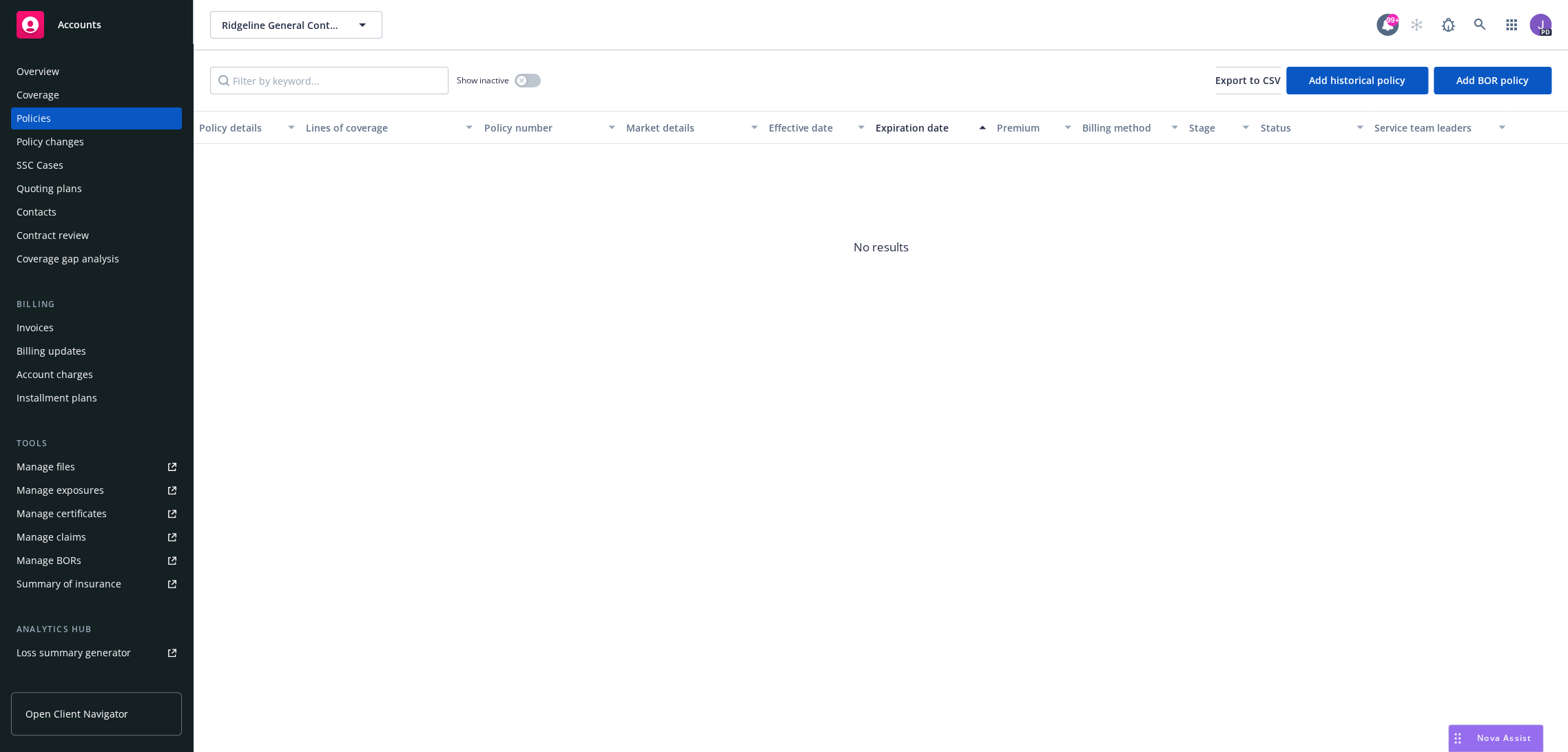
click at [45, 71] on div "Overview" at bounding box center [38, 71] width 43 height 22
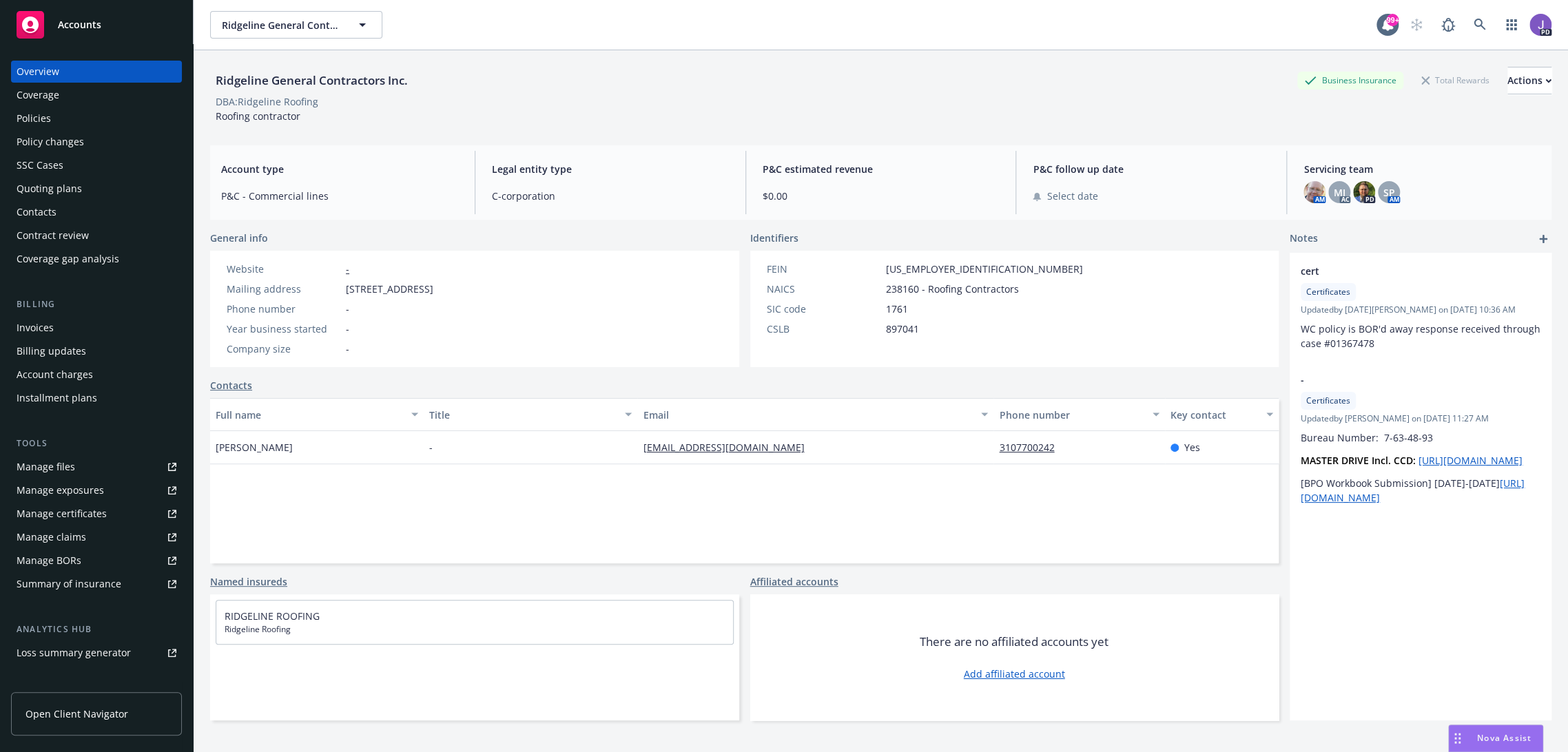
click at [80, 121] on div "Policies" at bounding box center [97, 118] width 160 height 22
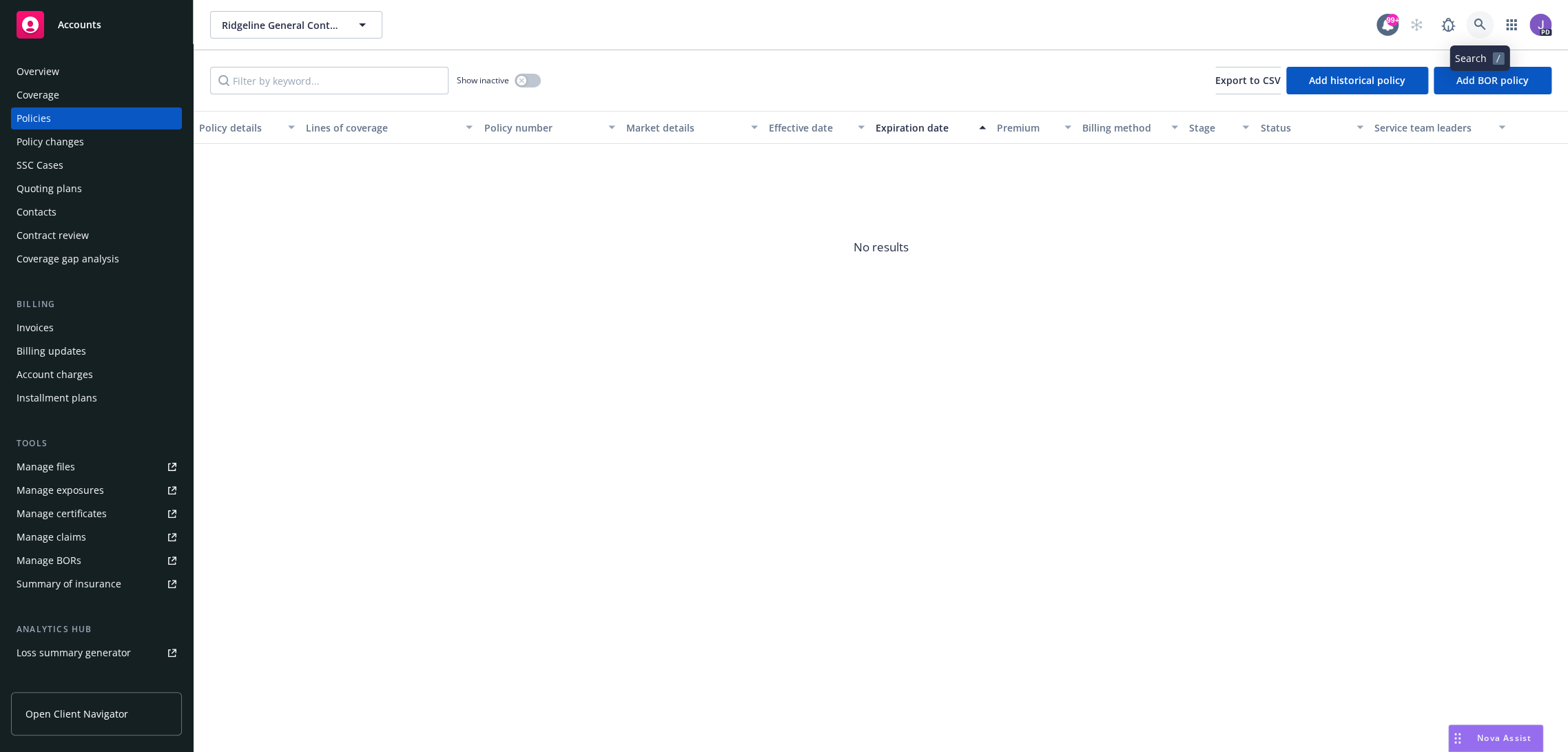
click at [1483, 23] on icon at bounding box center [1480, 25] width 13 height 13
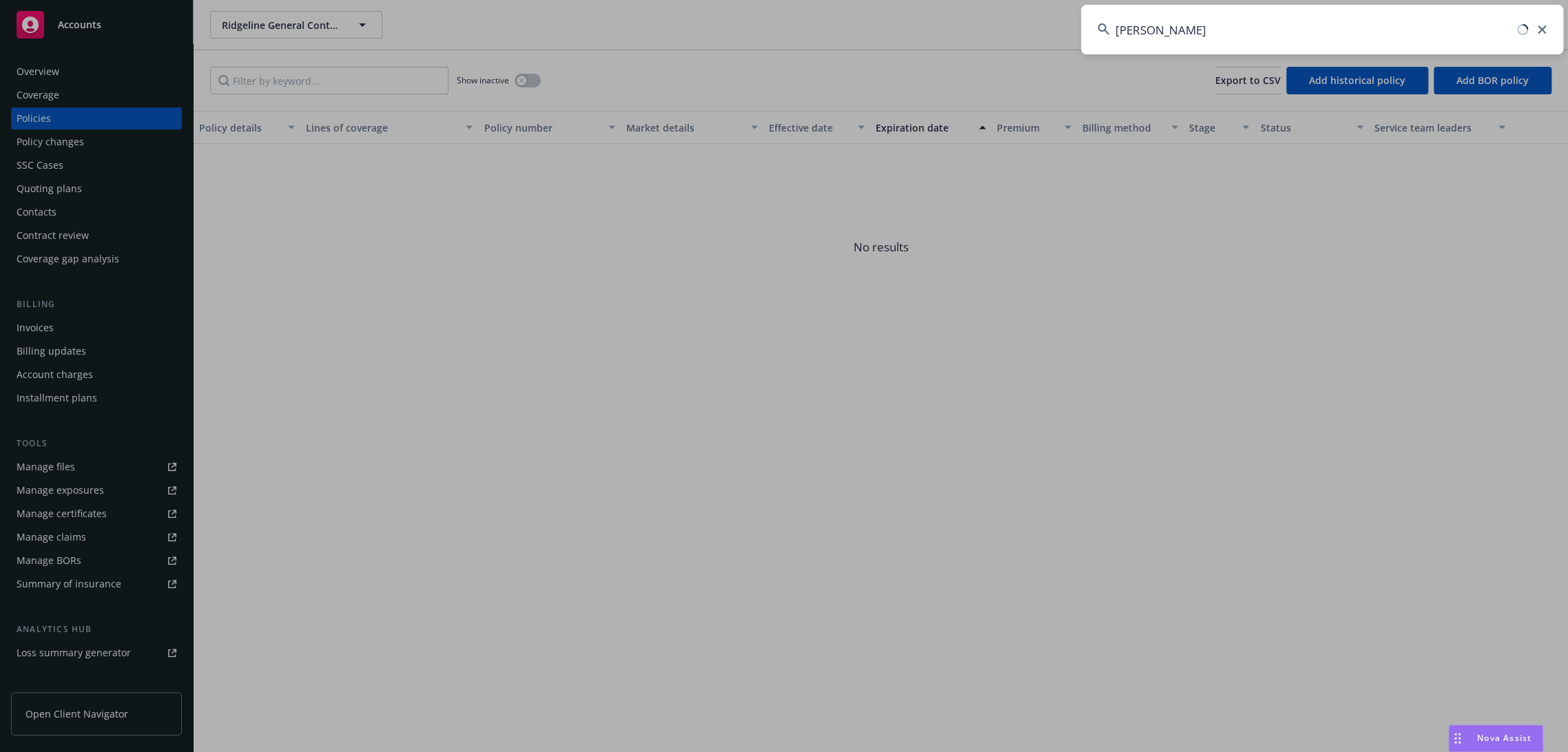
type input "ralph her"
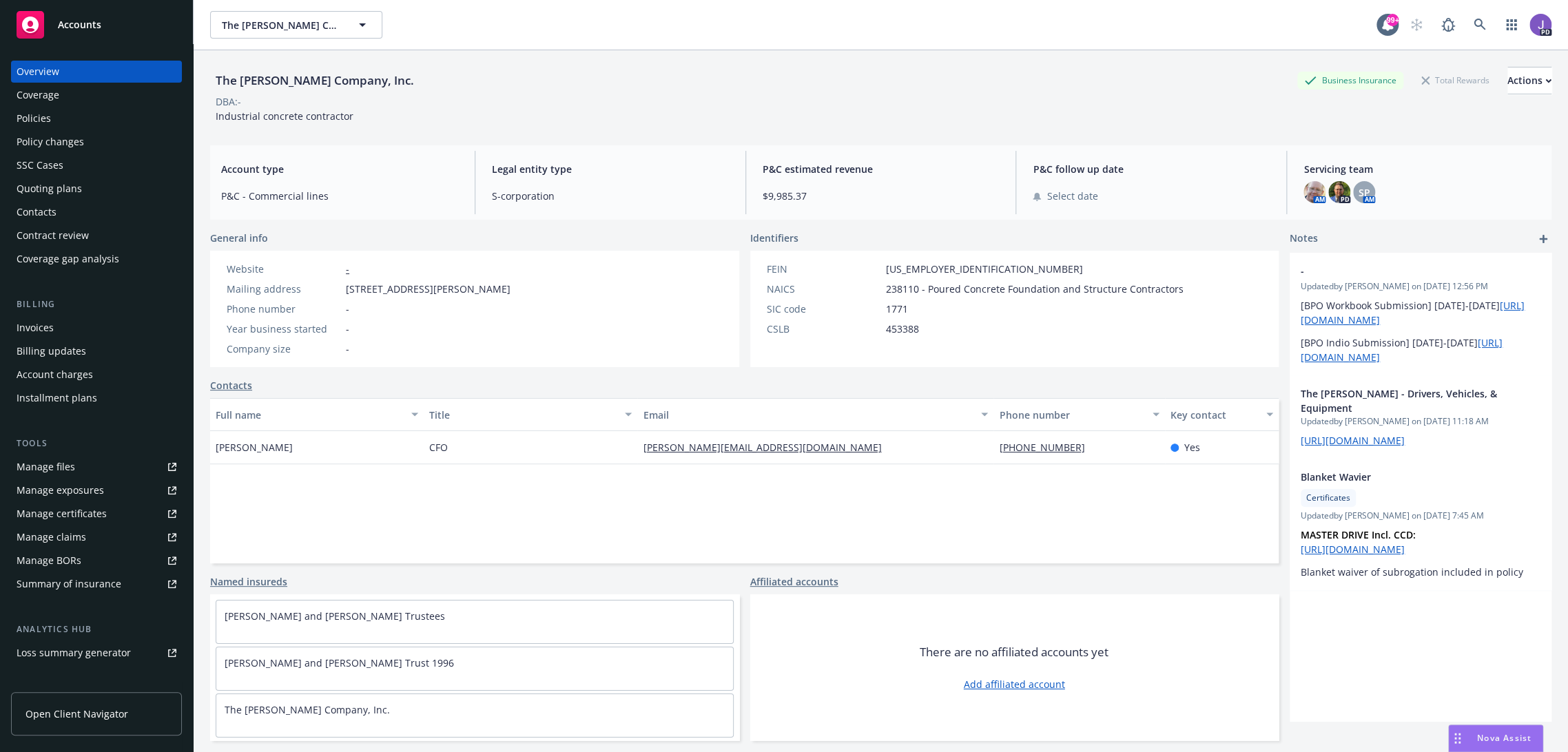
click at [53, 185] on div "Quoting plans" at bounding box center [49, 188] width 65 height 22
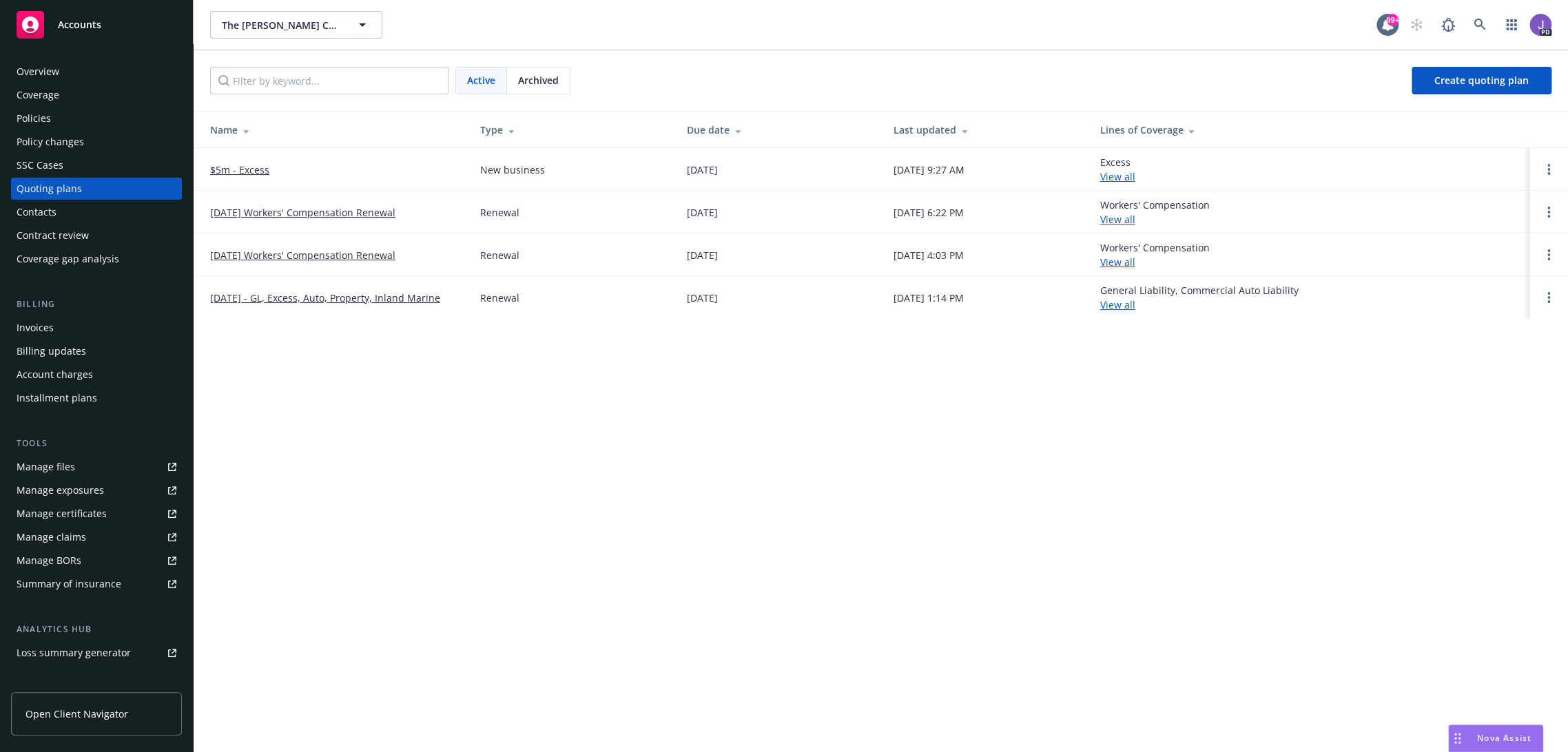
click at [535, 81] on span "Archived" at bounding box center [539, 80] width 41 height 15
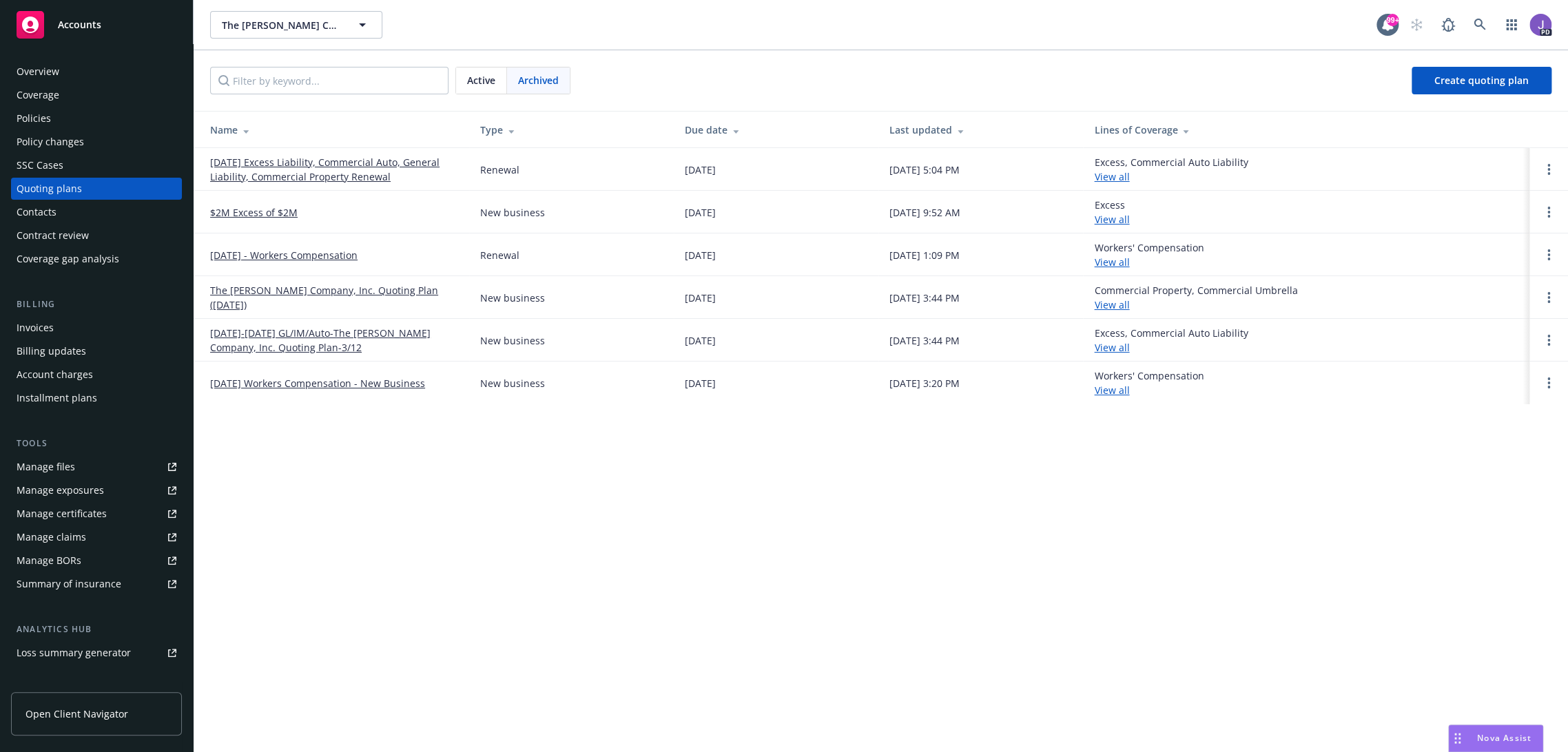
click at [471, 75] on span "Active" at bounding box center [481, 80] width 28 height 15
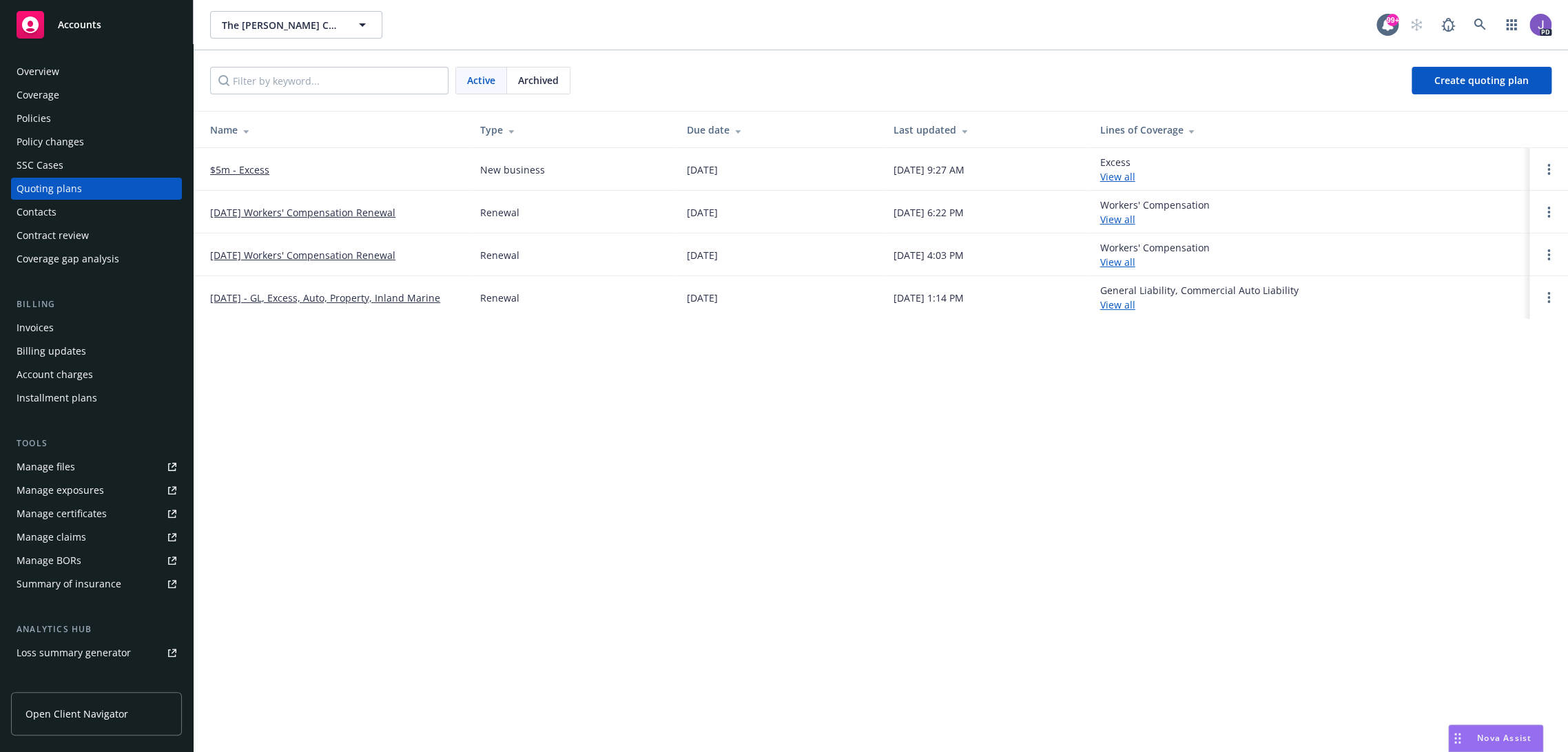
click at [314, 249] on link "[DATE] Workers' Compensation Renewal" at bounding box center [303, 255] width 186 height 15
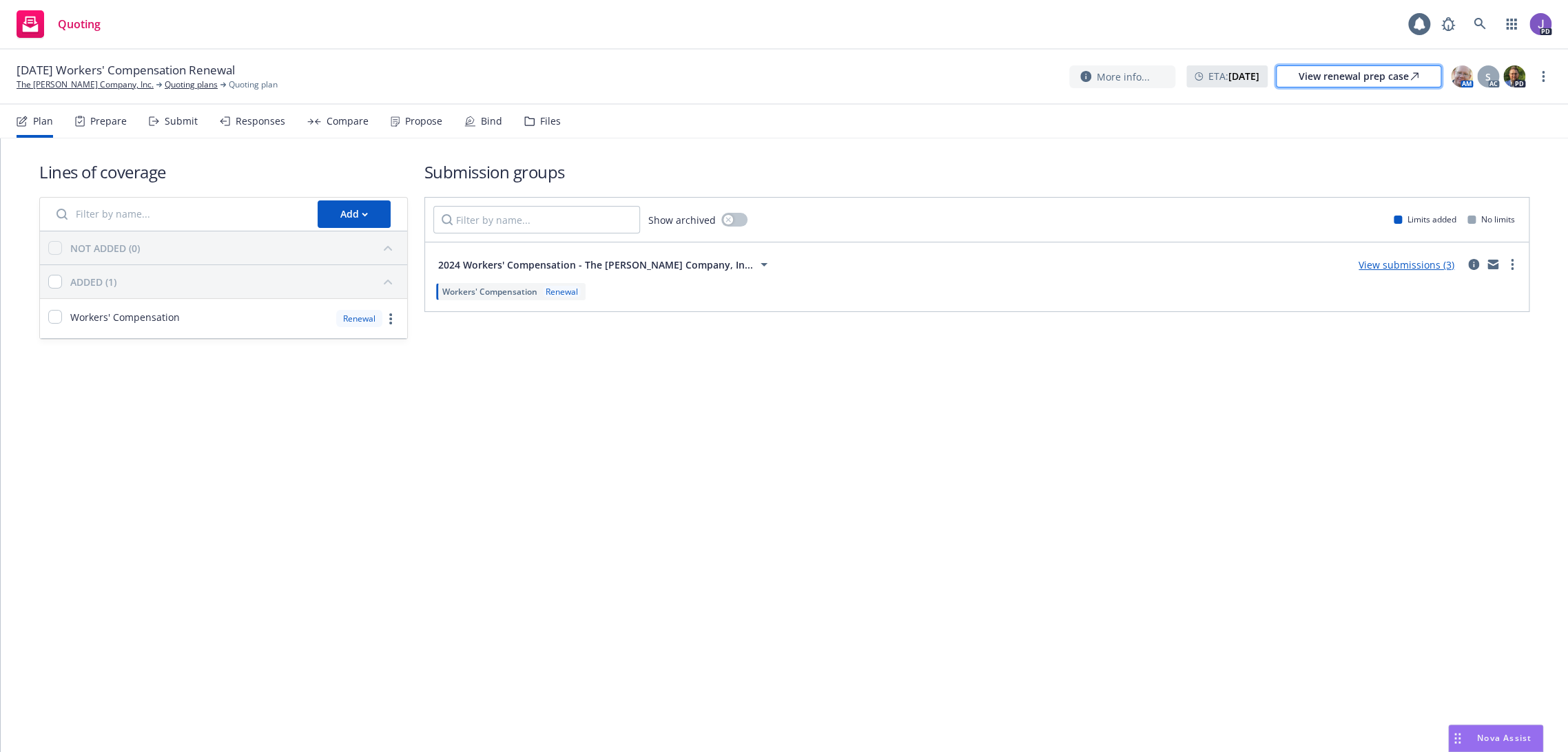
click at [1369, 76] on div "View renewal prep case" at bounding box center [1358, 76] width 120 height 21
